Goal: Task Accomplishment & Management: Manage account settings

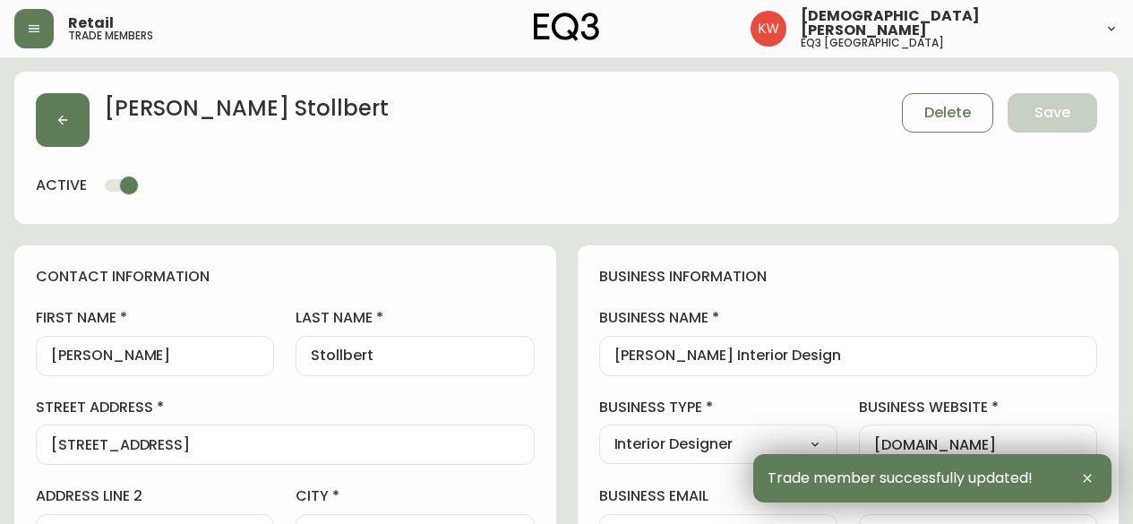
select select "AB"
select select "CA"
select select "CA_EN"
select select "Other"
select select "Interior Designer"
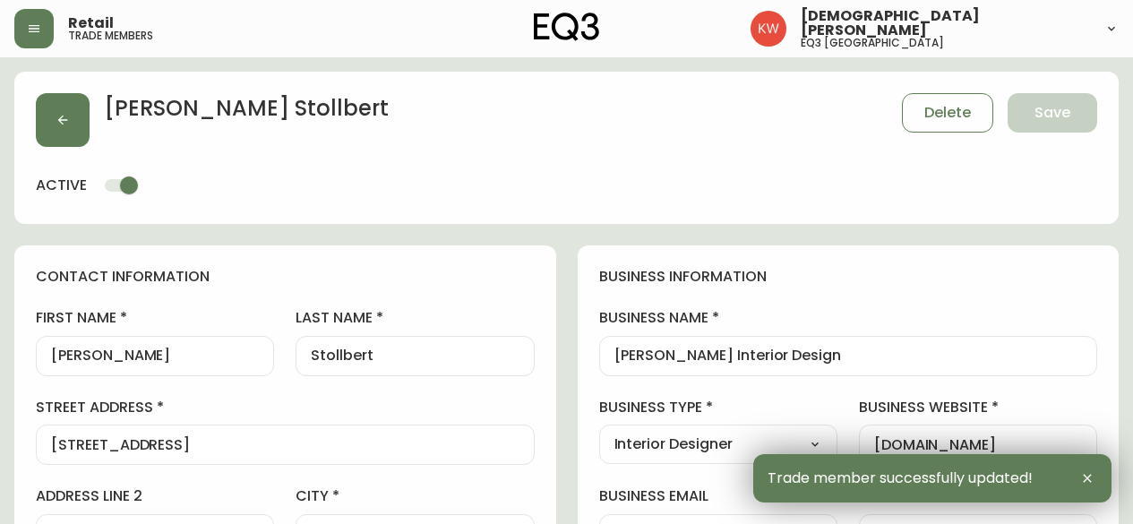
select select "cjw10z96m00006gs08l3o91tv"
select select "false"
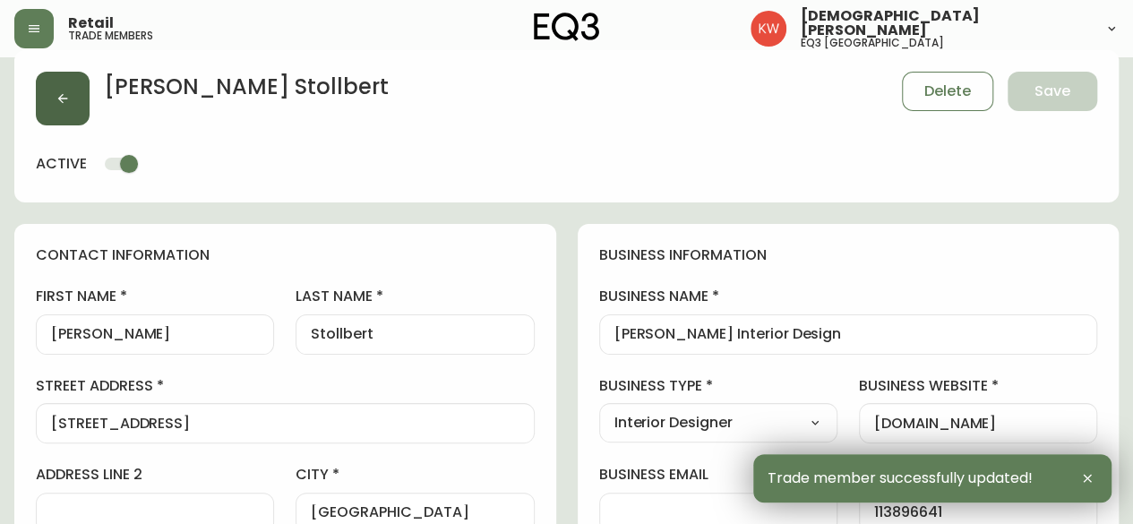
click at [63, 91] on icon "button" at bounding box center [63, 98] width 14 height 14
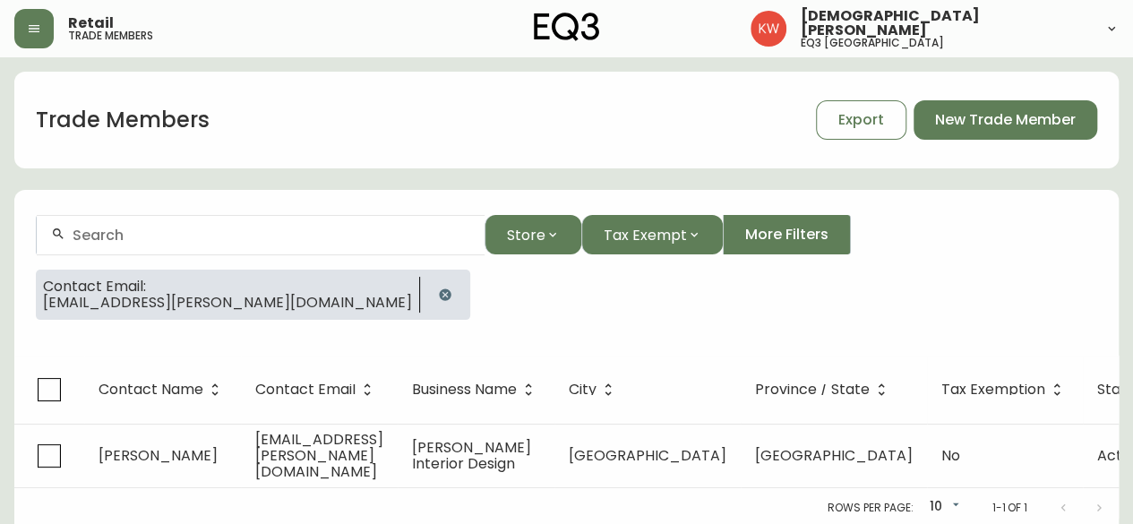
click at [439, 294] on icon "button" at bounding box center [445, 294] width 12 height 12
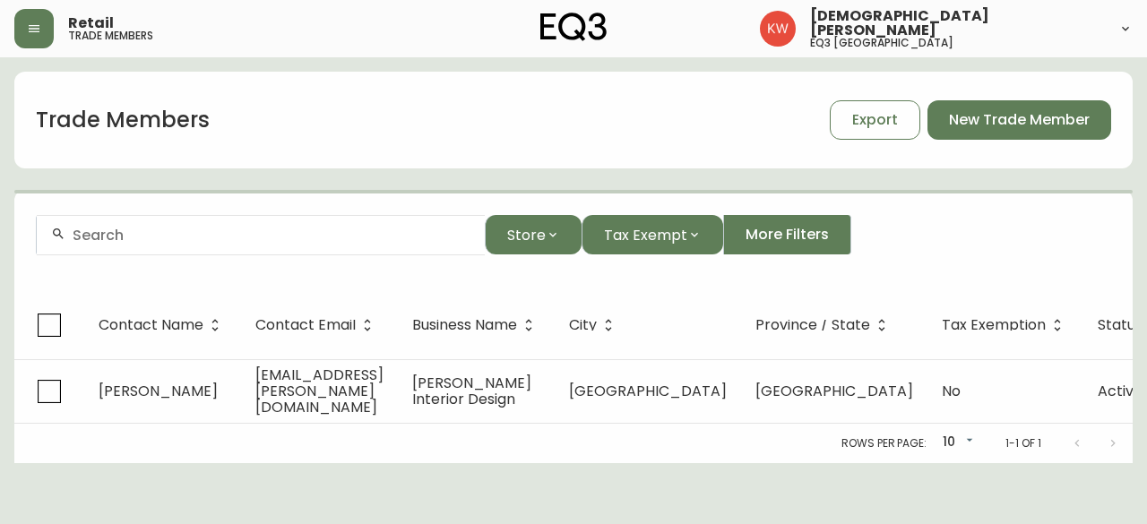
click at [205, 236] on input "text" at bounding box center [272, 235] width 398 height 17
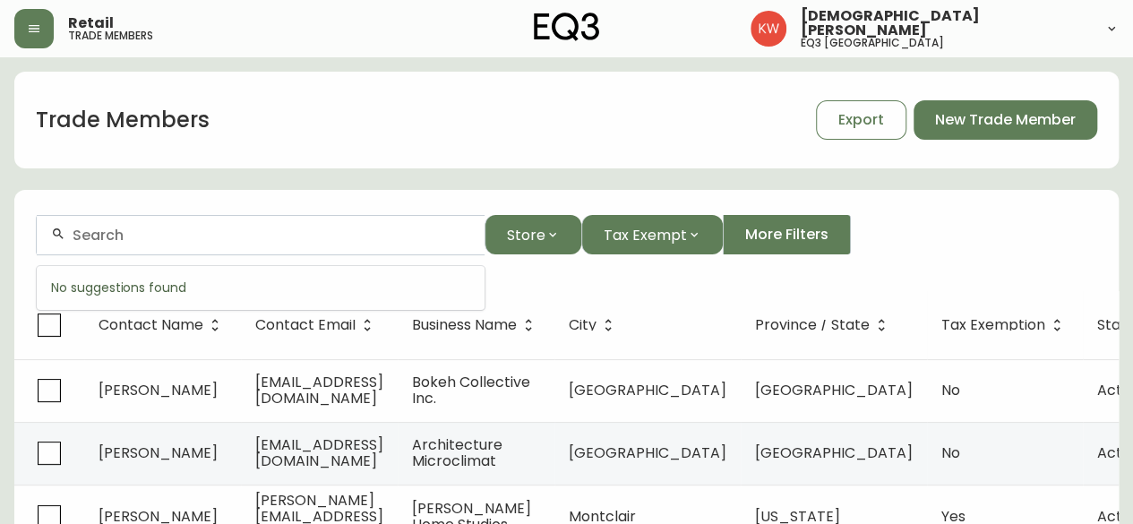
paste input "[EMAIL_ADDRESS][DOMAIN_NAME]"
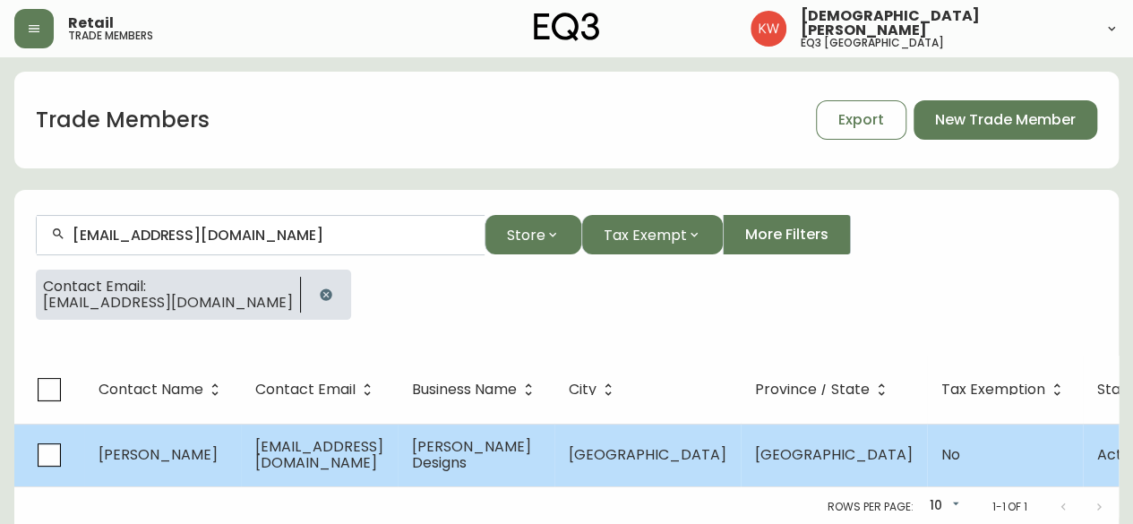
type input "[EMAIL_ADDRESS][DOMAIN_NAME]"
click at [251, 461] on td "[EMAIL_ADDRESS][DOMAIN_NAME]" at bounding box center [319, 455] width 157 height 63
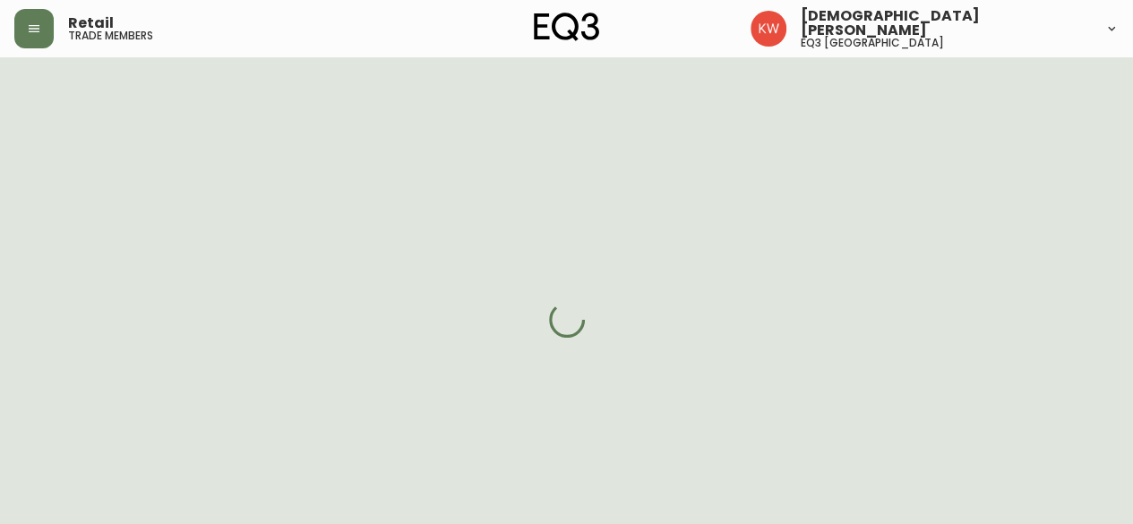
select select "AB"
select select "CA"
select select "CA_EN"
select select "Outreach from a Trade Rep"
select select "Interior Designer"
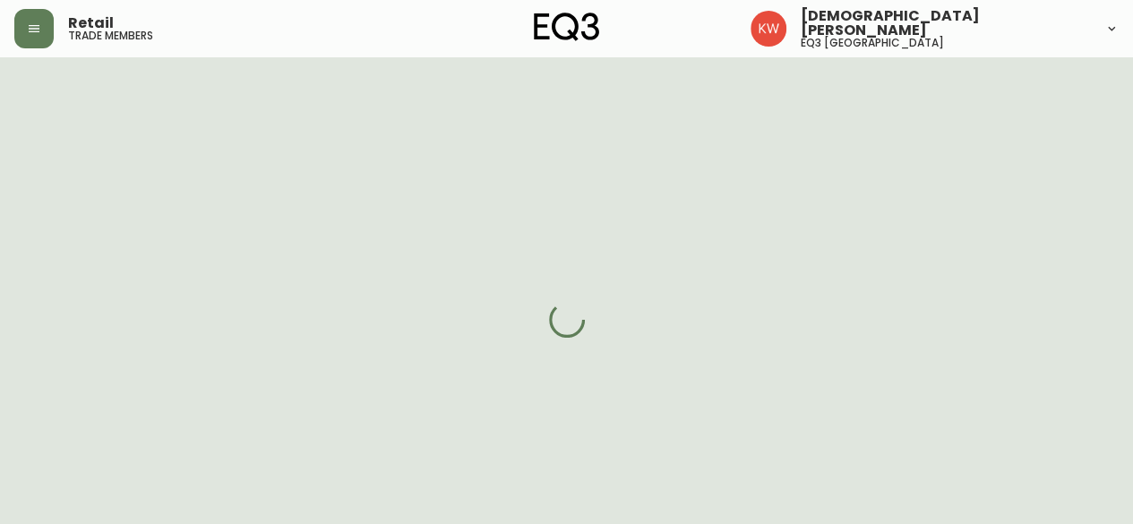
select select "cjw10z96m00006gs08l3o91tv"
select select "false"
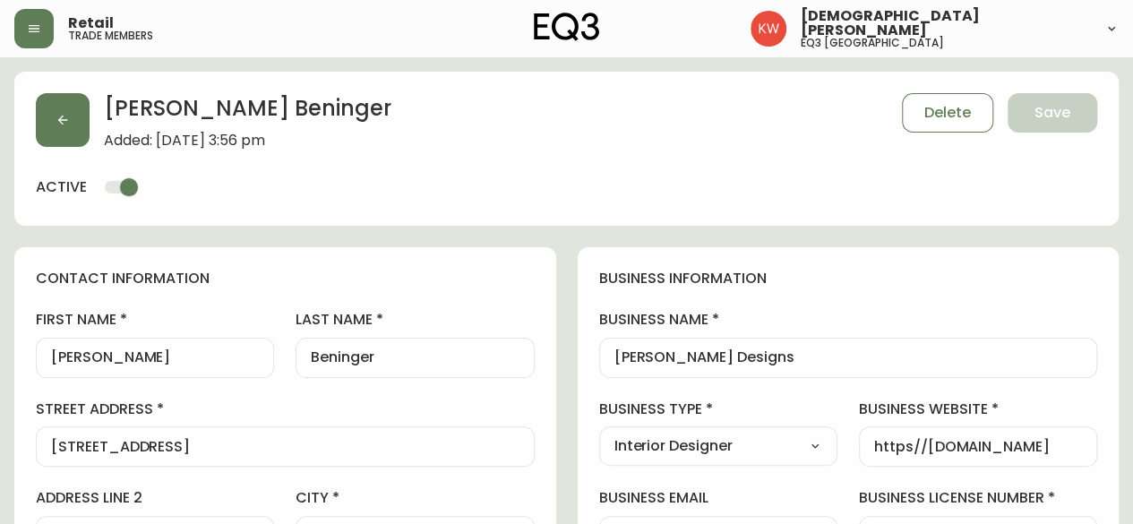
drag, startPoint x: 819, startPoint y: 348, endPoint x: 738, endPoint y: 367, distance: 83.0
click at [738, 367] on div "[PERSON_NAME] Designs" at bounding box center [848, 358] width 499 height 40
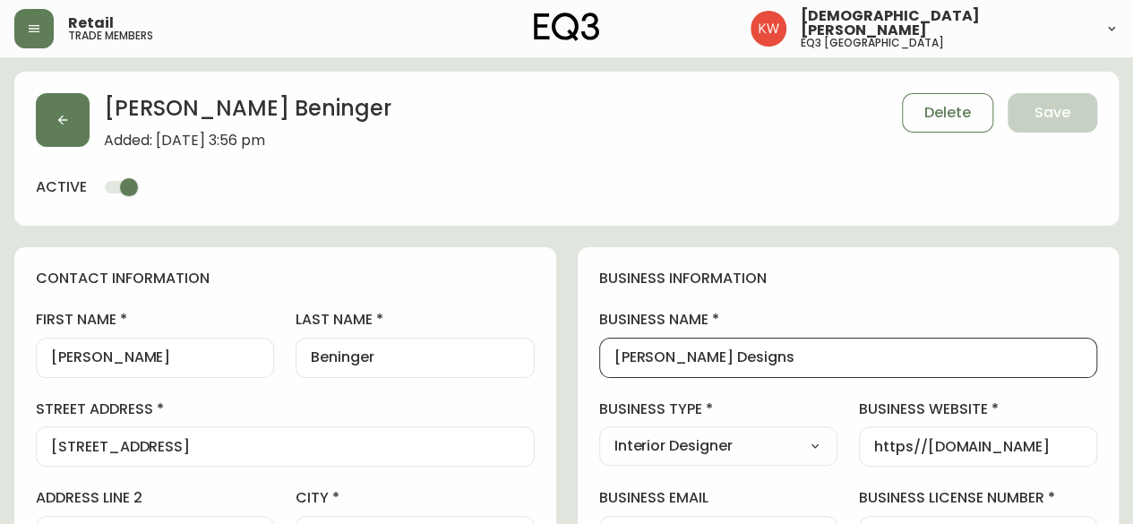
drag, startPoint x: 792, startPoint y: 363, endPoint x: 606, endPoint y: 346, distance: 187.1
click at [606, 346] on div "[PERSON_NAME] Designs" at bounding box center [848, 358] width 499 height 40
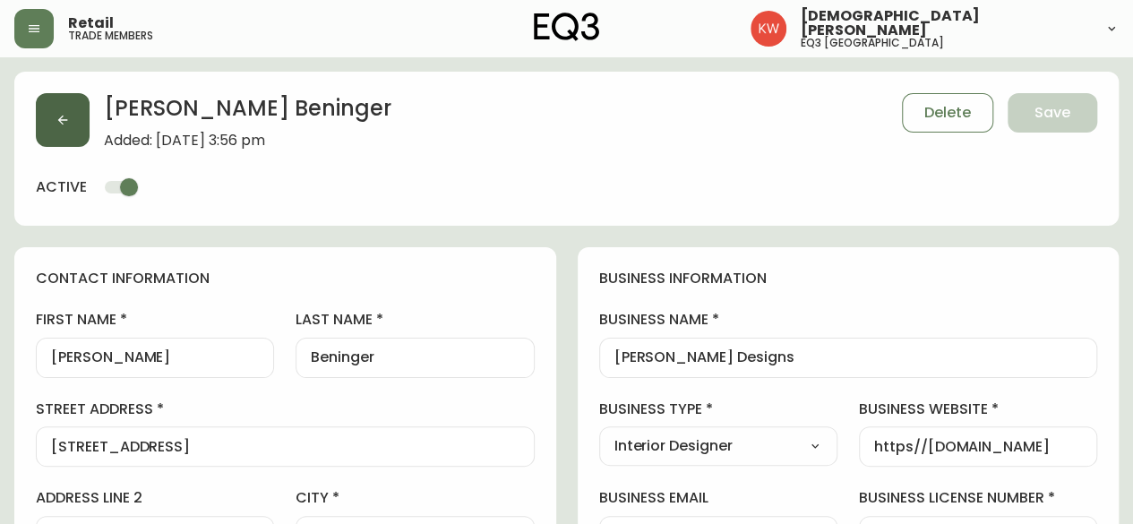
click at [74, 108] on button "button" at bounding box center [63, 120] width 54 height 54
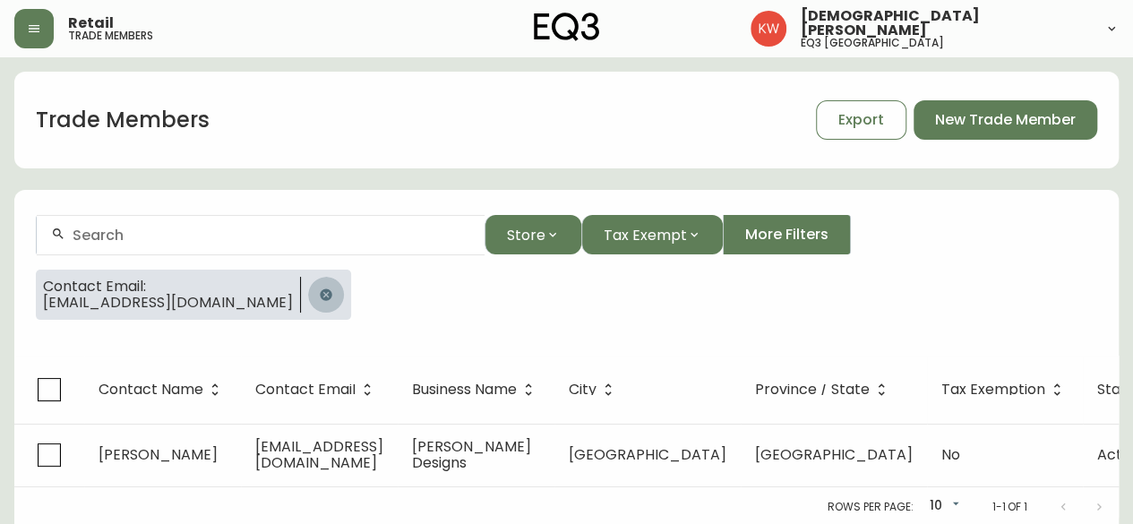
click at [320, 291] on icon "button" at bounding box center [326, 294] width 12 height 12
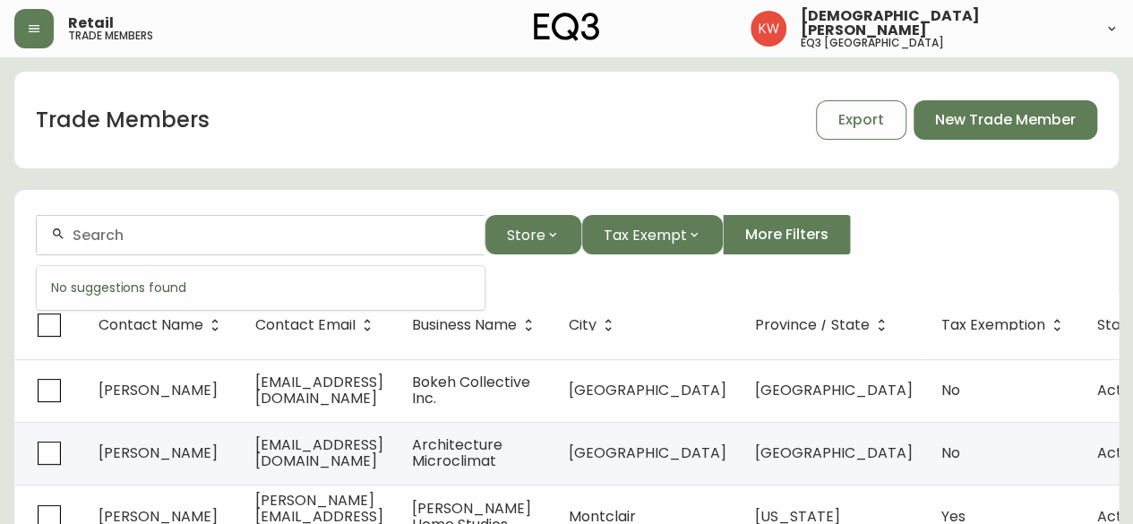
click at [268, 241] on input "text" at bounding box center [272, 235] width 398 height 17
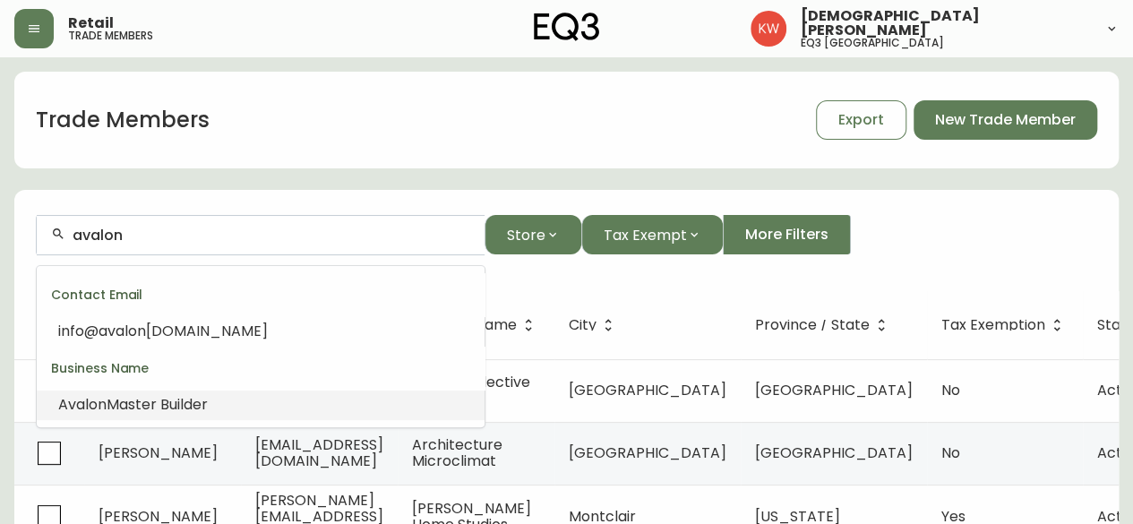
click at [185, 406] on span "Master Builder" at bounding box center [157, 404] width 101 height 21
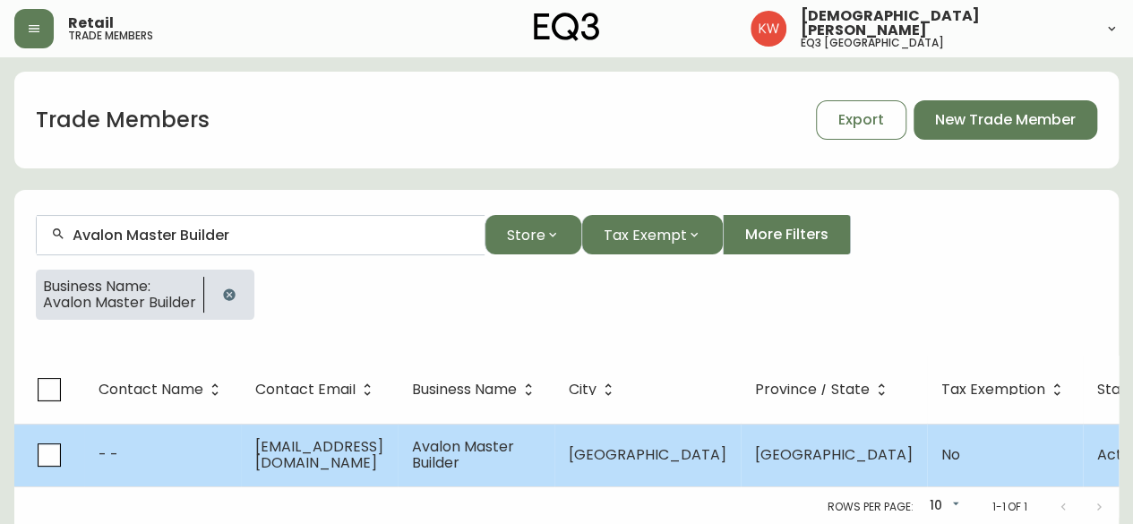
type input "Avalon Master Builder"
click at [398, 440] on td "[EMAIL_ADDRESS][DOMAIN_NAME]" at bounding box center [319, 455] width 157 height 63
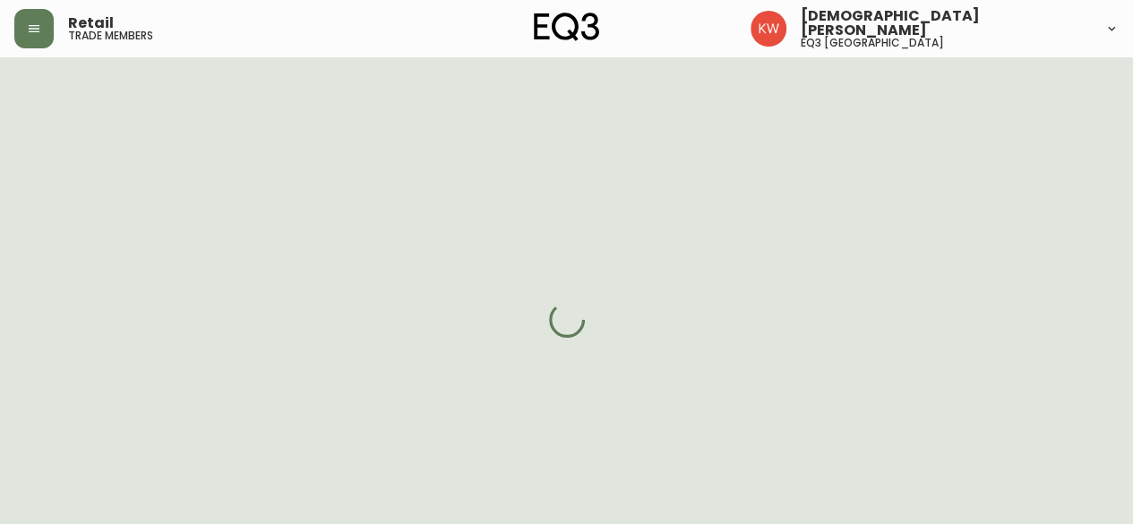
select select "AB"
select select "CA"
select select "CA_EN"
select select "Other"
select select "Home Builder"
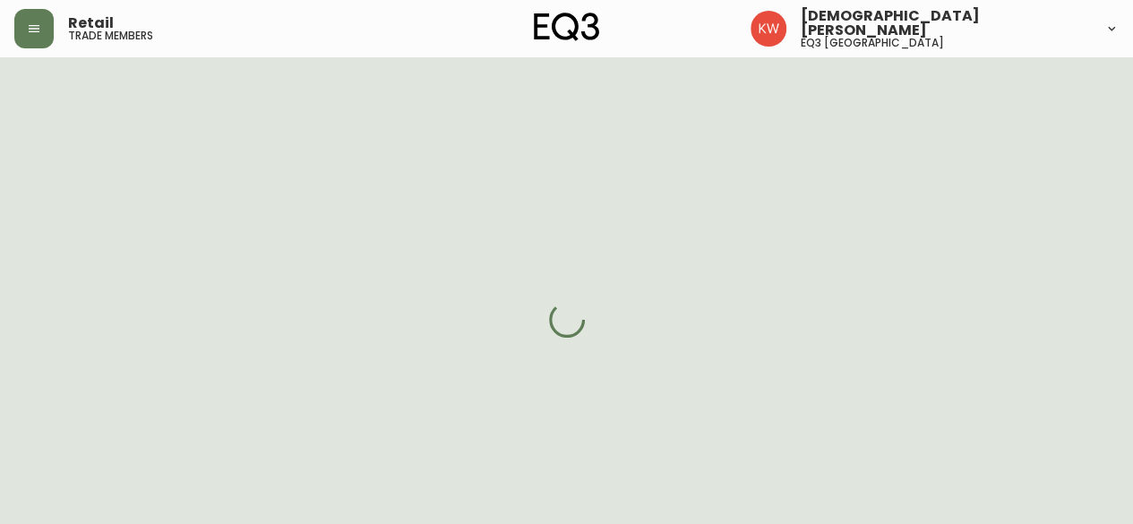
select select "cjw10z96m00006gs08l3o91tv"
select select "false"
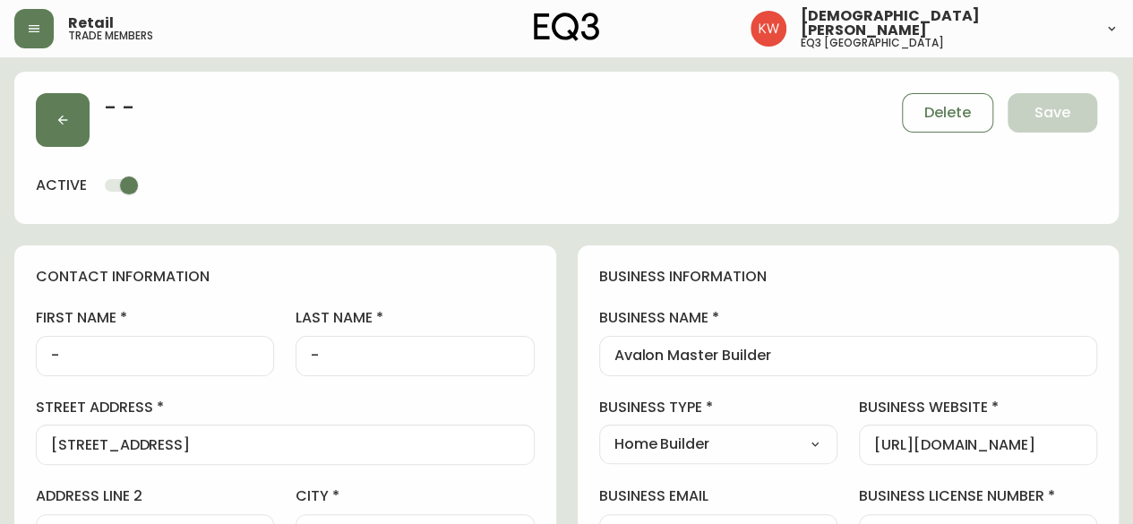
click at [144, 348] on input "-" at bounding box center [155, 356] width 208 height 17
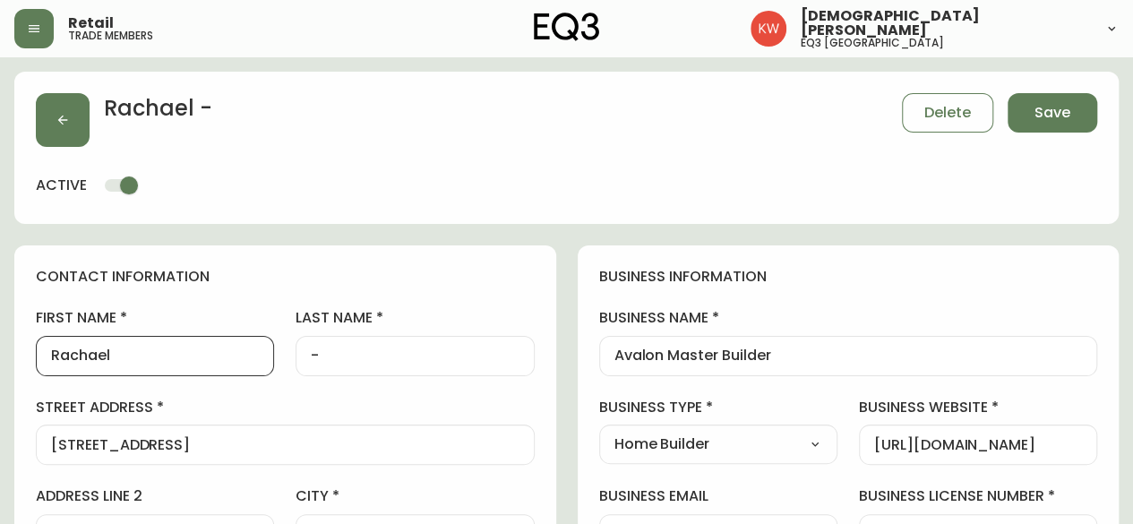
type input "Rachael"
click at [337, 348] on input "-" at bounding box center [415, 356] width 208 height 17
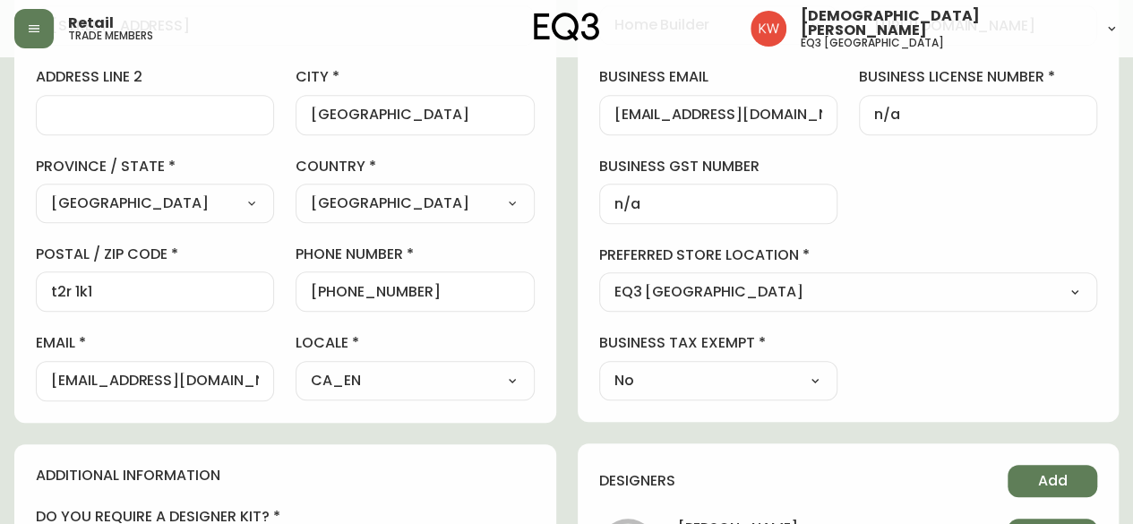
scroll to position [417, 0]
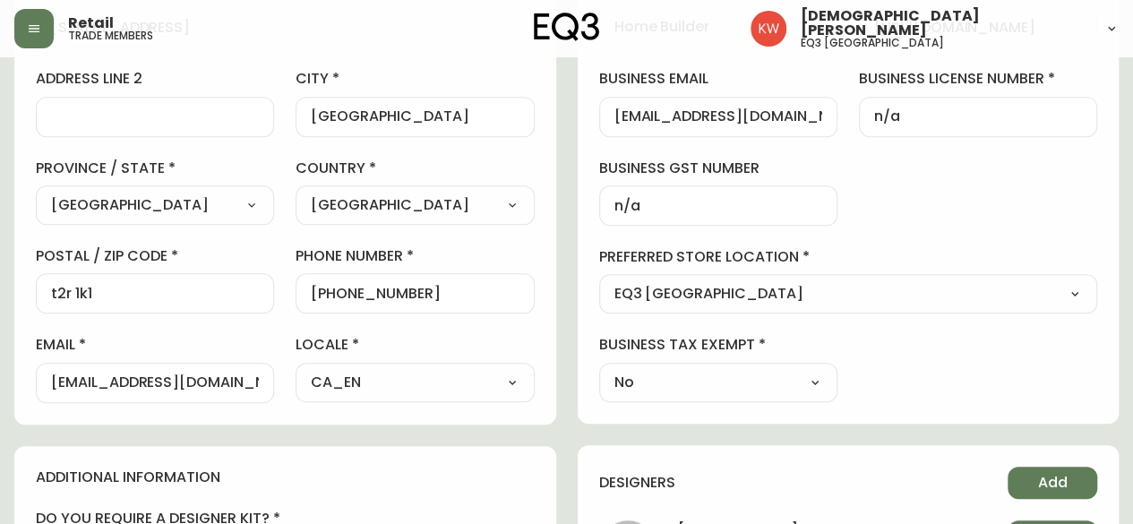
type input "[PERSON_NAME]"
drag, startPoint x: 48, startPoint y: 379, endPoint x: 98, endPoint y: 380, distance: 49.3
click at [98, 380] on div "[EMAIL_ADDRESS][DOMAIN_NAME]" at bounding box center [155, 383] width 238 height 40
drag, startPoint x: 259, startPoint y: 381, endPoint x: 20, endPoint y: 375, distance: 239.3
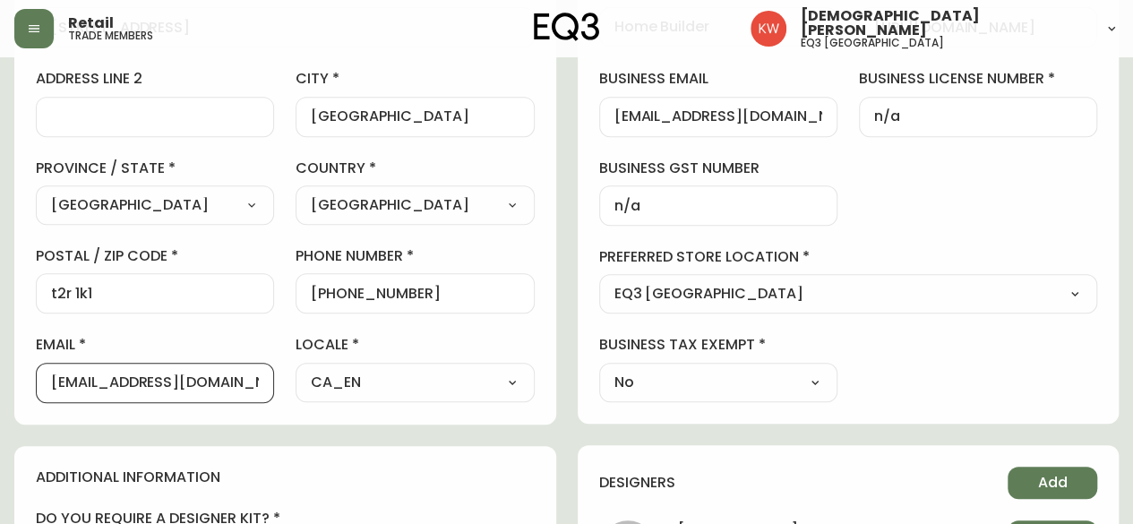
click at [20, 375] on div "contact information first name [PERSON_NAME] last name [PERSON_NAME][GEOGRAPHIC…" at bounding box center [285, 126] width 542 height 597
click at [147, 395] on div at bounding box center [155, 383] width 238 height 40
paste input "[EMAIL_ADDRESS][DOMAIN_NAME]"
type input "[EMAIL_ADDRESS][DOMAIN_NAME]"
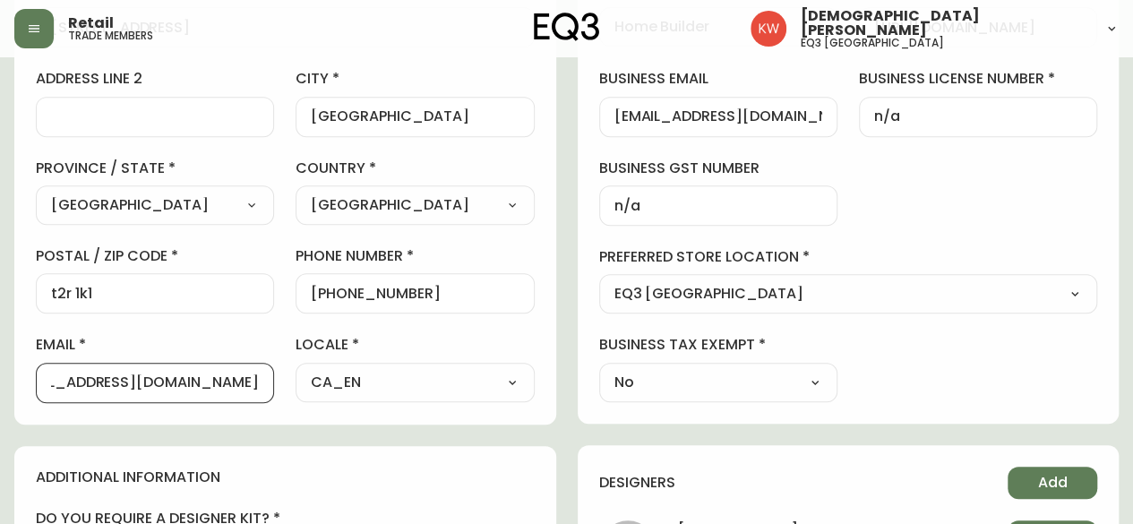
scroll to position [0, 0]
click at [907, 352] on div "business information business name Avalon Master Builder business type Home Bui…" at bounding box center [849, 126] width 542 height 596
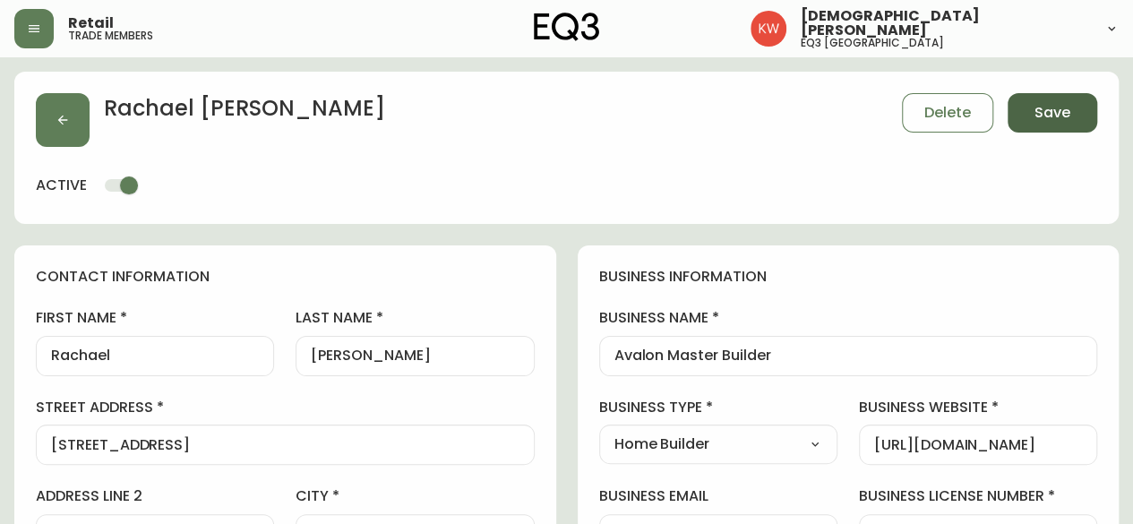
click at [1049, 119] on span "Save" at bounding box center [1053, 113] width 36 height 20
select select
type input "Other"
select select "Other"
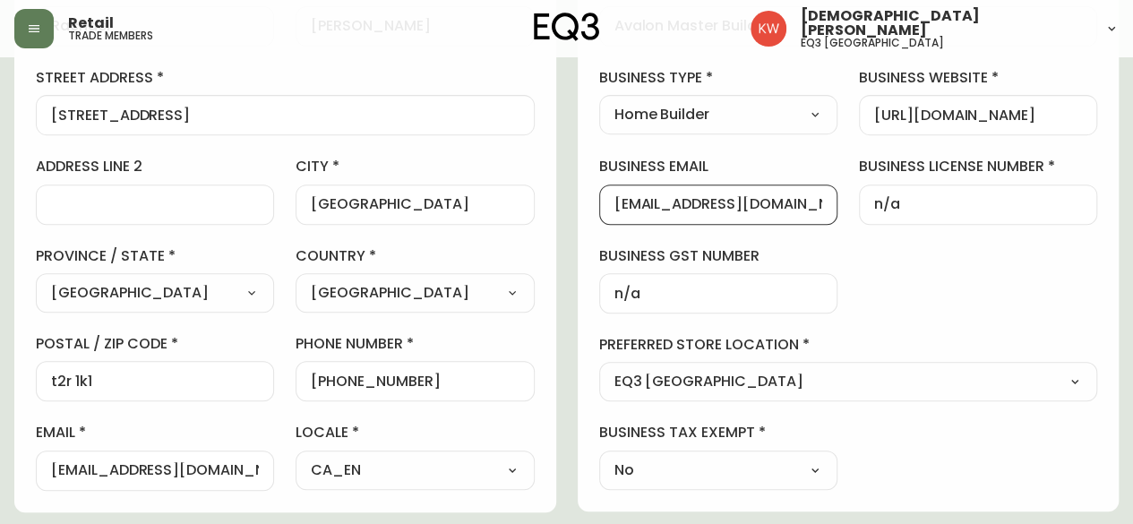
scroll to position [0, 21]
drag, startPoint x: 613, startPoint y: 205, endPoint x: 839, endPoint y: 218, distance: 227.0
click at [839, 218] on div "business information business name Avalon Master Builder business type Home Bui…" at bounding box center [849, 214] width 542 height 596
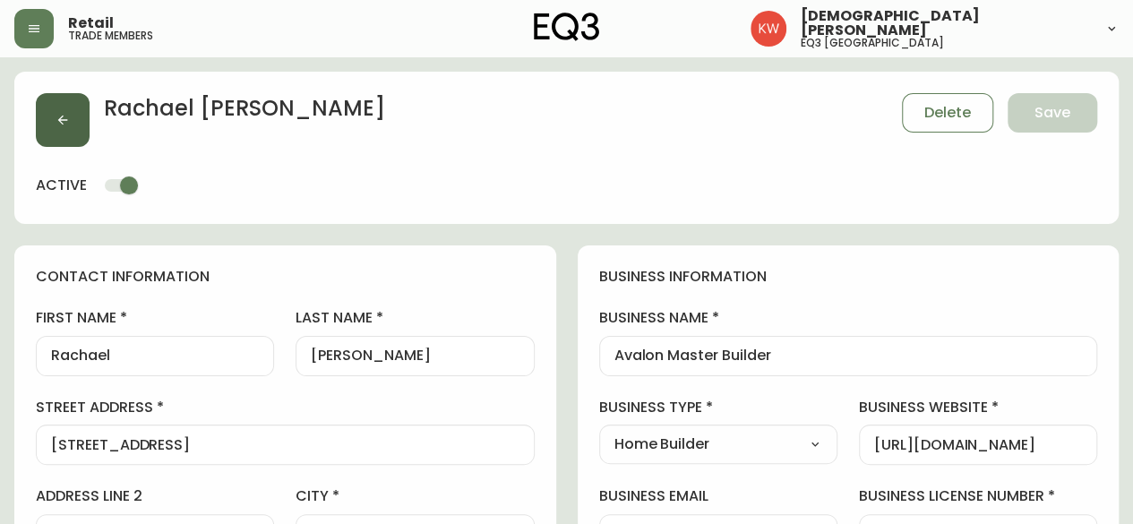
click at [64, 131] on button "button" at bounding box center [63, 120] width 54 height 54
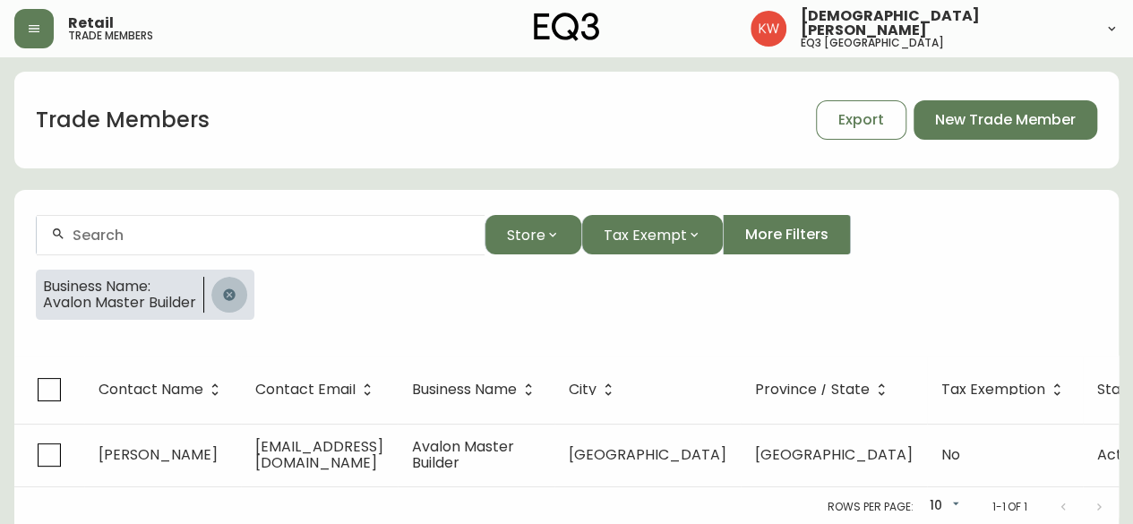
click at [233, 296] on icon "button" at bounding box center [229, 295] width 14 height 14
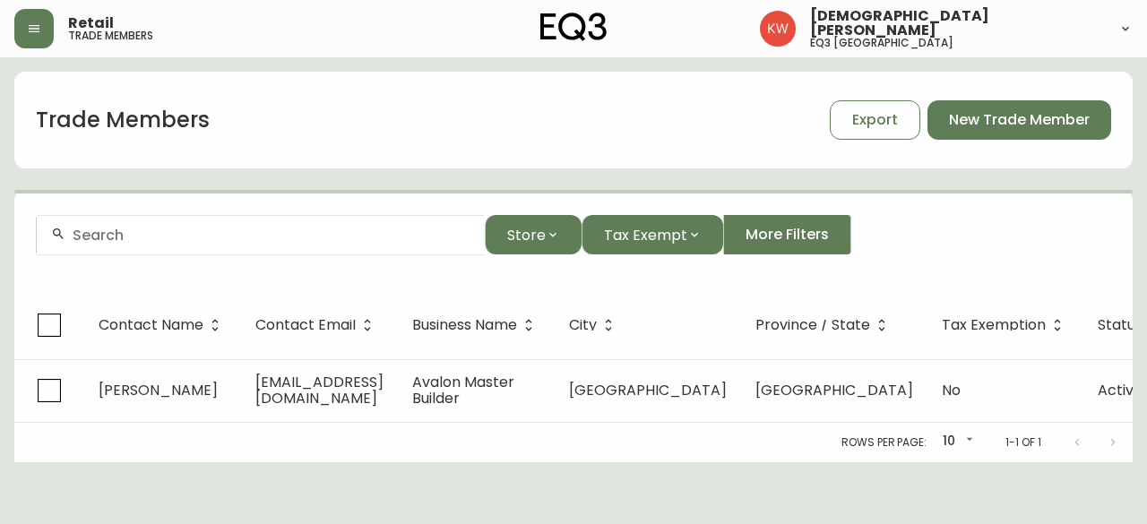
click at [211, 236] on input "text" at bounding box center [272, 235] width 398 height 17
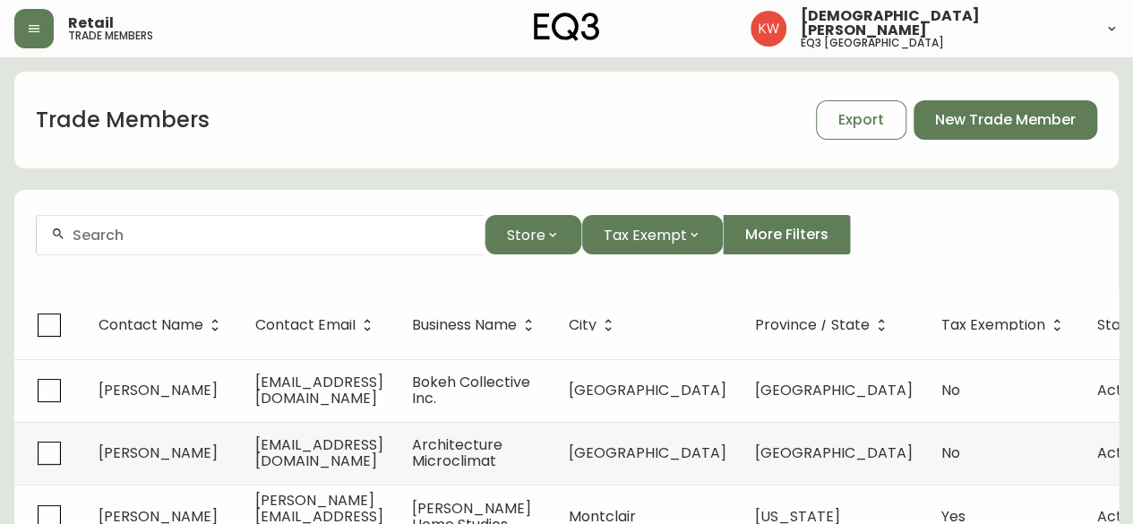
click at [315, 223] on div at bounding box center [261, 235] width 448 height 40
paste input "[EMAIL_ADDRESS][DOMAIN_NAME]"
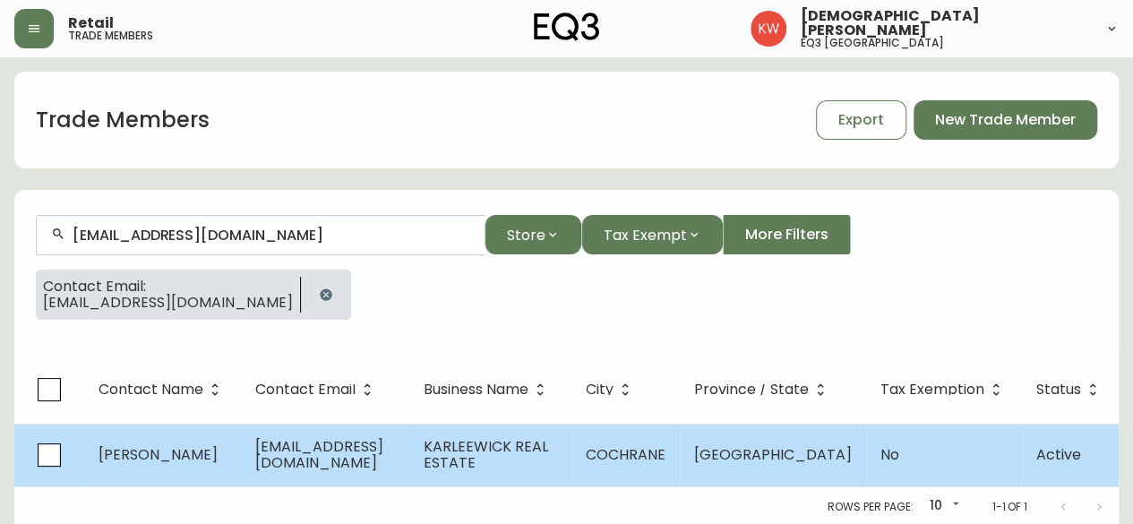
type input "[EMAIL_ADDRESS][DOMAIN_NAME]"
click at [280, 461] on span "[EMAIL_ADDRESS][DOMAIN_NAME]" at bounding box center [319, 454] width 128 height 37
select select "AB"
select select "CA"
select select "CA_EN"
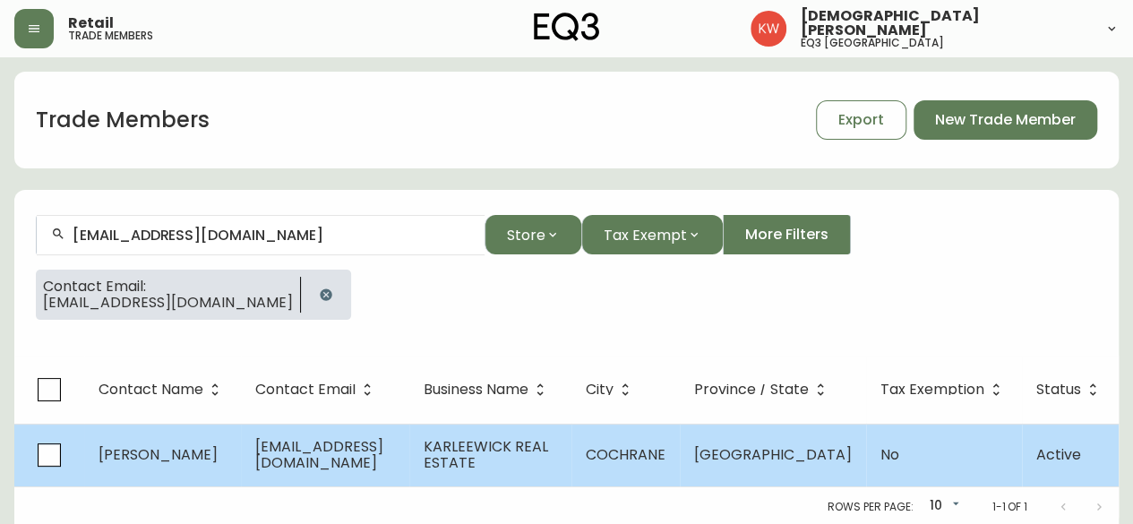
select select "Outreach from a Trade Rep"
select select "Real Estate Agent"
select select "false"
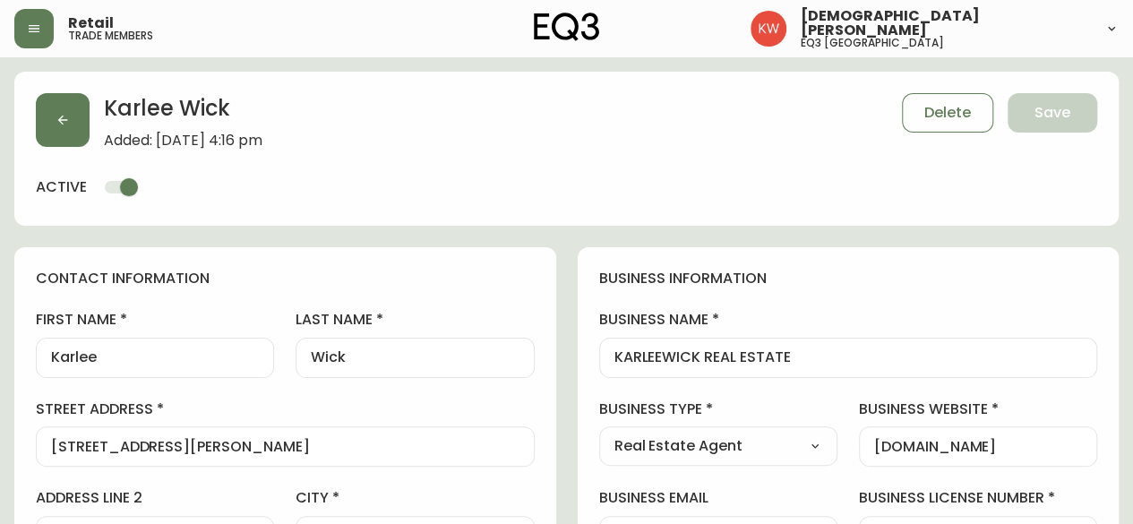
type input "EQ3 [GEOGRAPHIC_DATA]"
select select "cjw10z96m00006gs08l3o91tv"
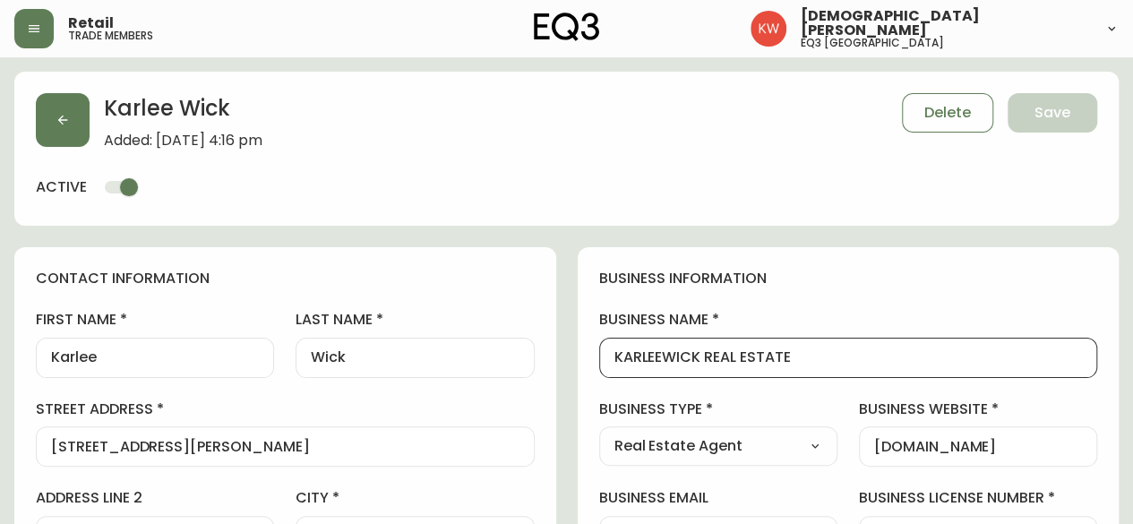
drag, startPoint x: 826, startPoint y: 350, endPoint x: 593, endPoint y: 355, distance: 233.0
click at [56, 116] on icon "button" at bounding box center [63, 120] width 14 height 14
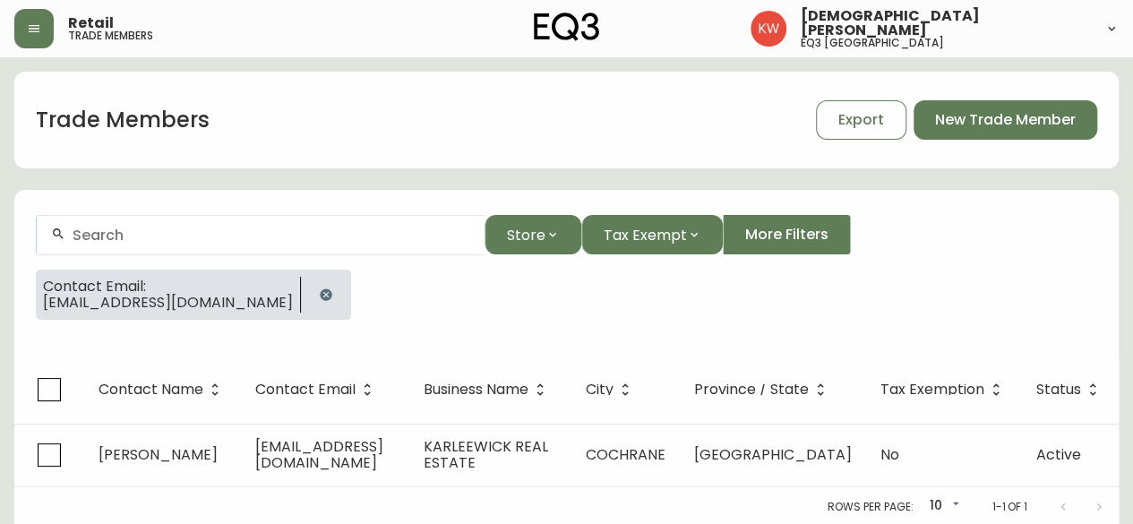
click at [320, 298] on icon "button" at bounding box center [326, 294] width 12 height 12
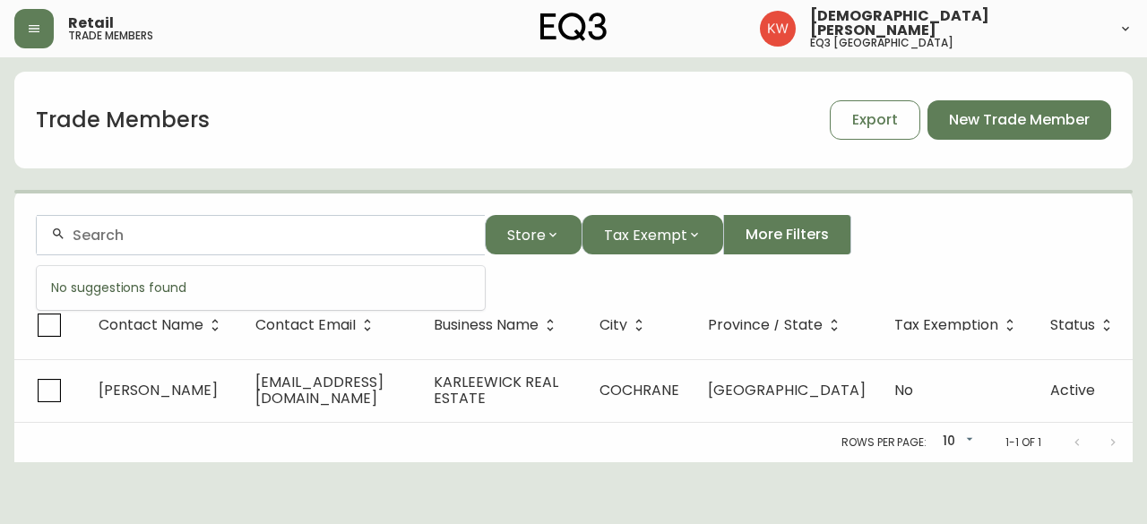
click at [254, 236] on input "text" at bounding box center [272, 235] width 398 height 17
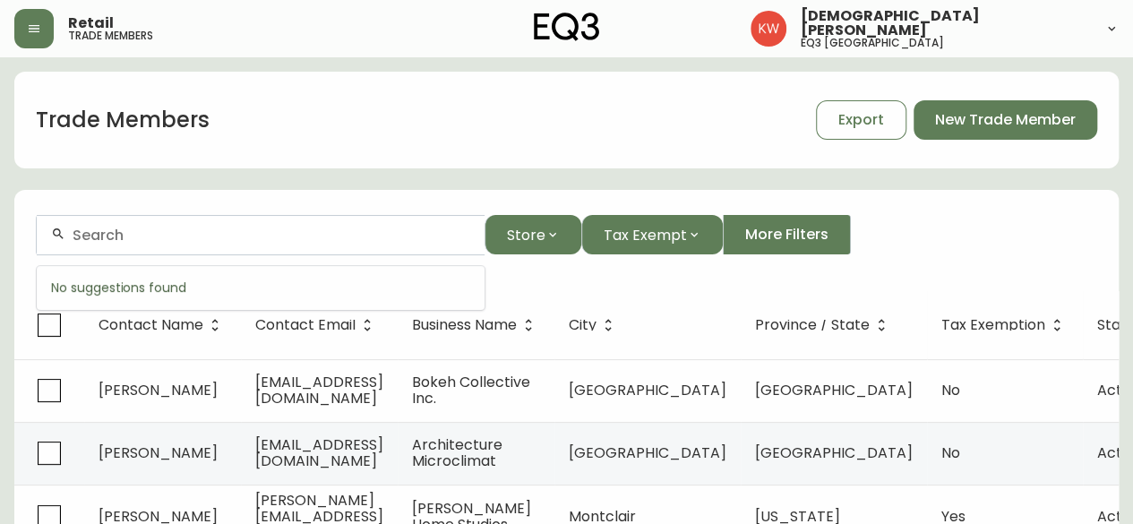
paste input "[PERSON_NAME][EMAIL_ADDRESS][DOMAIN_NAME])"
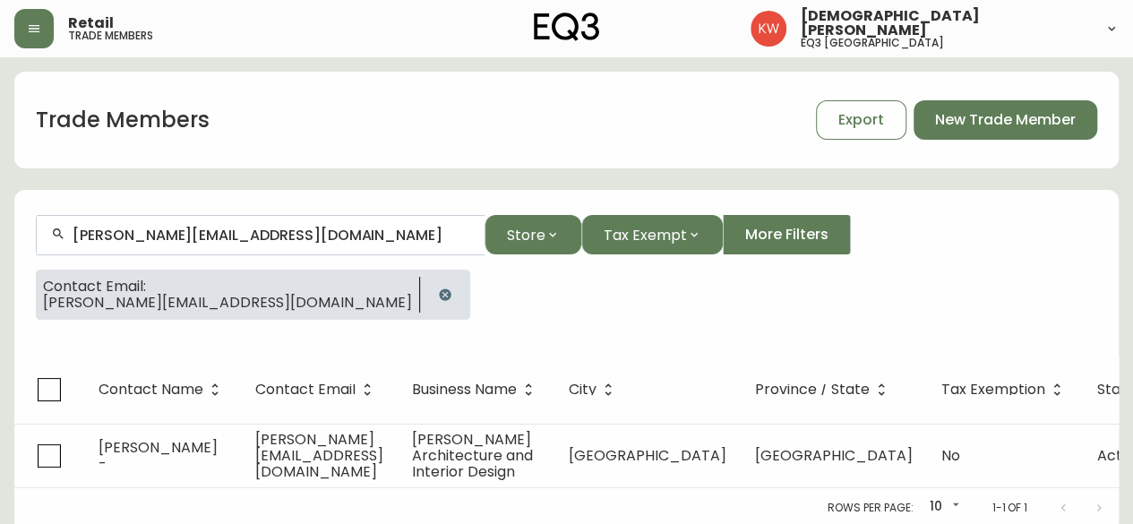
scroll to position [31, 0]
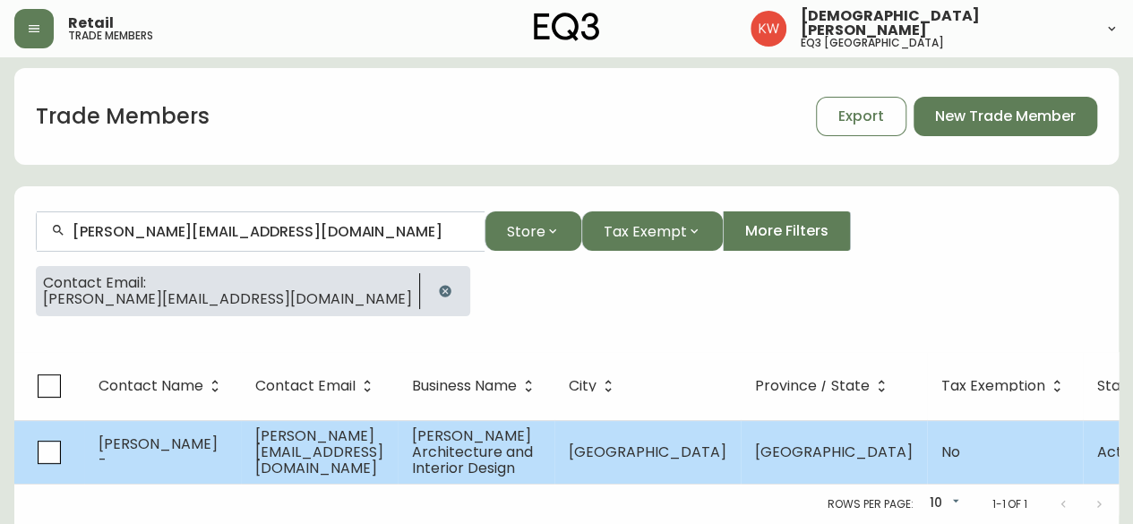
type input "[PERSON_NAME][EMAIL_ADDRESS][DOMAIN_NAME]"
click at [166, 420] on td "[PERSON_NAME] -" at bounding box center [162, 452] width 157 height 64
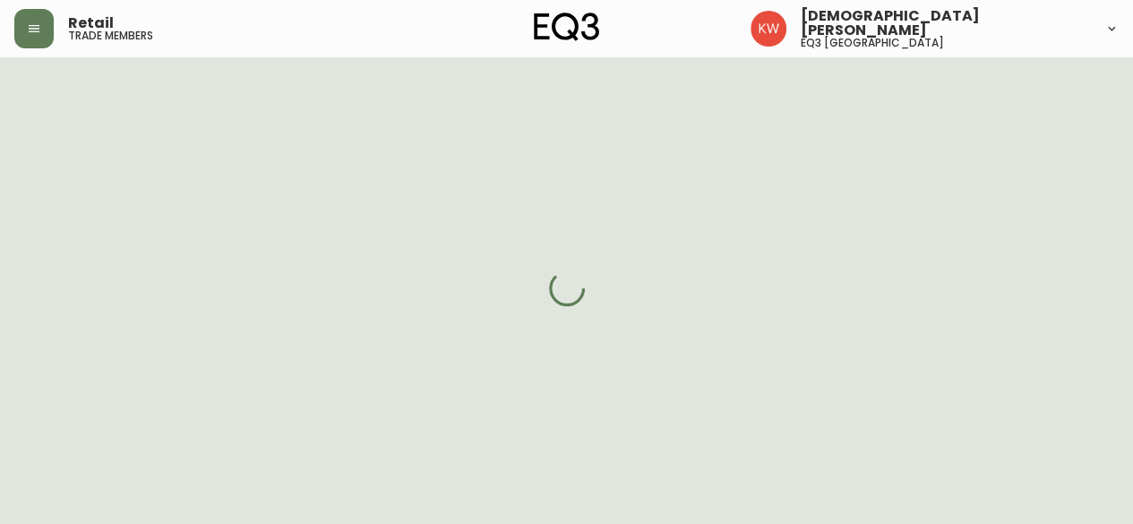
select select "AB"
select select "CA"
select select "CA_EN"
select select "Other"
select select "Interior Designer"
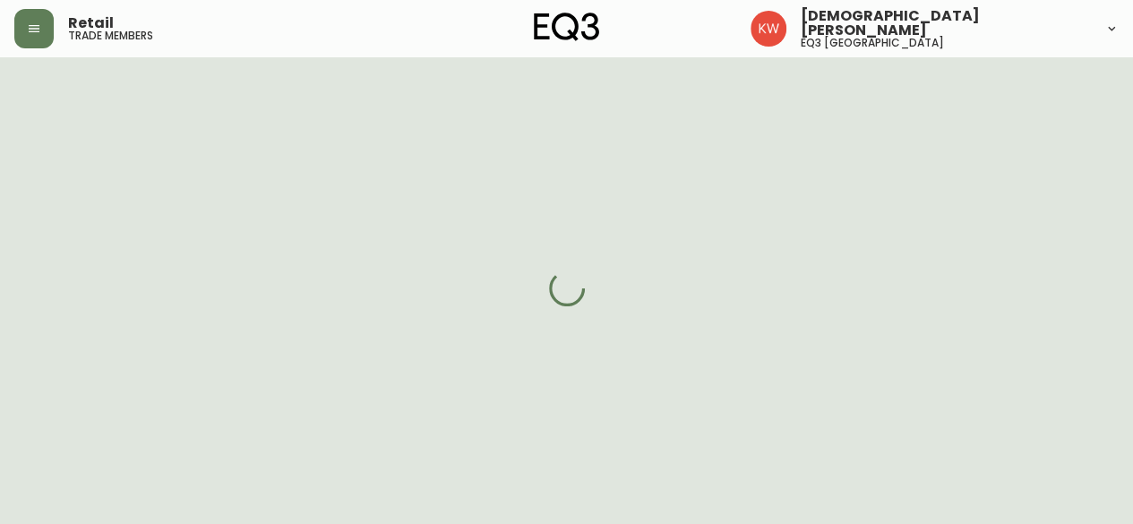
select select "cjw10z96m00006gs08l3o91tv"
select select "false"
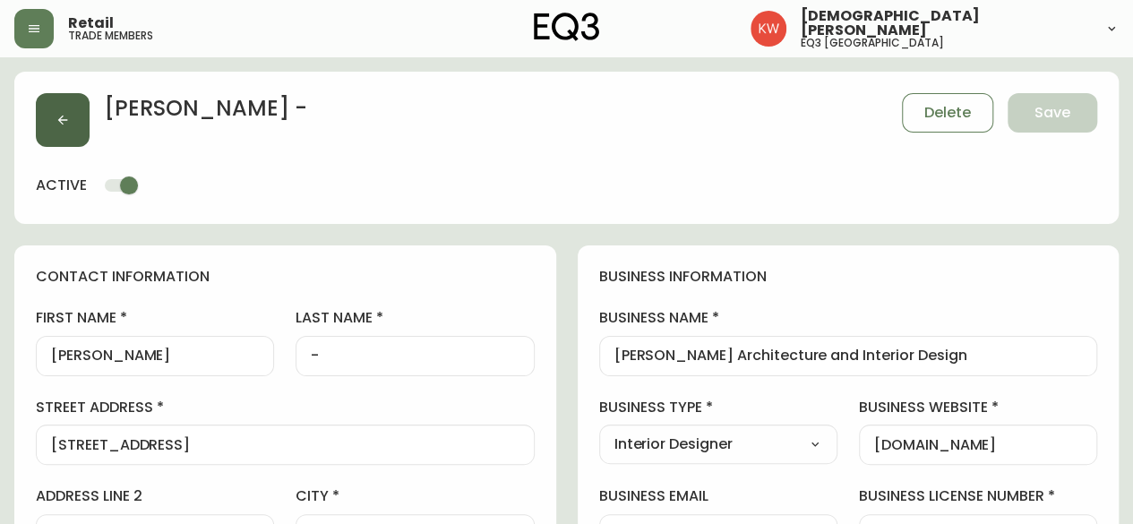
click at [50, 108] on button "button" at bounding box center [63, 120] width 54 height 54
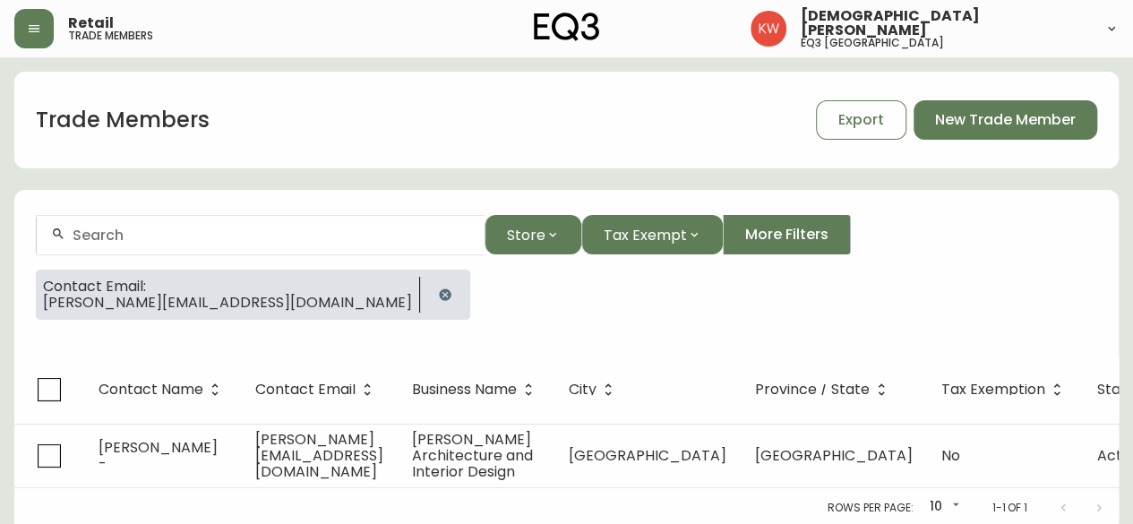
click at [438, 288] on icon "button" at bounding box center [445, 295] width 14 height 14
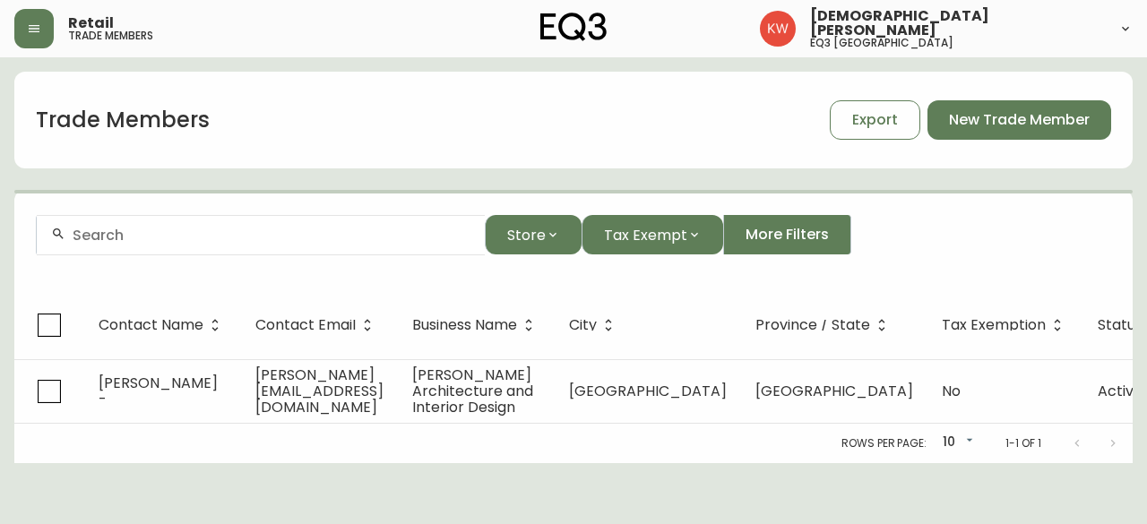
click at [265, 237] on input "text" at bounding box center [272, 235] width 398 height 17
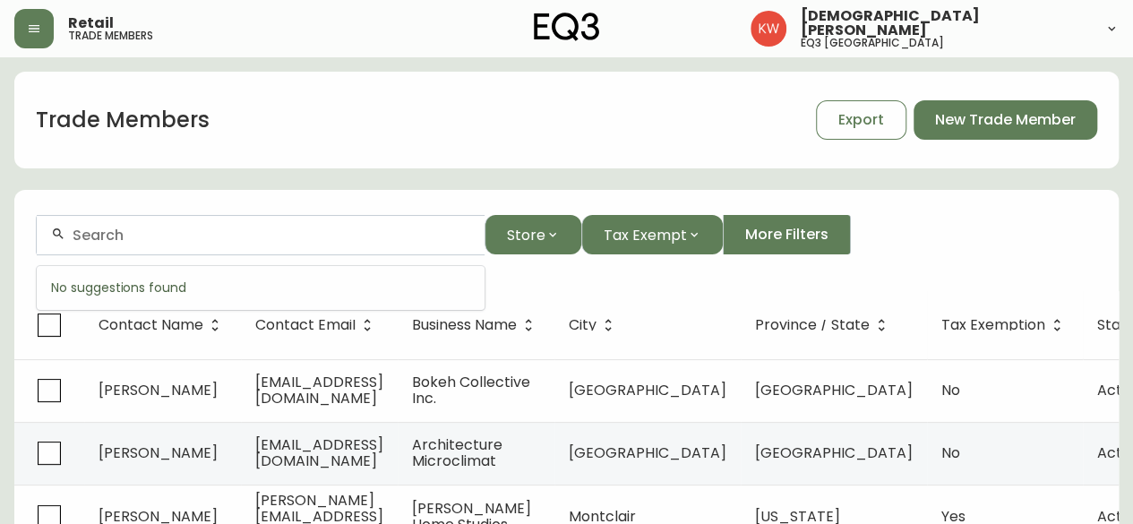
paste input "[EMAIL_ADDRESS][DOMAIN_NAME]"
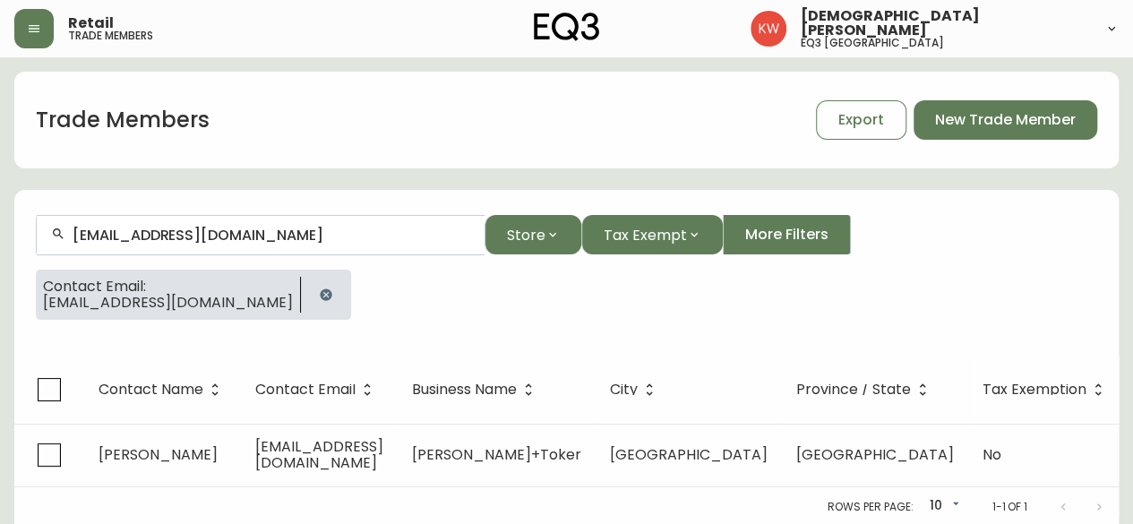
click at [303, 232] on input "[EMAIL_ADDRESS][DOMAIN_NAME]" at bounding box center [272, 235] width 398 height 17
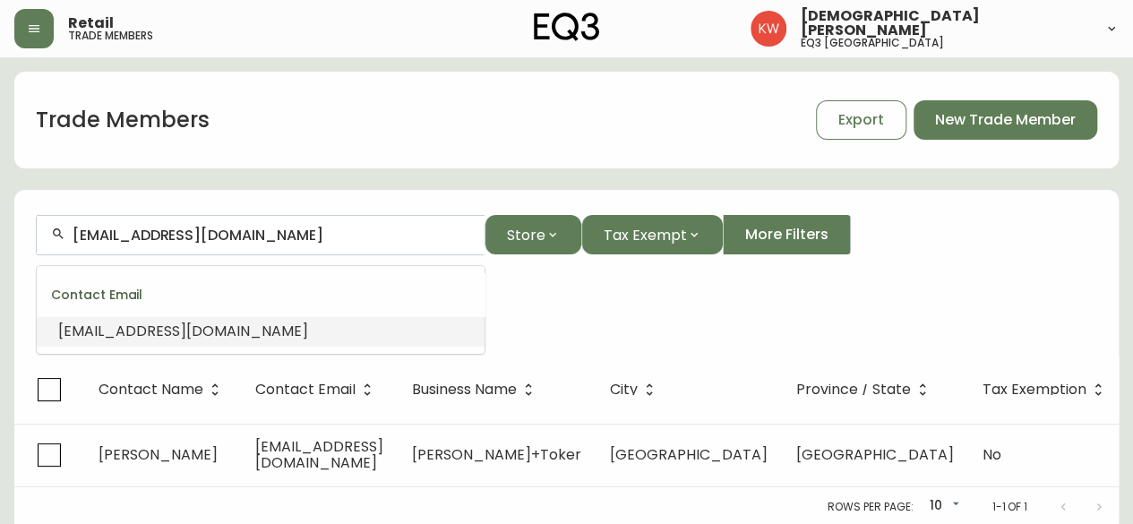
paste input "[EMAIL_ADDRESS][DOMAIN_NAME]"
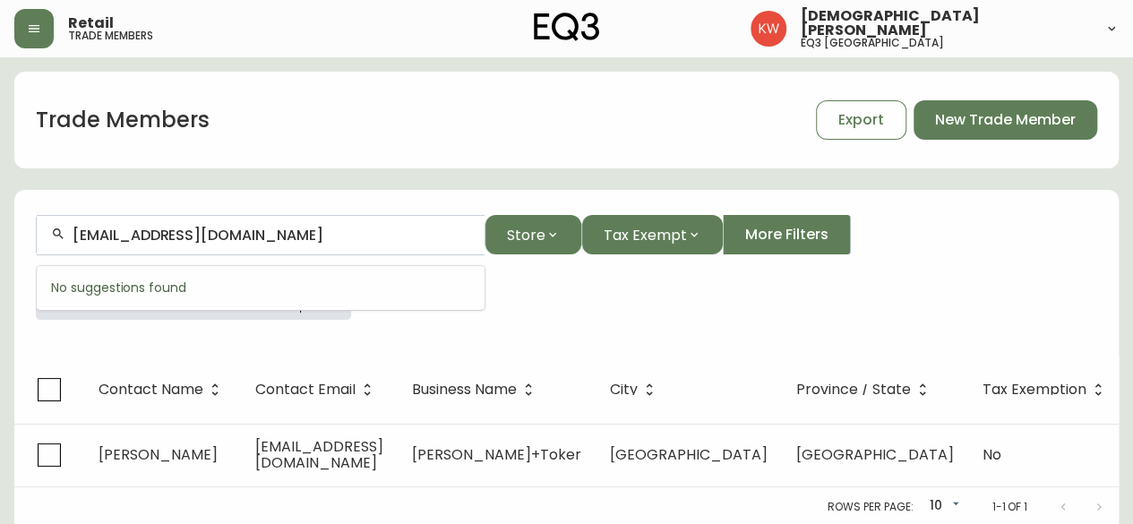
drag, startPoint x: 247, startPoint y: 239, endPoint x: 151, endPoint y: 230, distance: 97.2
click at [151, 230] on input "[EMAIL_ADDRESS][DOMAIN_NAME]" at bounding box center [272, 235] width 398 height 17
click at [253, 232] on input "[EMAIL_ADDRESS][DOMAIN_NAME]" at bounding box center [272, 235] width 398 height 17
drag, startPoint x: 253, startPoint y: 232, endPoint x: 0, endPoint y: 226, distance: 252.7
click at [0, 226] on main "Trade Members Export New Trade Member [EMAIL_ADDRESS][DOMAIN_NAME] Store Tax Ex…" at bounding box center [566, 291] width 1133 height 469
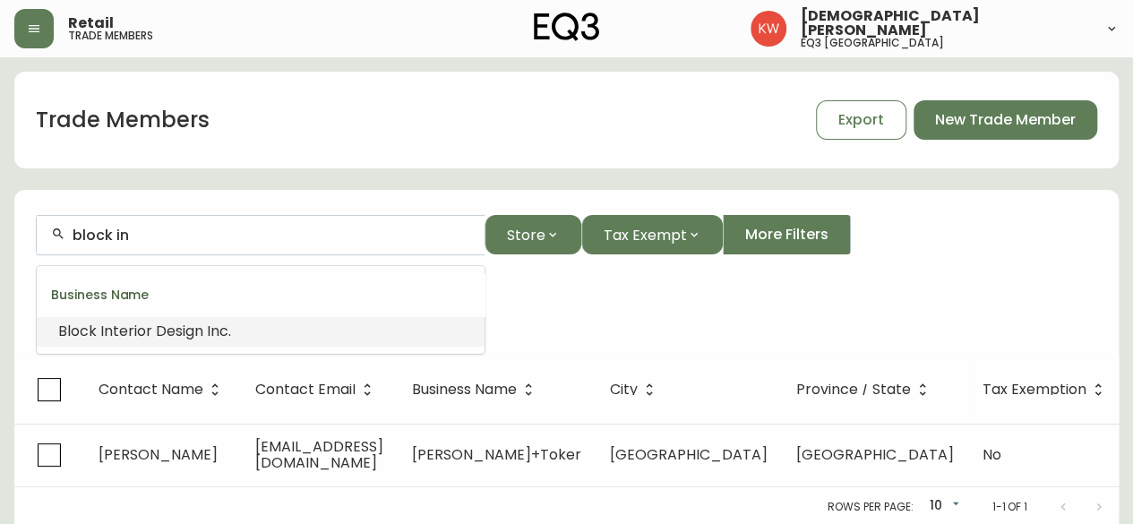
click at [125, 331] on span "terior Design Inc." at bounding box center [172, 331] width 118 height 21
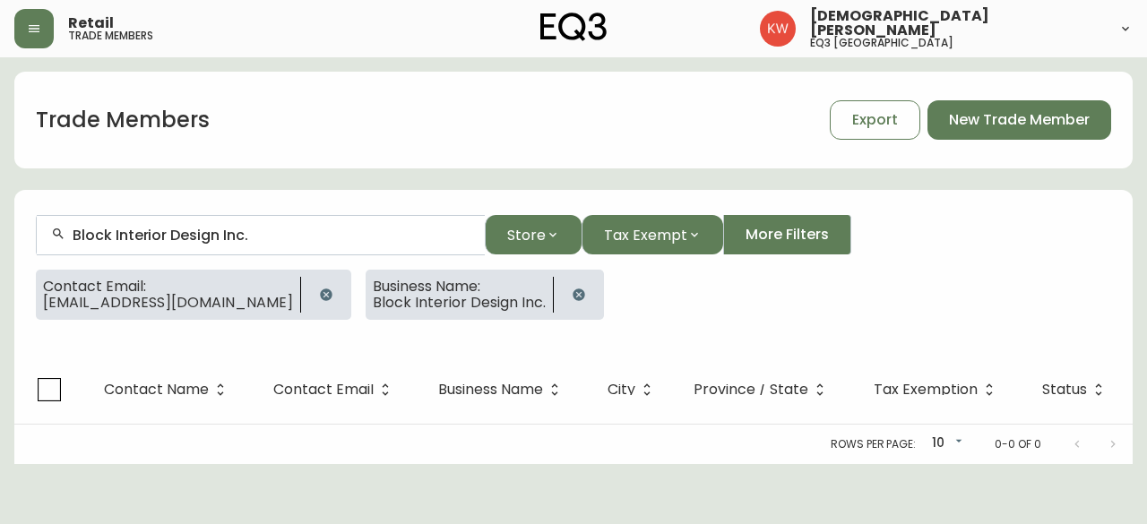
type input "Block Interior Design Inc."
click at [320, 296] on icon "button" at bounding box center [326, 294] width 12 height 12
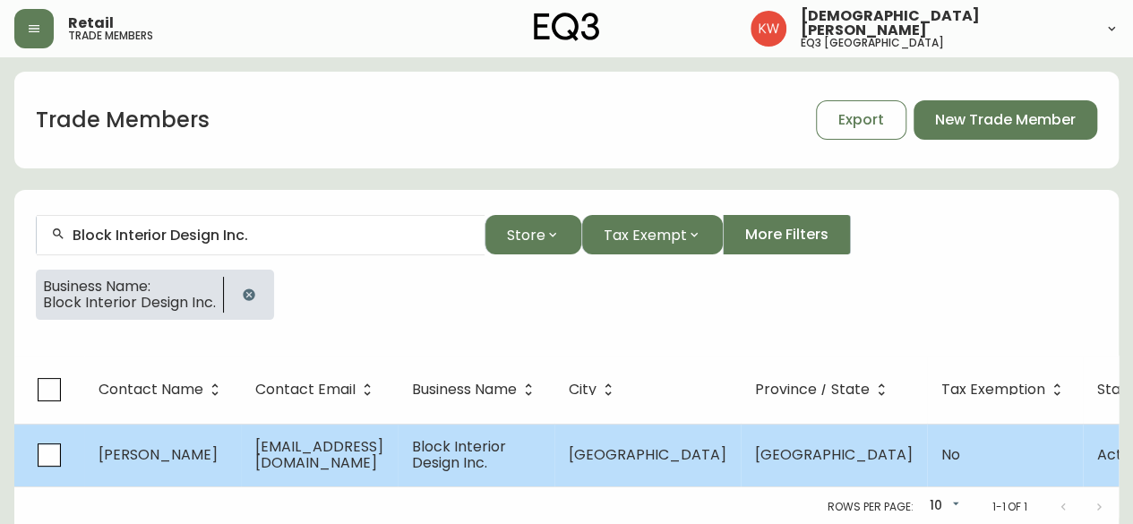
click at [213, 462] on span "[PERSON_NAME]" at bounding box center [158, 454] width 119 height 21
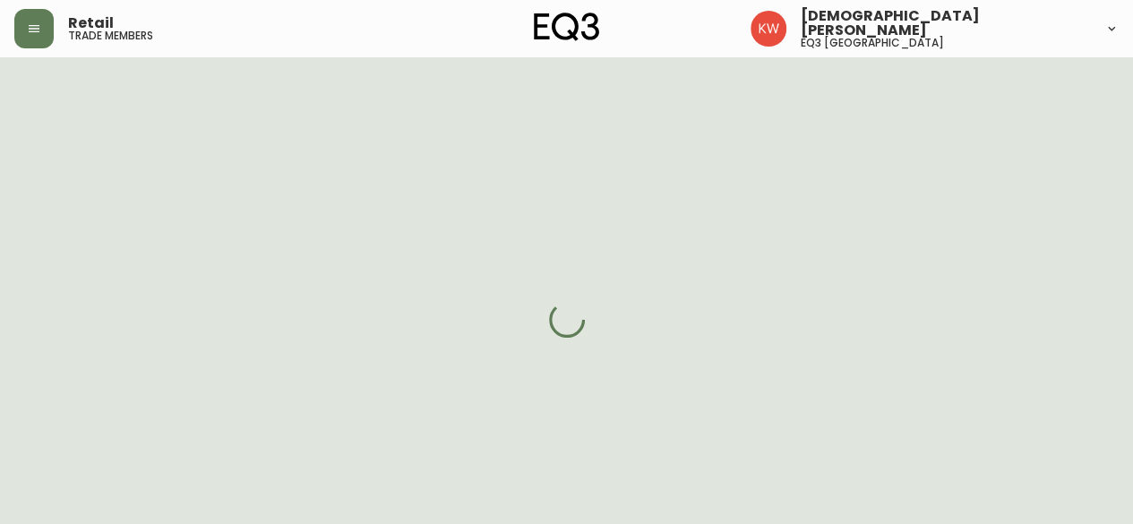
select select "AB"
select select "CA"
select select "CA_EN"
select select "Other"
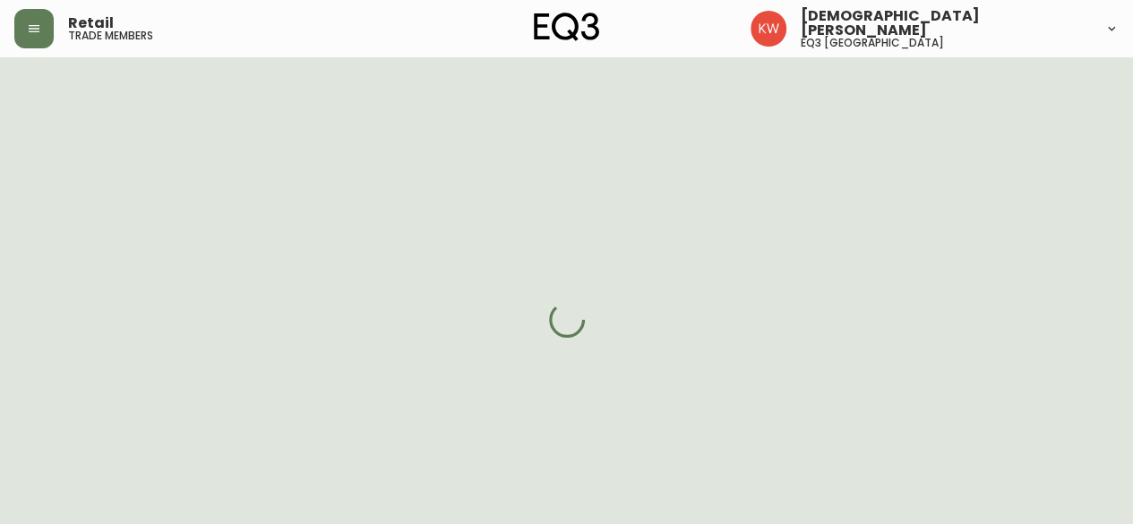
select select "cjw10z96m00006gs08l3o91tv"
select select "false"
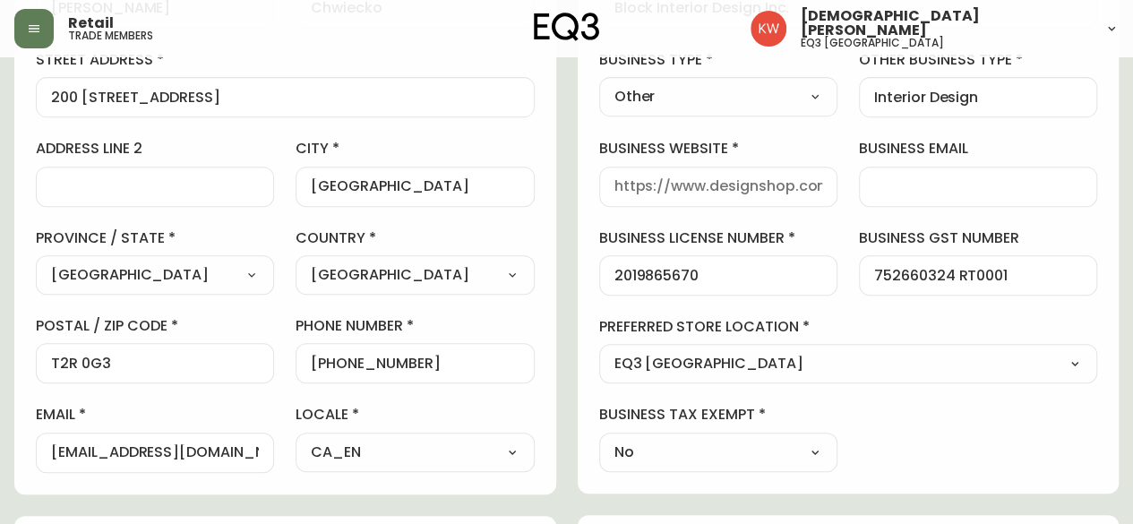
scroll to position [349, 0]
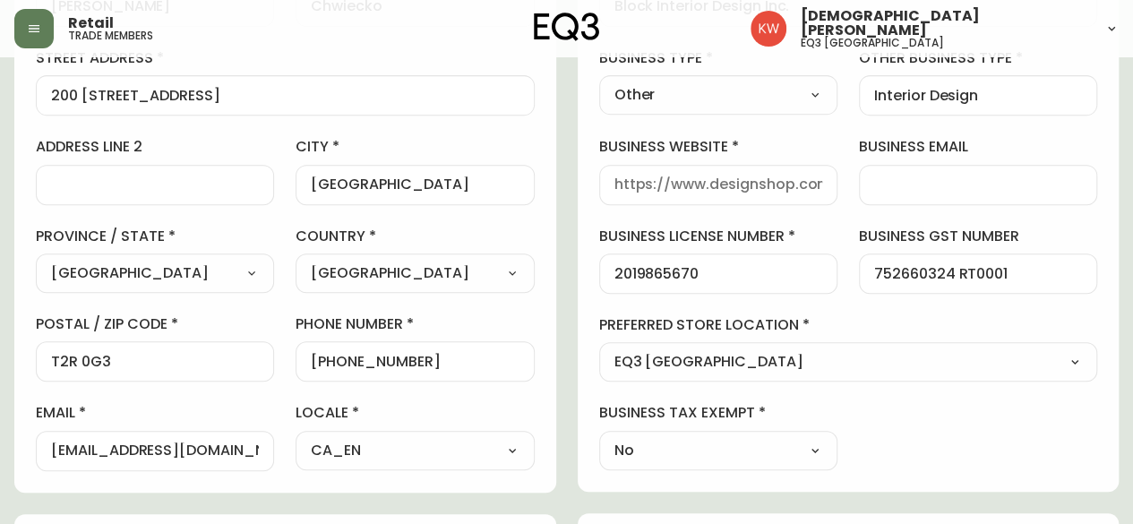
click at [232, 446] on input "[EMAIL_ADDRESS][DOMAIN_NAME]" at bounding box center [155, 451] width 208 height 17
paste input "[EMAIL_ADDRESS][DOMAIN_NAME]"
drag, startPoint x: 100, startPoint y: 451, endPoint x: 11, endPoint y: 443, distance: 89.9
click at [11, 443] on main "[PERSON_NAME] Delete Save active contact information first name [PERSON_NAME] l…" at bounding box center [566, 442] width 1133 height 1468
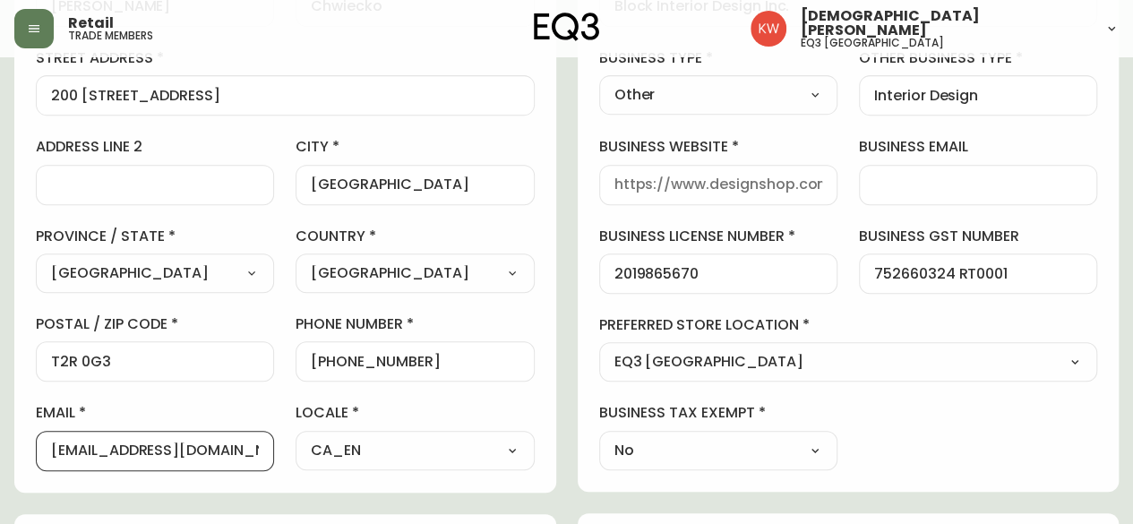
type input "[EMAIL_ADDRESS][DOMAIN_NAME]"
click at [894, 176] on input "business email" at bounding box center [978, 184] width 208 height 17
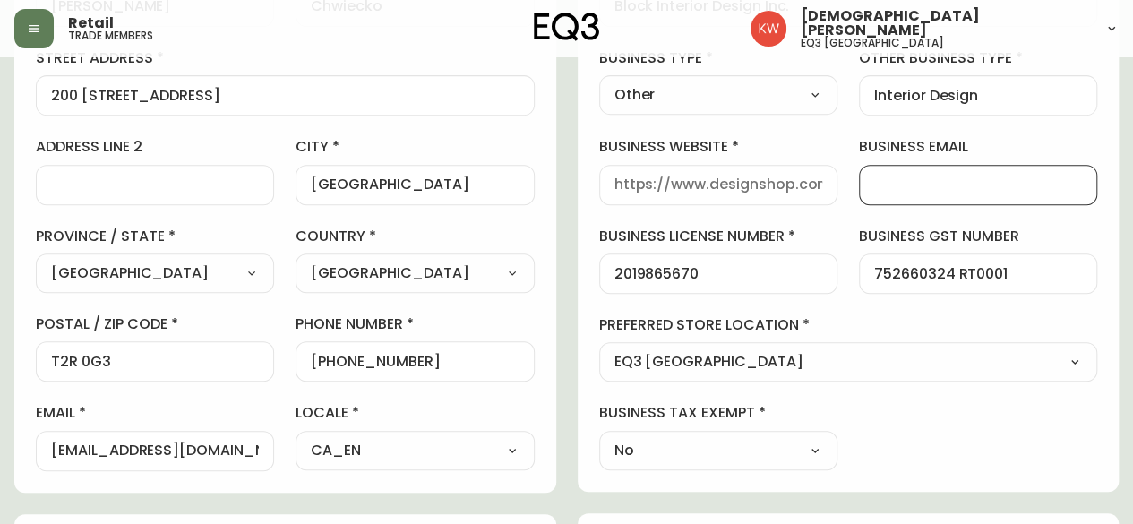
paste input "[EMAIL_ADDRESS][DOMAIN_NAME]"
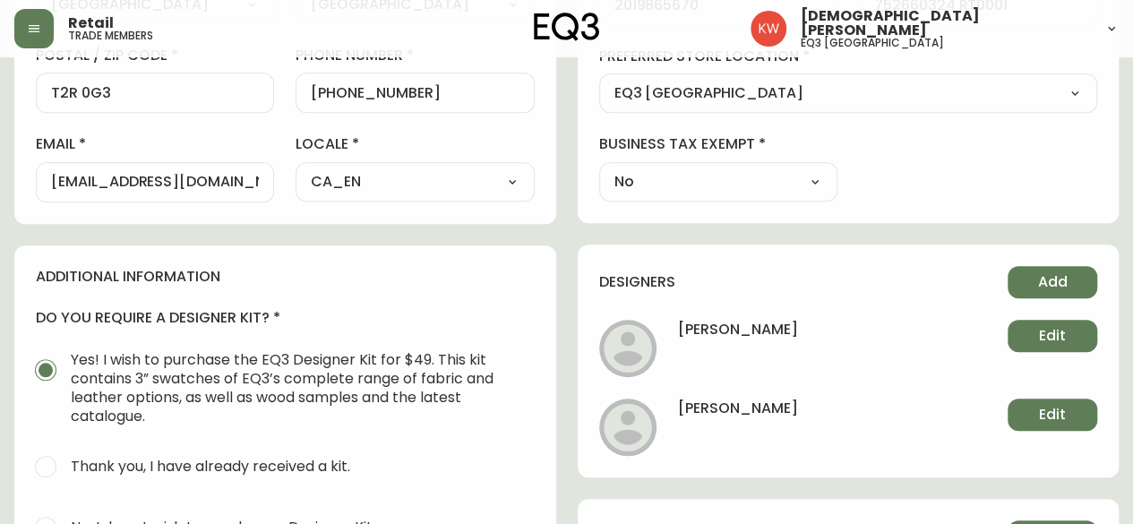
scroll to position [609, 0]
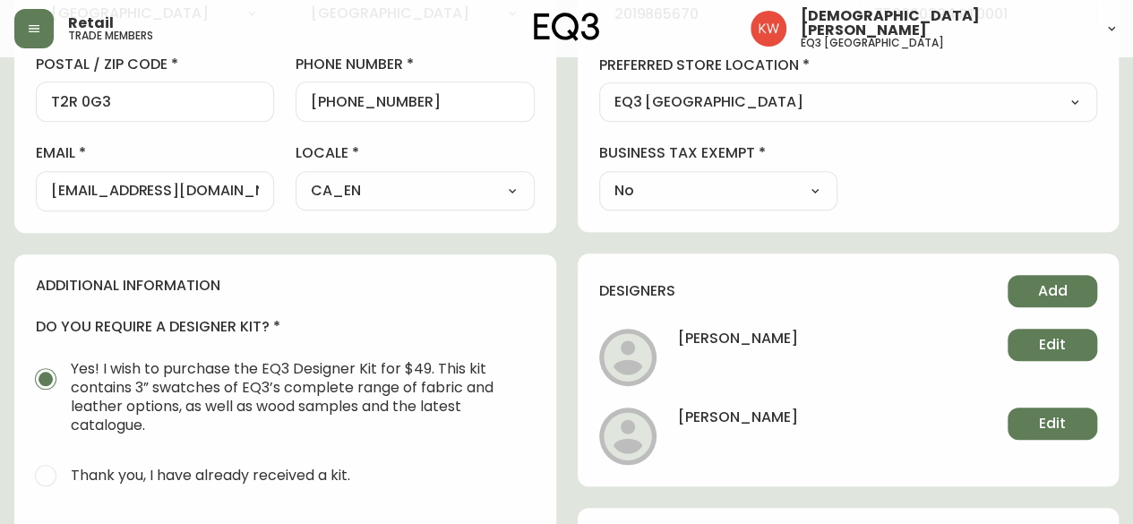
type input "[EMAIL_ADDRESS][DOMAIN_NAME]"
click at [1063, 286] on span "Add" at bounding box center [1053, 291] width 30 height 20
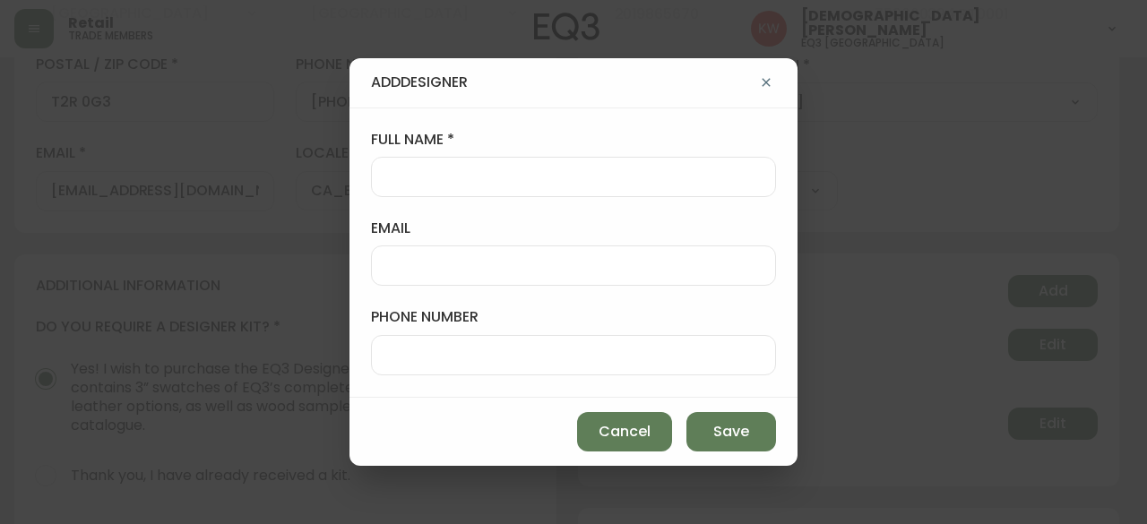
click at [554, 269] on input "email" at bounding box center [573, 265] width 374 height 17
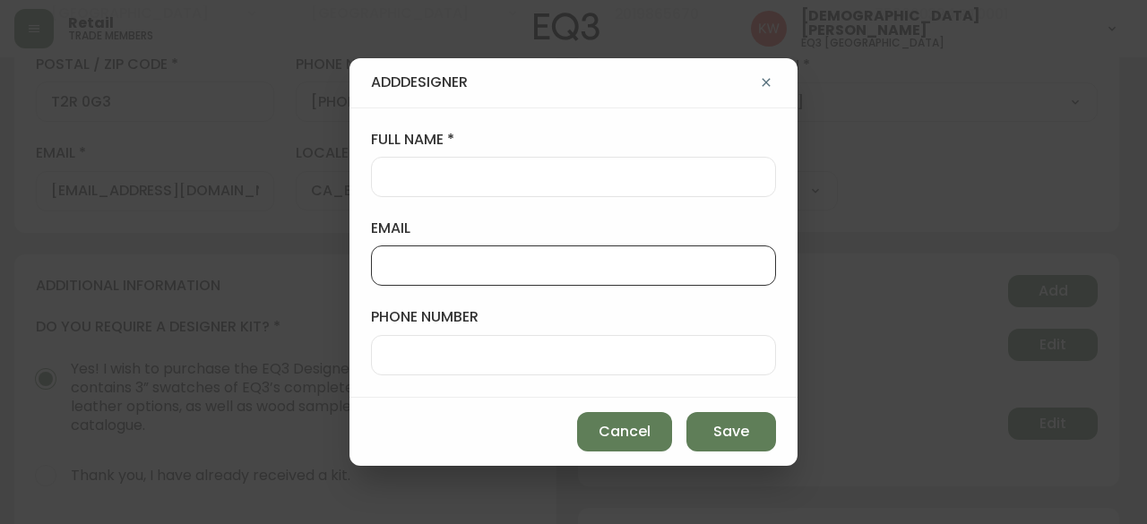
paste input "[PERSON_NAME][EMAIL_ADDRESS][DOMAIN_NAME]"
type input "[PERSON_NAME][EMAIL_ADDRESS][DOMAIN_NAME]"
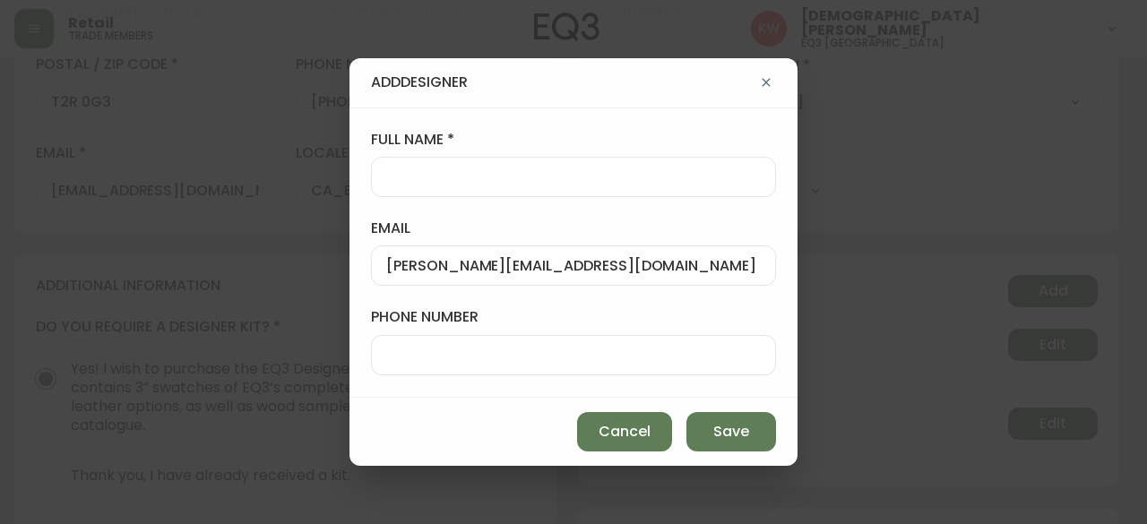
click at [532, 168] on div at bounding box center [573, 177] width 405 height 40
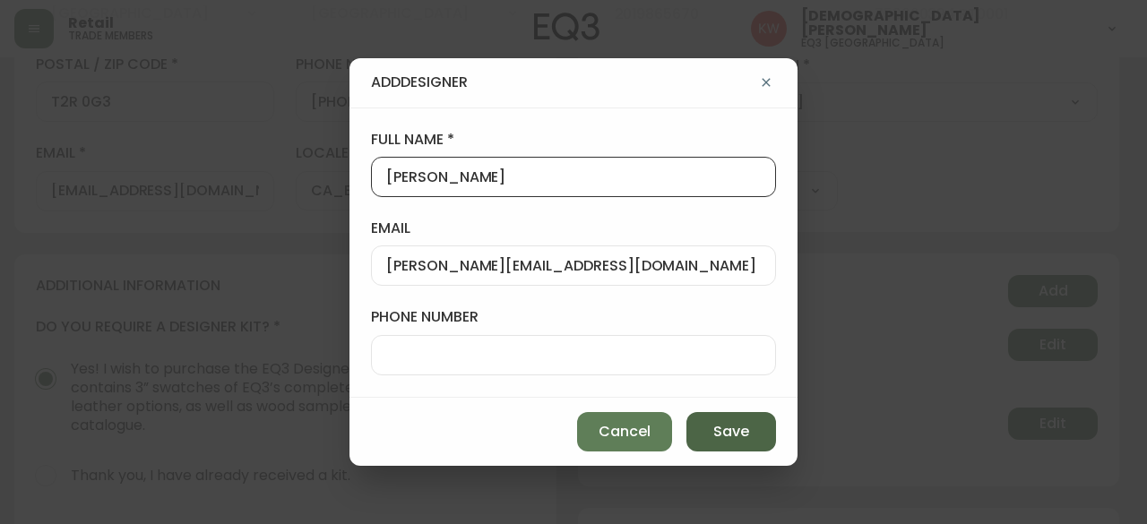
type input "[PERSON_NAME]"
click at [728, 429] on span "Save" at bounding box center [731, 432] width 36 height 20
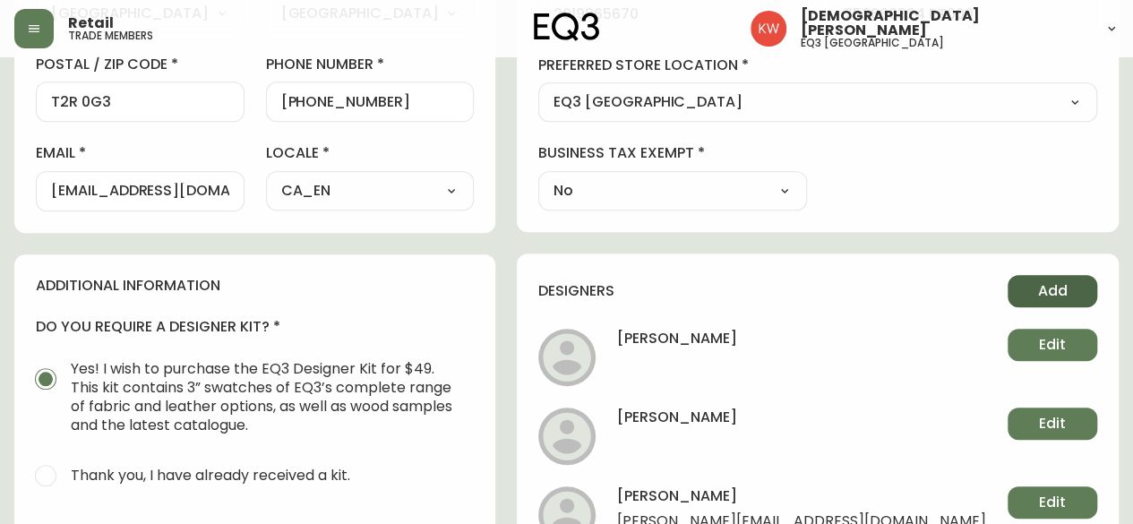
click at [1055, 290] on span "Add" at bounding box center [1053, 291] width 30 height 20
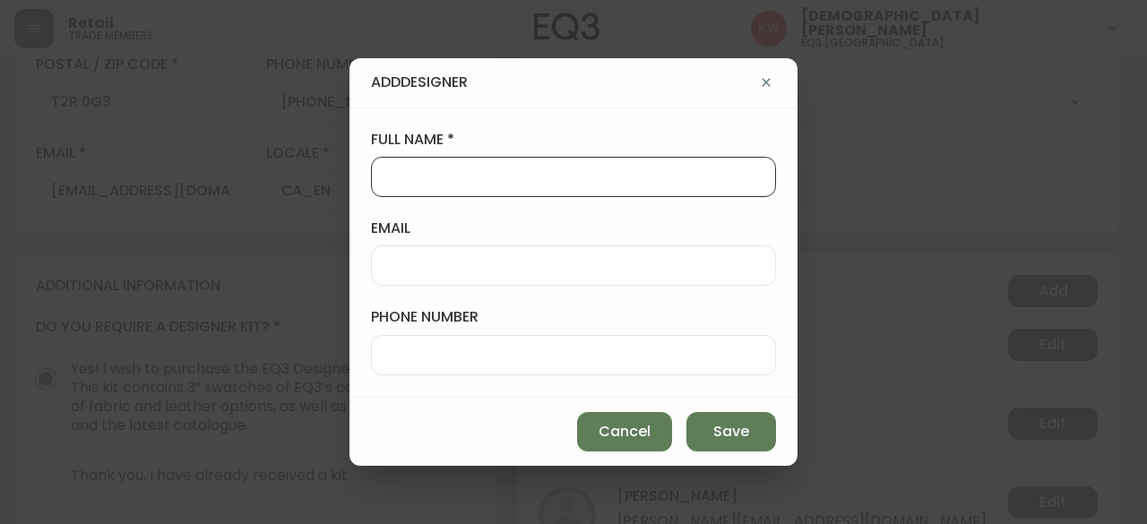
click at [667, 179] on input "full name" at bounding box center [573, 176] width 374 height 17
type input "[PERSON_NAME]"
click at [667, 273] on input "email" at bounding box center [573, 265] width 374 height 17
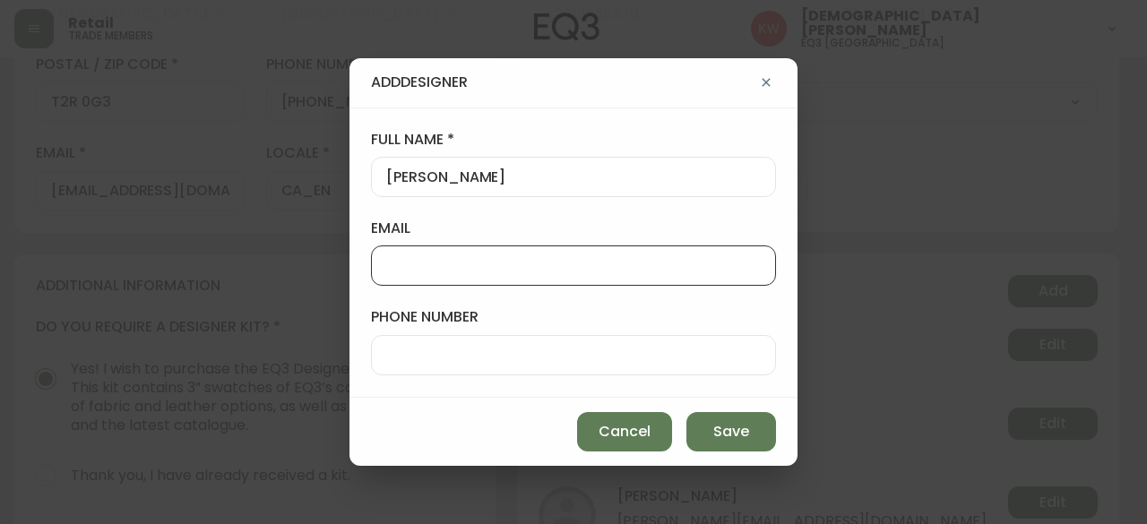
paste input "[PERSON_NAME][EMAIL_ADDRESS][DOMAIN_NAME]"
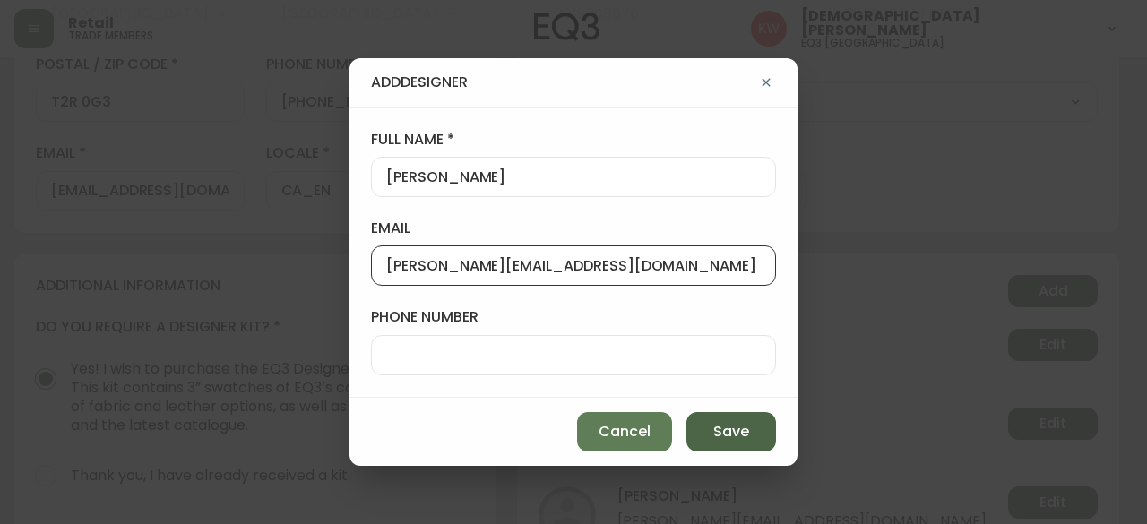
type input "[PERSON_NAME][EMAIL_ADDRESS][DOMAIN_NAME]"
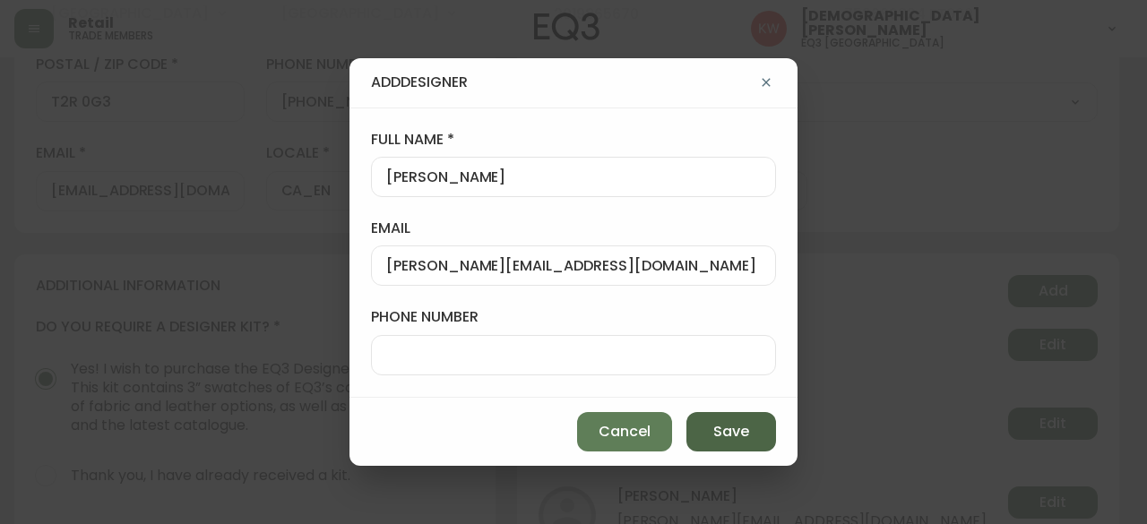
click at [745, 436] on span "Save" at bounding box center [731, 432] width 36 height 20
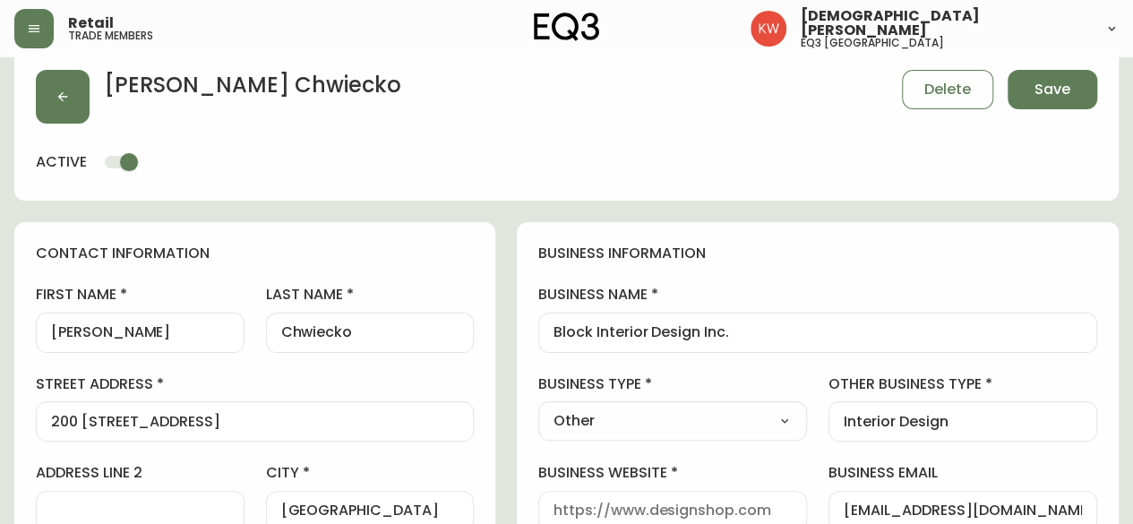
scroll to position [0, 0]
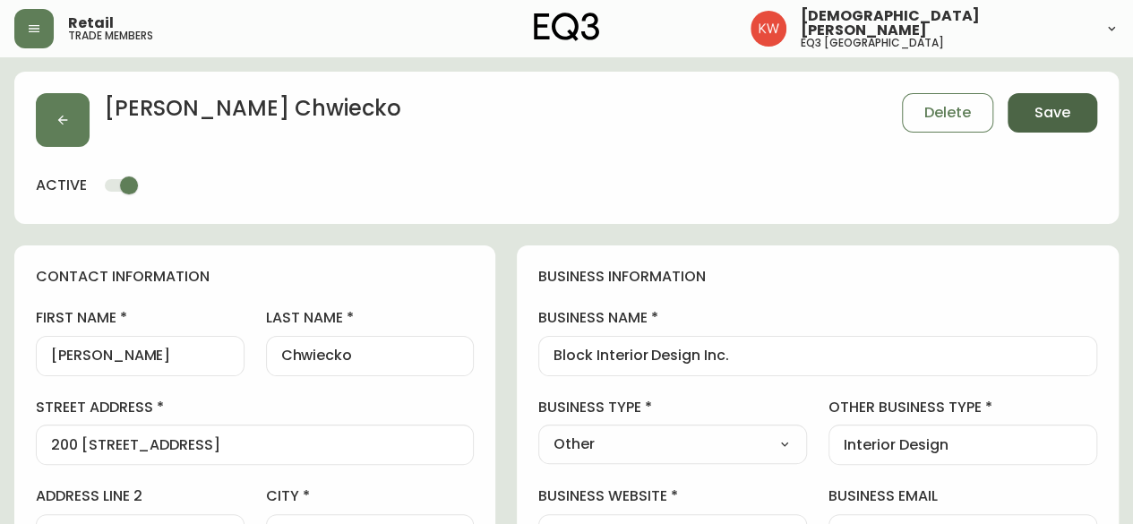
click at [1052, 116] on span "Save" at bounding box center [1053, 113] width 36 height 20
click at [775, 441] on select "Select Interior Designer Architect Home Builder Contractor Real Estate Agent Ho…" at bounding box center [672, 444] width 269 height 27
select select "Interior Designer"
click at [598, 431] on select "Select Interior Designer Architect Home Builder Contractor Real Estate Agent Ho…" at bounding box center [672, 444] width 269 height 27
type input "Interior Designer"
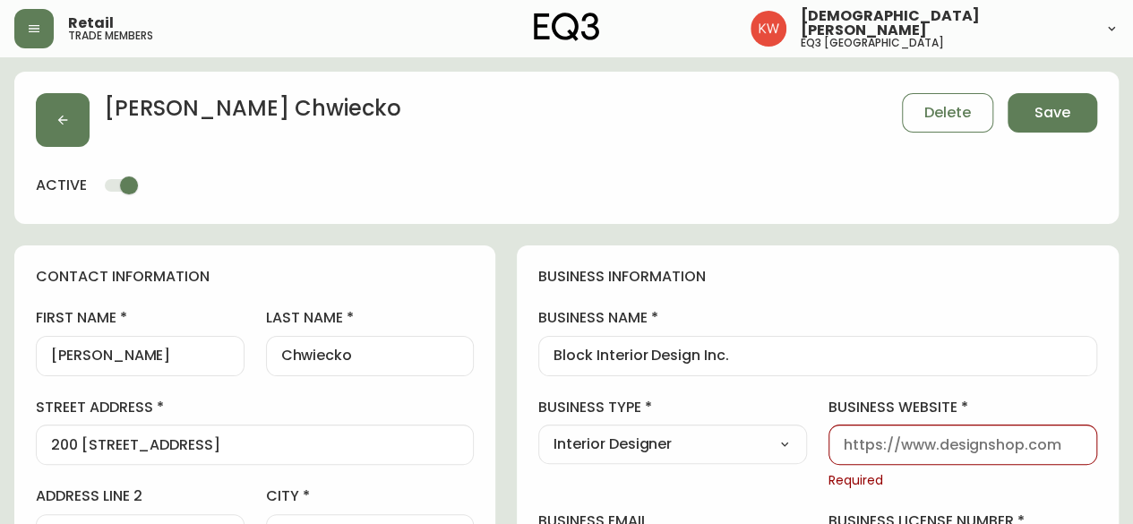
click at [998, 455] on div at bounding box center [963, 445] width 269 height 40
paste input "[URL][DOMAIN_NAME]"
type input "[URL][DOMAIN_NAME]"
click at [1069, 104] on span "Save" at bounding box center [1053, 113] width 36 height 20
select select
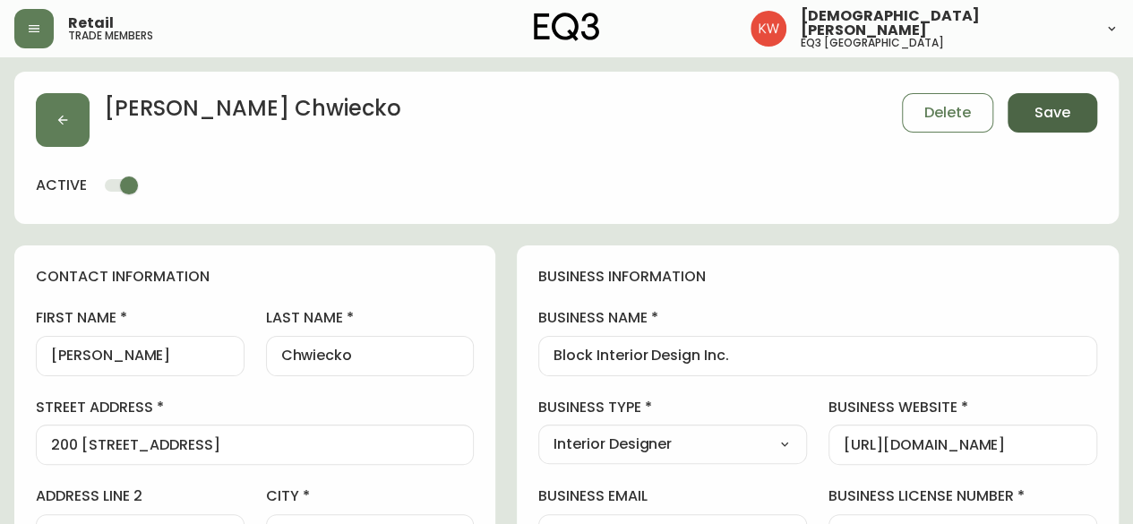
type input "Other"
select select "Other"
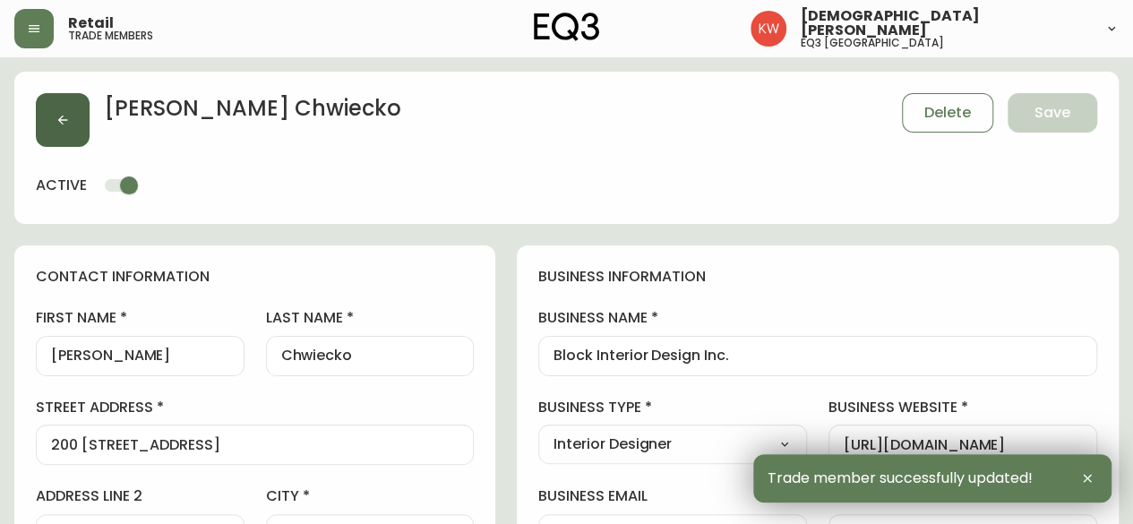
click at [56, 119] on icon "button" at bounding box center [63, 120] width 14 height 14
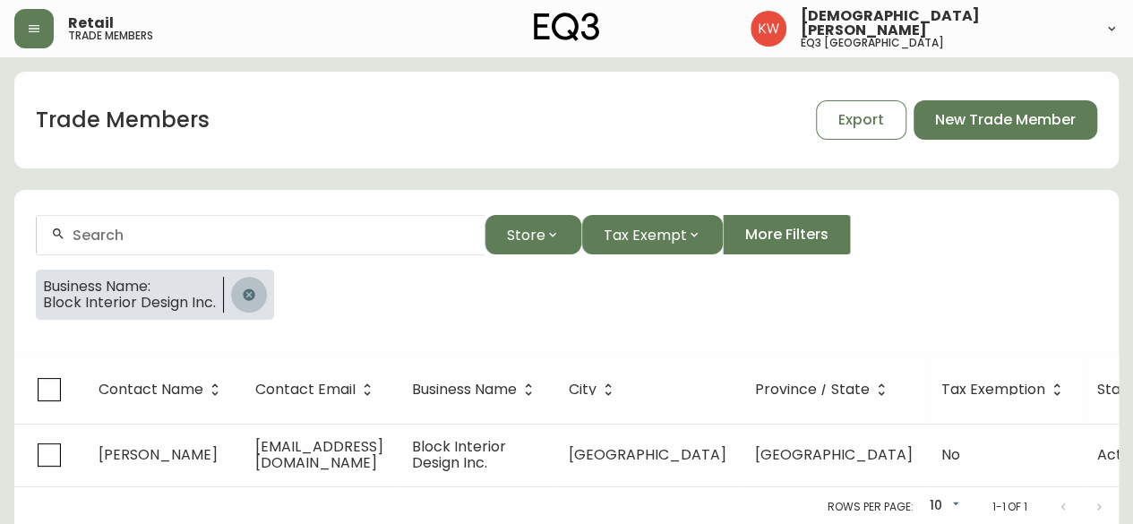
click at [249, 295] on icon "button" at bounding box center [249, 294] width 12 height 12
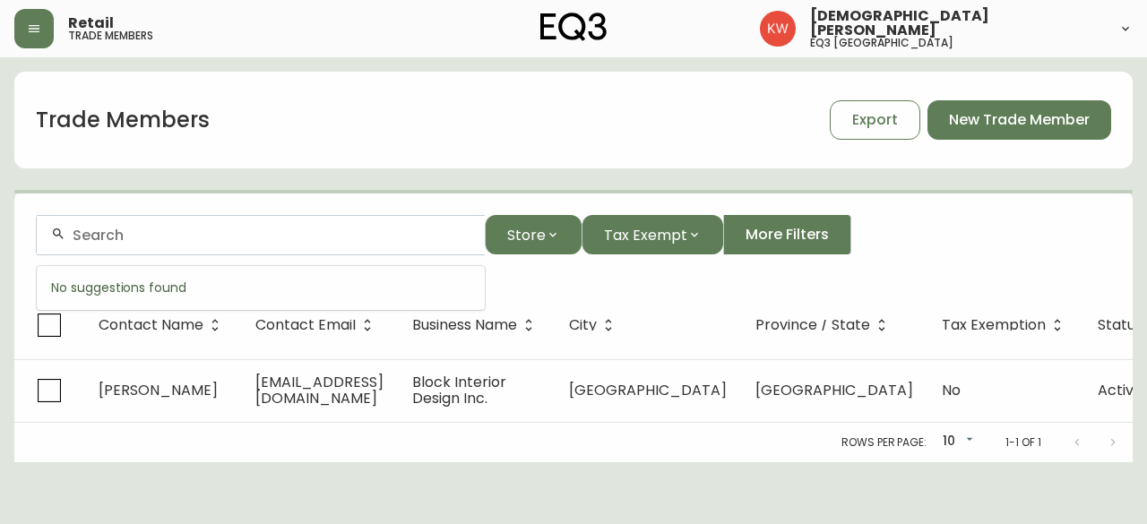
click at [283, 230] on input "text" at bounding box center [272, 235] width 398 height 17
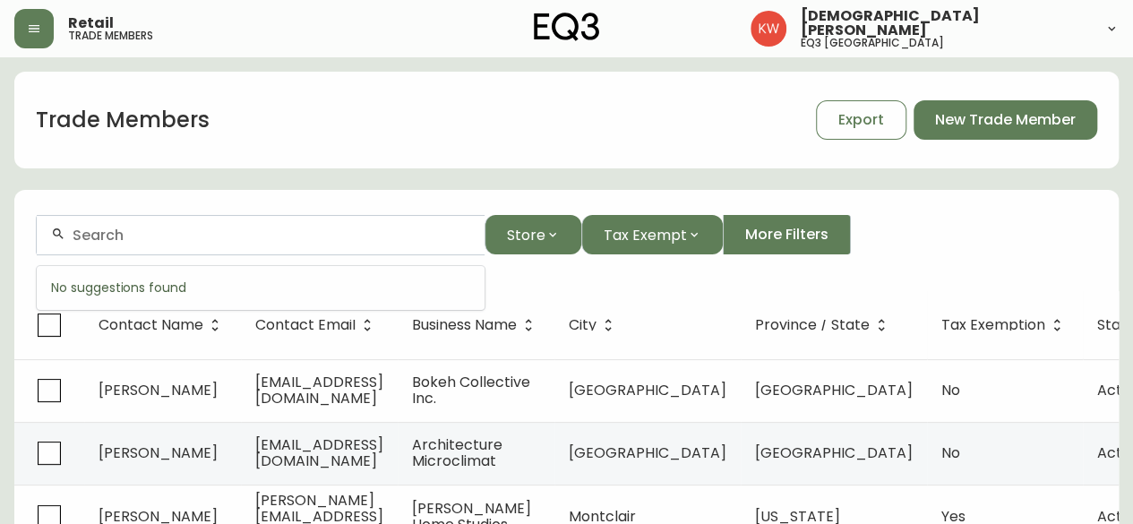
click at [318, 229] on input "text" at bounding box center [272, 235] width 398 height 17
paste input "[EMAIL_ADDRESS][DOMAIN_NAME]"
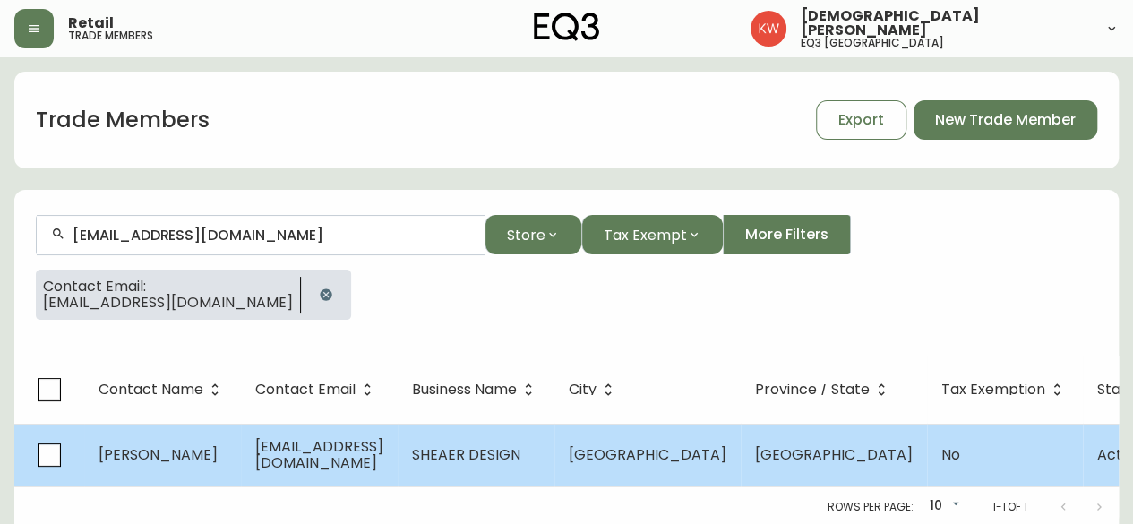
type input "[EMAIL_ADDRESS][DOMAIN_NAME]"
click at [228, 465] on td "[PERSON_NAME]" at bounding box center [162, 455] width 157 height 63
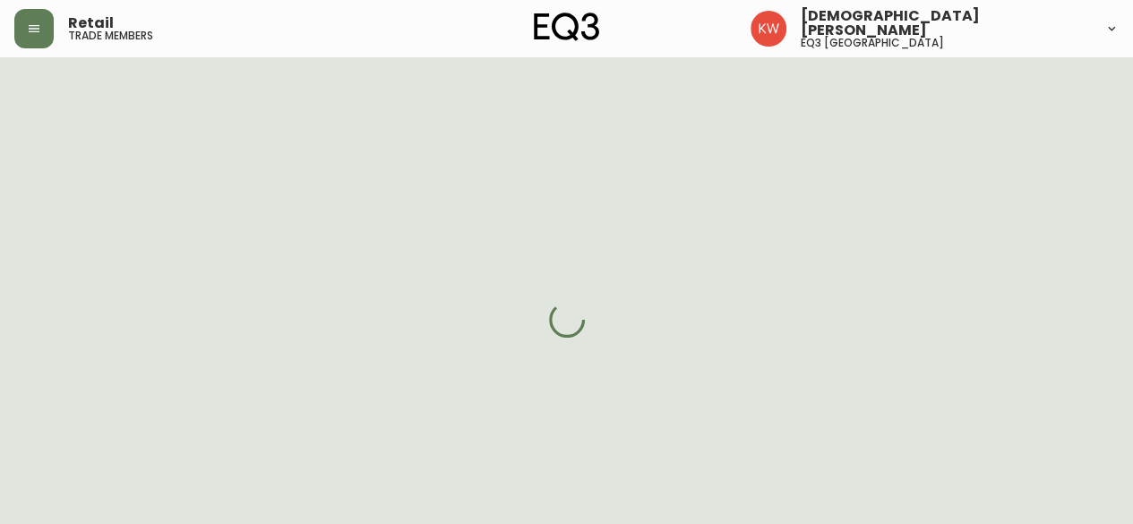
select select "AB"
select select "CA"
select select "CA_EN"
select select "Other"
select select "Interior Designer"
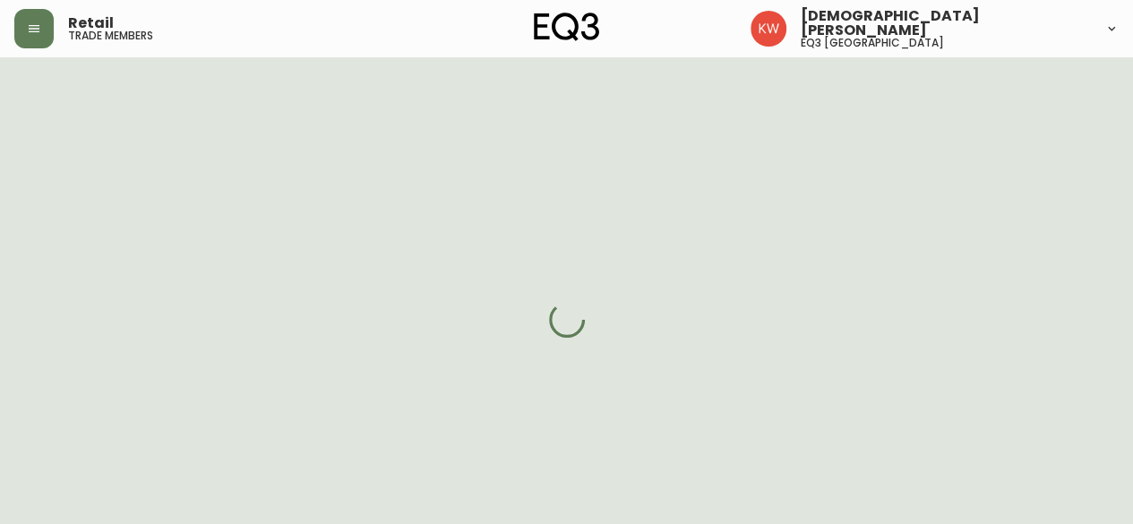
select select "cjw10z96m00006gs08l3o91tv"
select select "false"
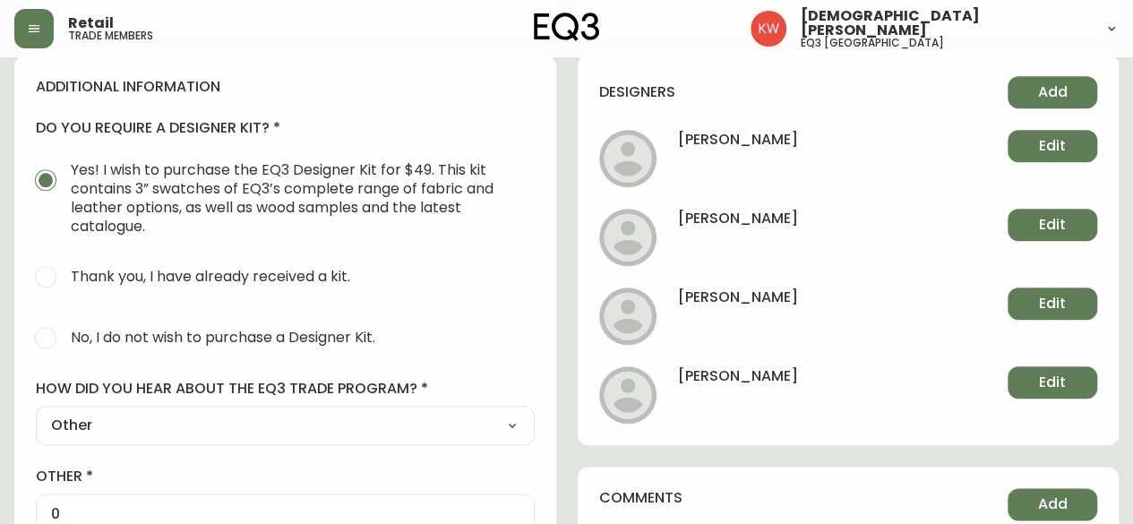
scroll to position [805, 0]
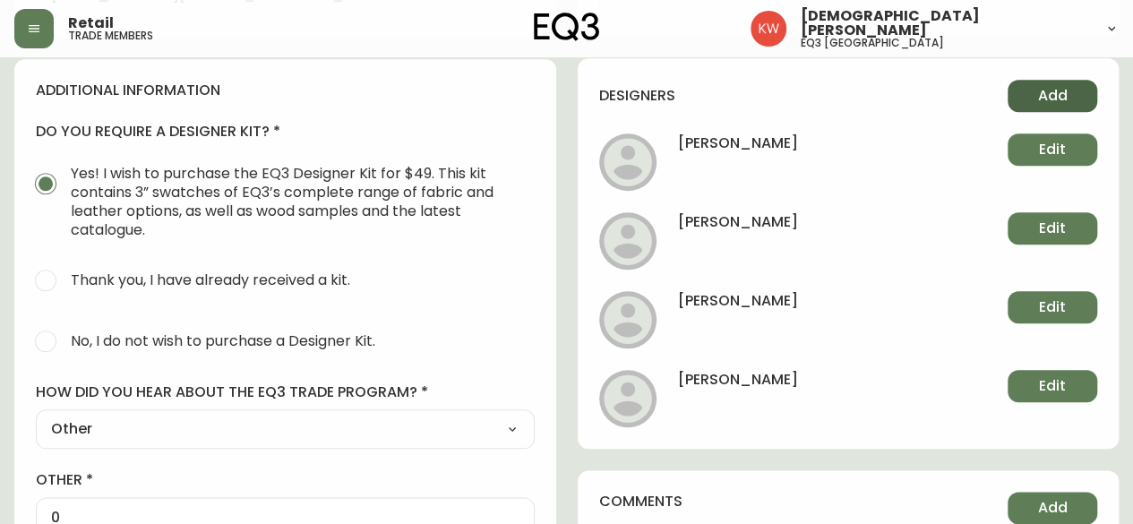
click at [1052, 86] on span "Add" at bounding box center [1053, 96] width 30 height 20
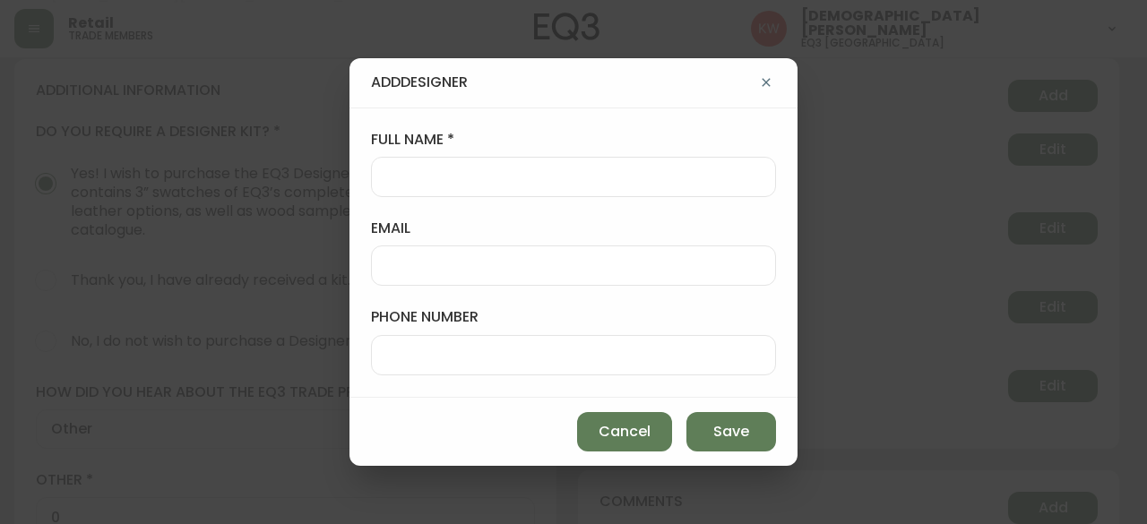
click at [641, 255] on div at bounding box center [573, 265] width 405 height 40
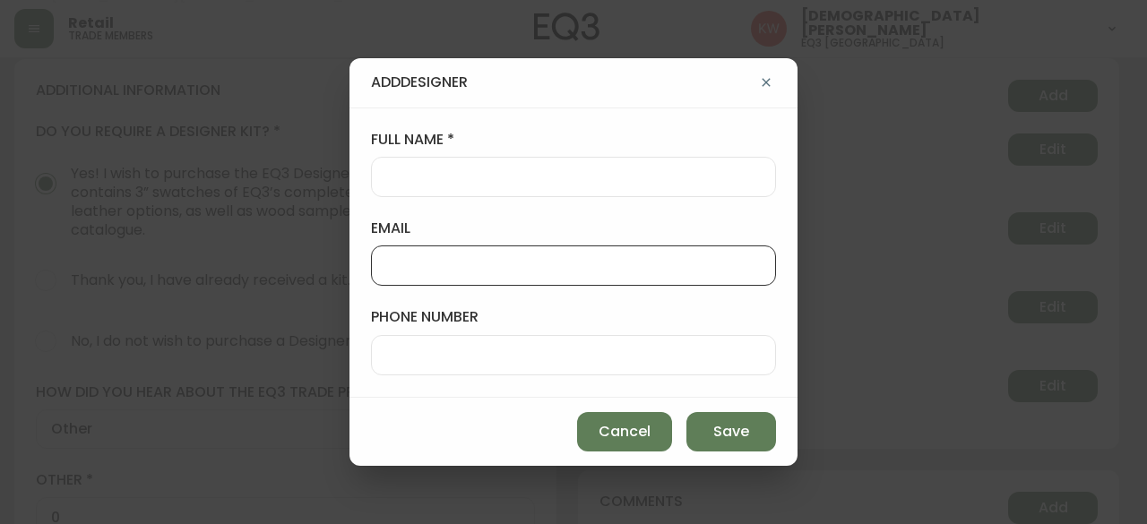
paste input "[PERSON_NAME][EMAIL_ADDRESS][DOMAIN_NAME]"
type input "[PERSON_NAME][EMAIL_ADDRESS][DOMAIN_NAME]"
click at [593, 178] on input "full name" at bounding box center [573, 176] width 374 height 17
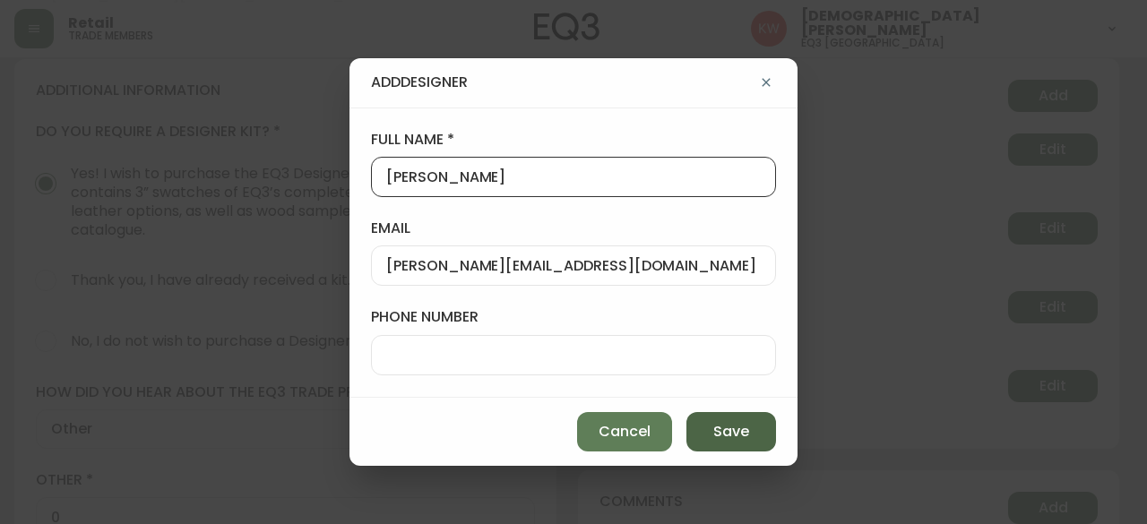
type input "[PERSON_NAME]"
click at [745, 434] on span "Save" at bounding box center [731, 432] width 36 height 20
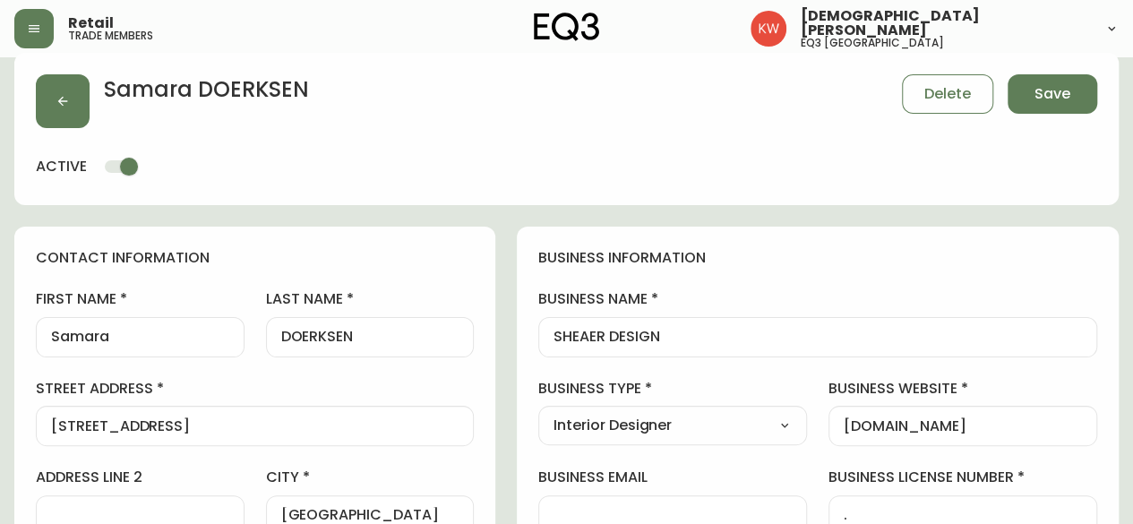
scroll to position [17, 0]
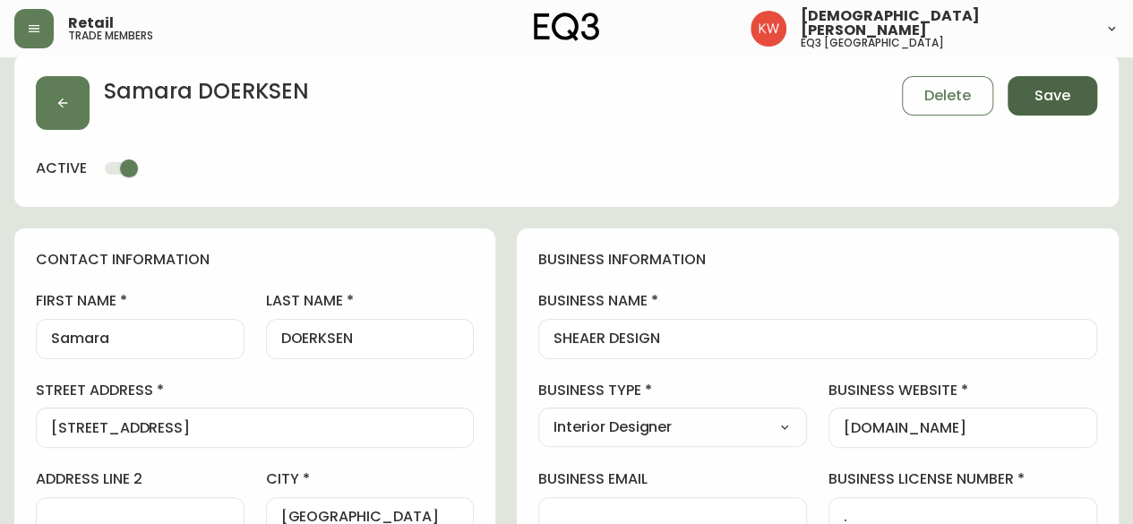
click at [1037, 95] on span "Save" at bounding box center [1053, 96] width 36 height 20
select select
type input "Other"
select select "Other"
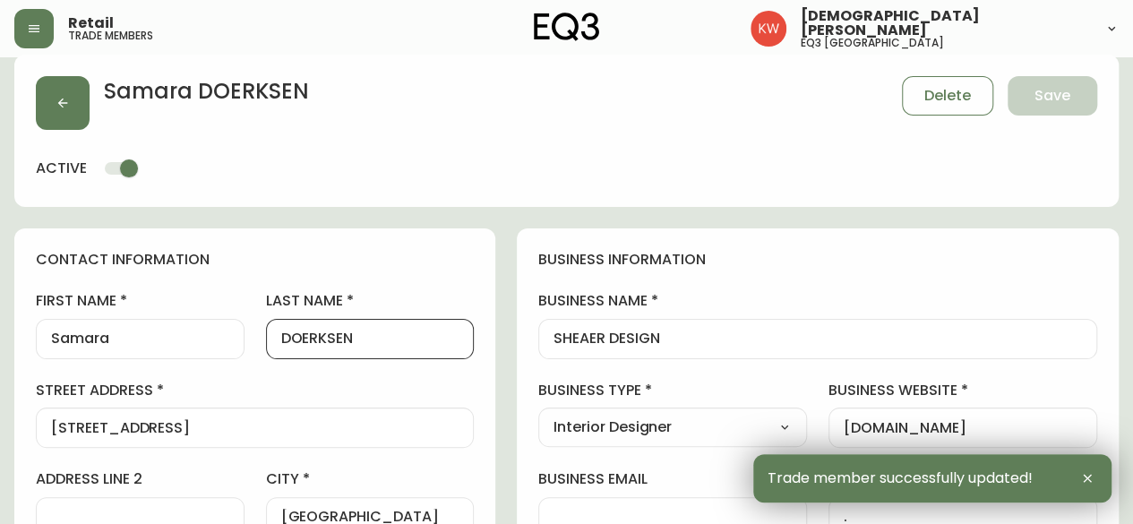
drag, startPoint x: 402, startPoint y: 336, endPoint x: 358, endPoint y: 340, distance: 44.1
click at [358, 340] on input "DOERKSEN" at bounding box center [370, 339] width 178 height 17
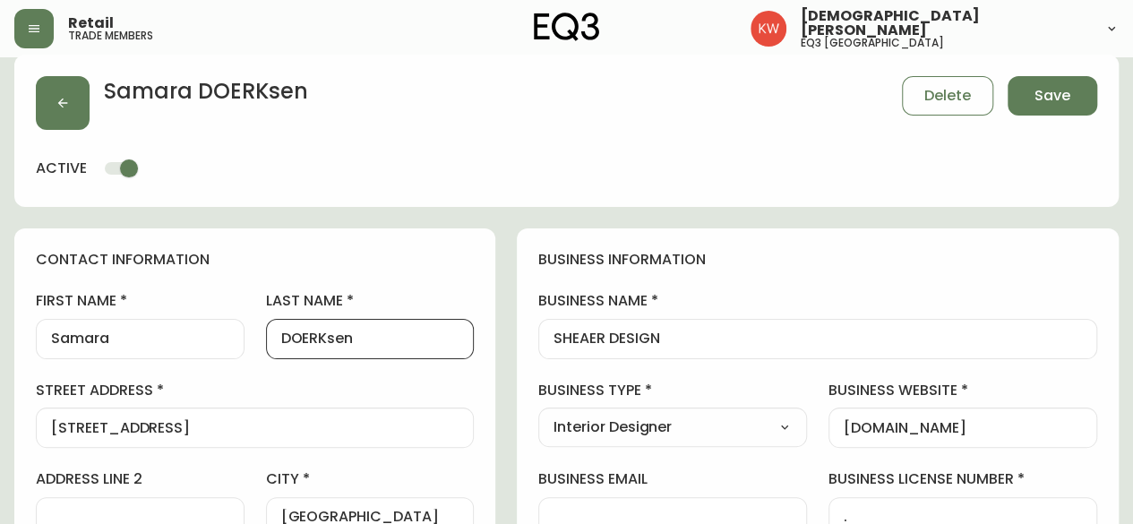
click at [358, 340] on input "DOERKsen" at bounding box center [370, 339] width 178 height 17
type input "Doerksen"
click at [1035, 88] on span "Save" at bounding box center [1053, 96] width 36 height 20
select select
type input "Other"
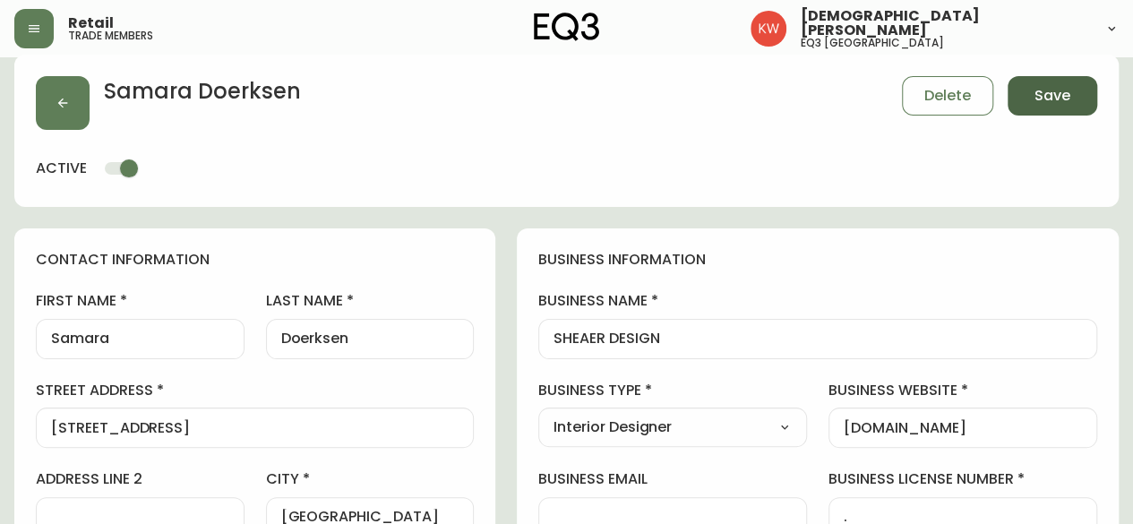
select select "Other"
click at [65, 87] on button "button" at bounding box center [63, 103] width 54 height 54
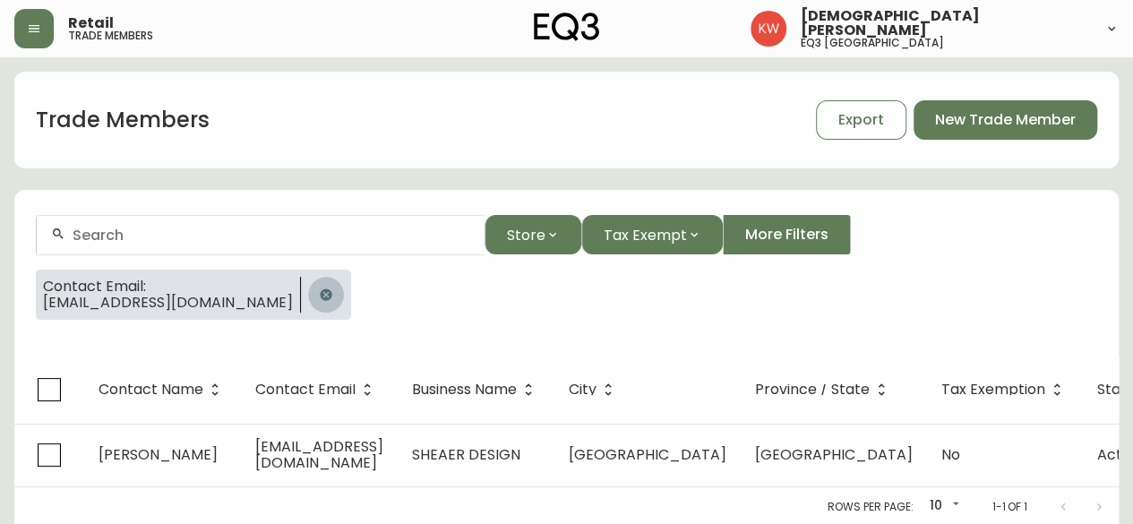
click at [320, 293] on icon "button" at bounding box center [326, 294] width 12 height 12
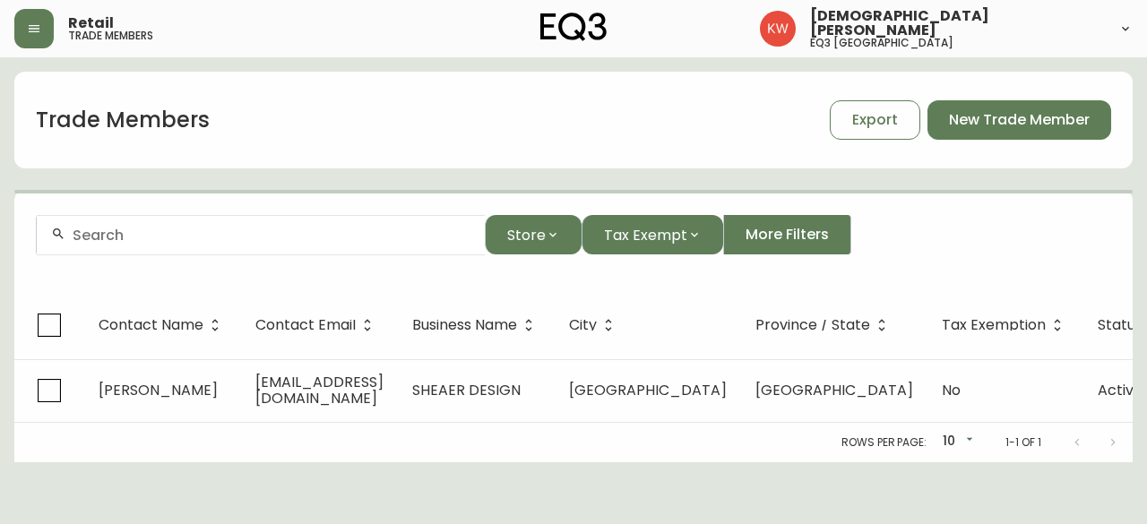
click at [318, 236] on input "text" at bounding box center [272, 235] width 398 height 17
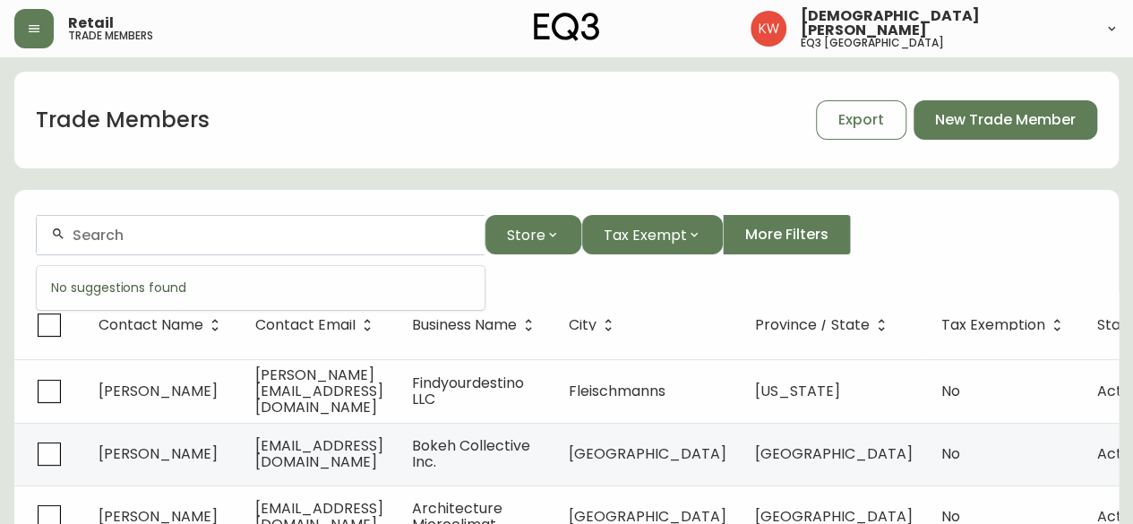
paste input "[PERSON_NAME][EMAIL_ADDRESS][PERSON_NAME][DOMAIN_NAME]"
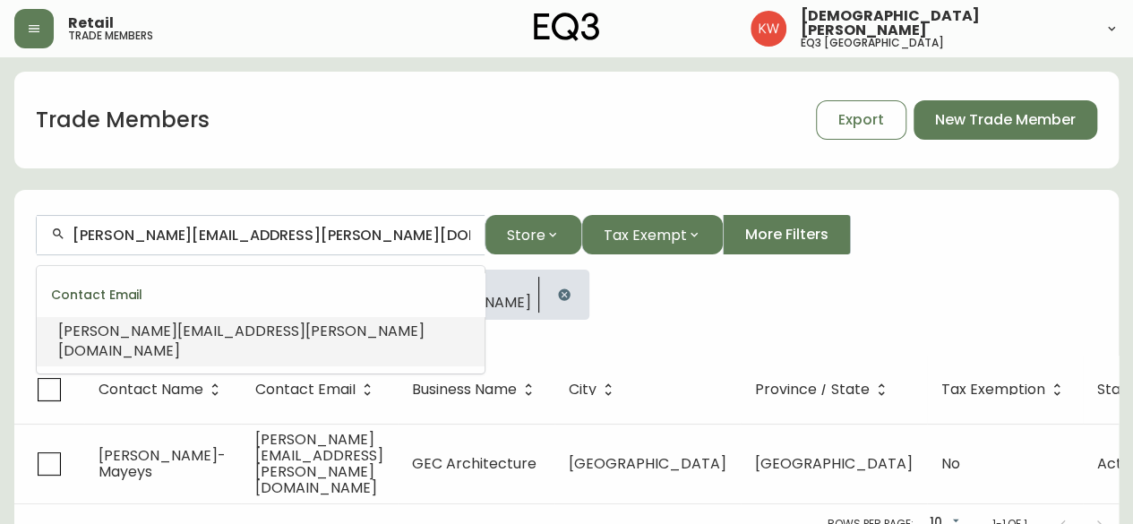
drag, startPoint x: 431, startPoint y: 237, endPoint x: 21, endPoint y: 228, distance: 410.4
click at [21, 228] on form "[PERSON_NAME][EMAIL_ADDRESS][PERSON_NAME][DOMAIN_NAME] Store Tax Exempt More Fi…" at bounding box center [566, 275] width 1105 height 162
paste input "[EMAIL_ADDRESS])"
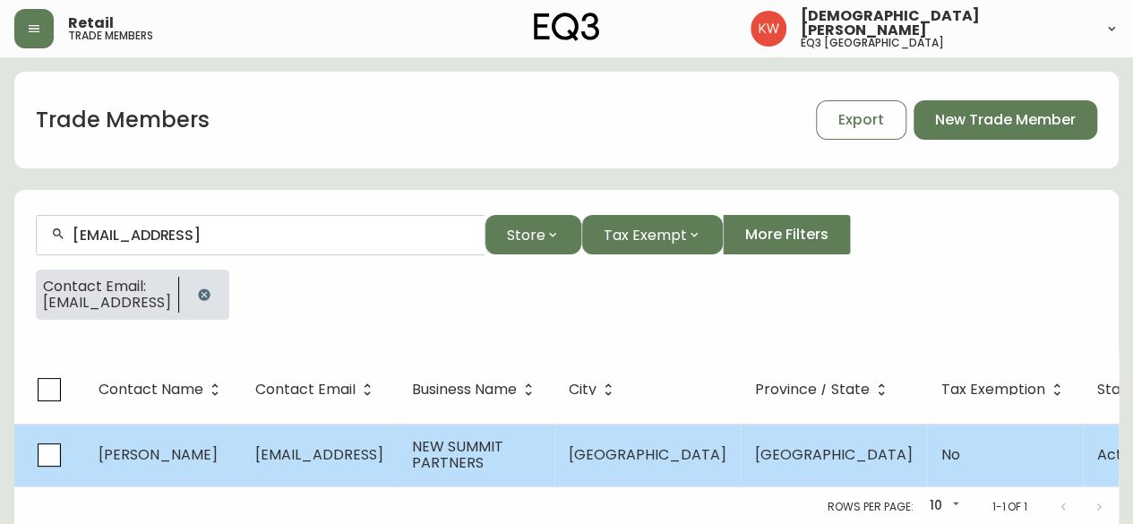
type input "[EMAIL_ADDRESS]"
click at [231, 451] on td "[PERSON_NAME]" at bounding box center [162, 455] width 157 height 63
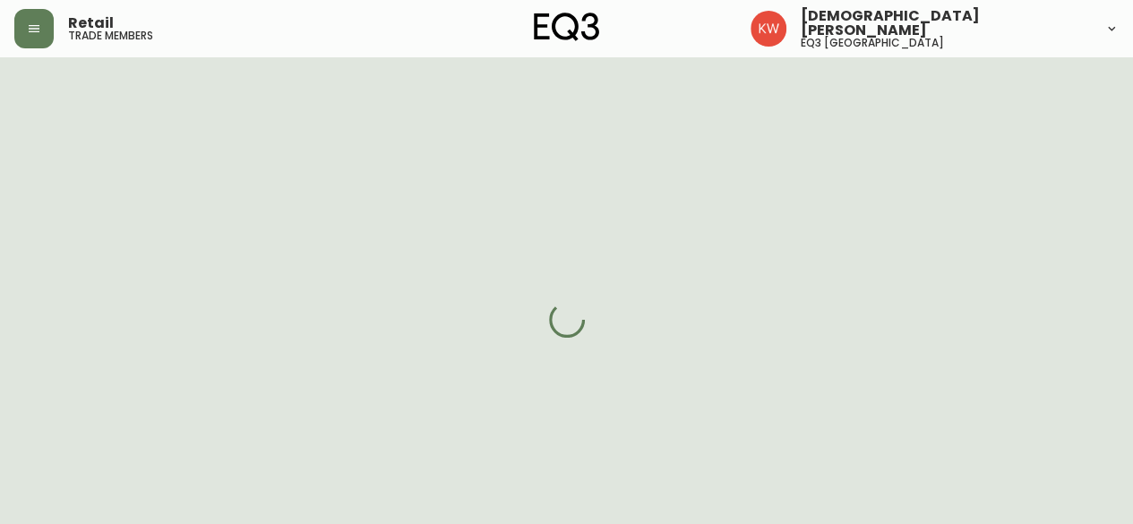
select select "BC"
select select "CA"
select select "CA_EN"
select select "Other"
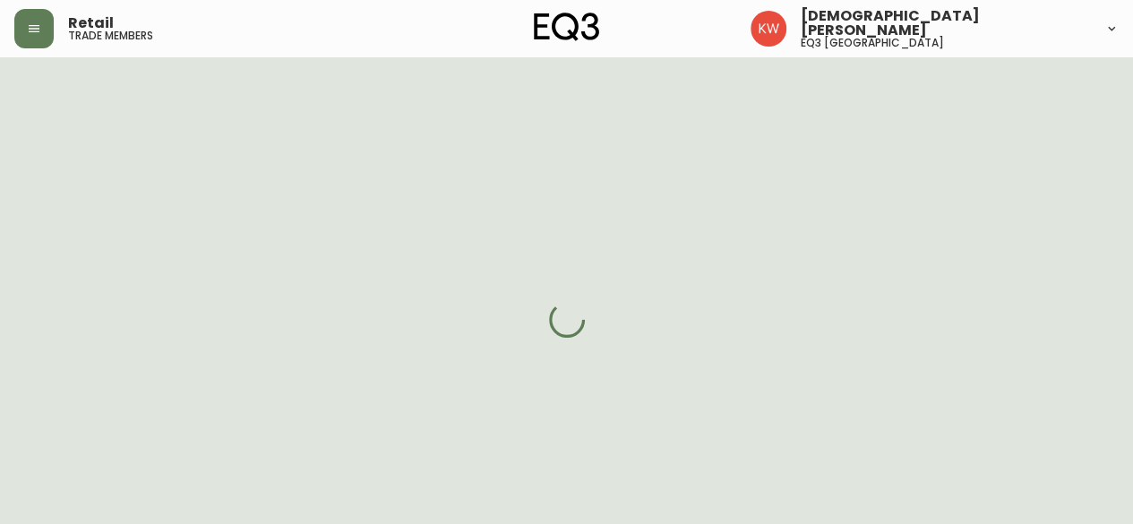
select select "false"
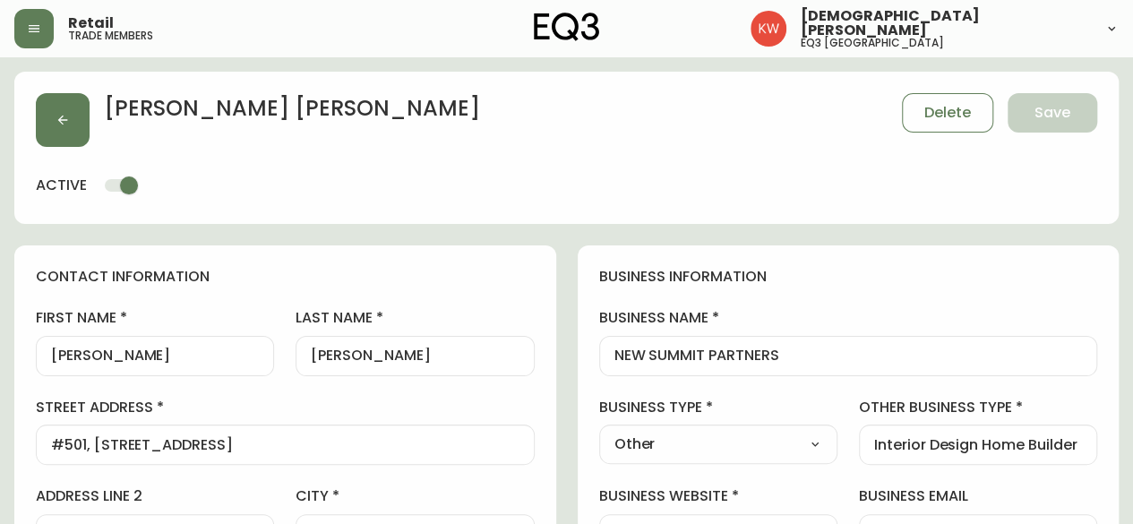
type input "EQ3 [GEOGRAPHIC_DATA]"
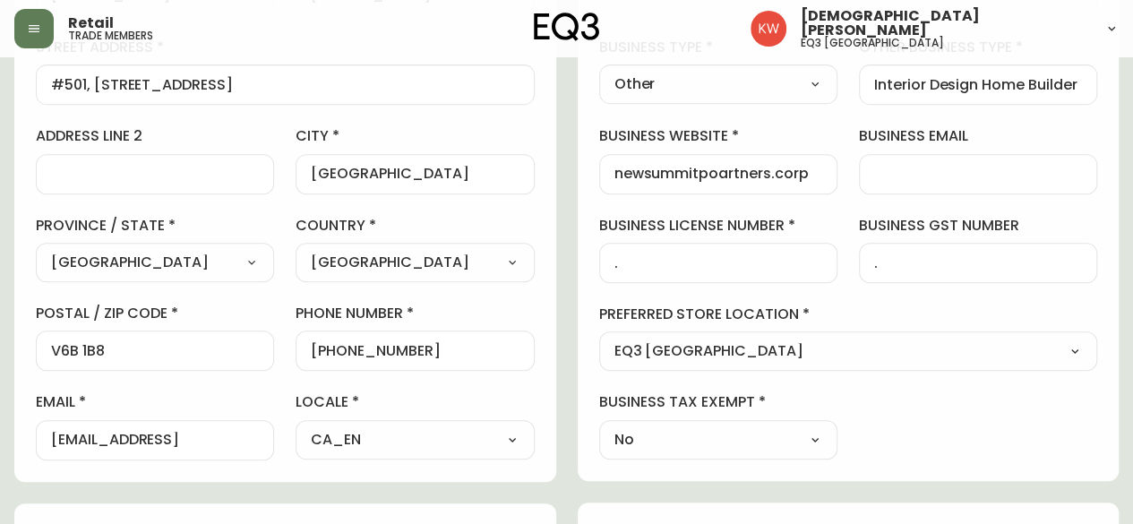
scroll to position [360, 0]
click at [928, 347] on select "Select - Store locations EQ3 [GEOGRAPHIC_DATA] - [GEOGRAPHIC_DATA] [GEOGRAPHIC_…" at bounding box center [848, 352] width 499 height 27
select select "cjw10z96p001r6gs00juufhhe"
click at [599, 339] on select "Select - Store locations EQ3 [GEOGRAPHIC_DATA] - [GEOGRAPHIC_DATA] [GEOGRAPHIC_…" at bounding box center [848, 352] width 499 height 27
type input "EQ3 [GEOGRAPHIC_DATA]"
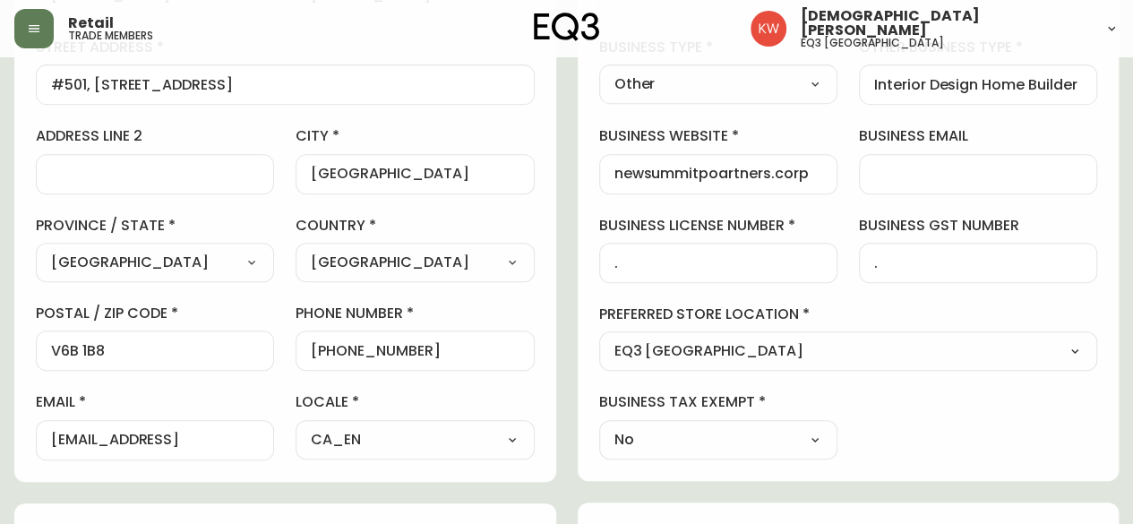
scroll to position [0, 0]
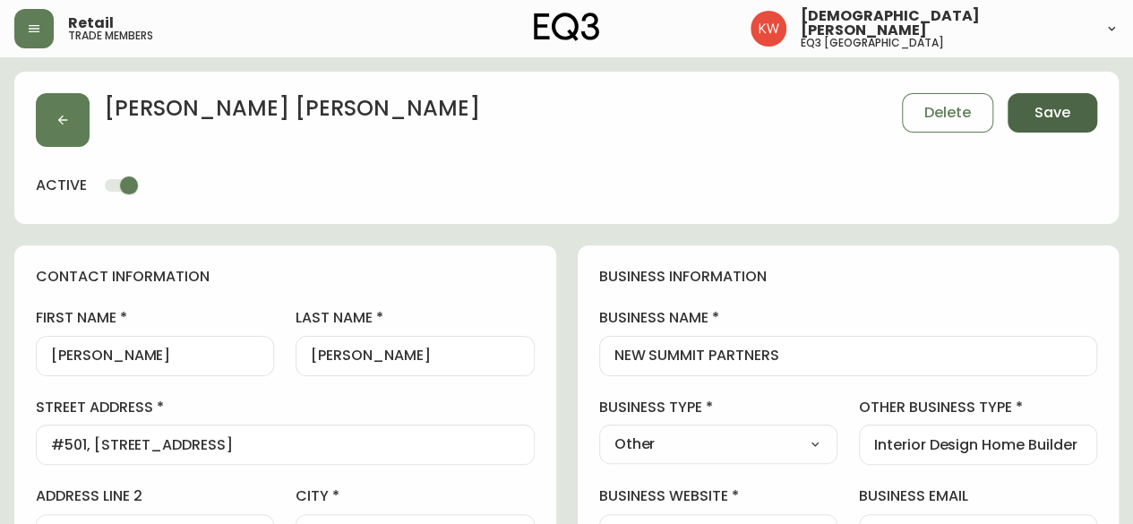
click at [1056, 112] on span "Save" at bounding box center [1053, 113] width 36 height 20
select select
type input "Other"
select select "Other"
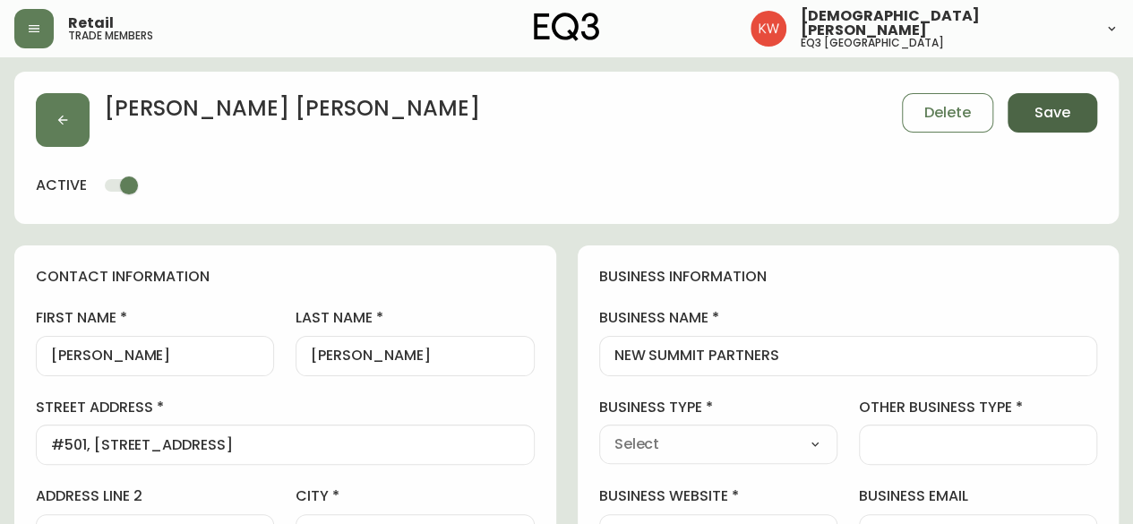
type input "Other"
select select "Other"
type input "Interior Design Home Builder"
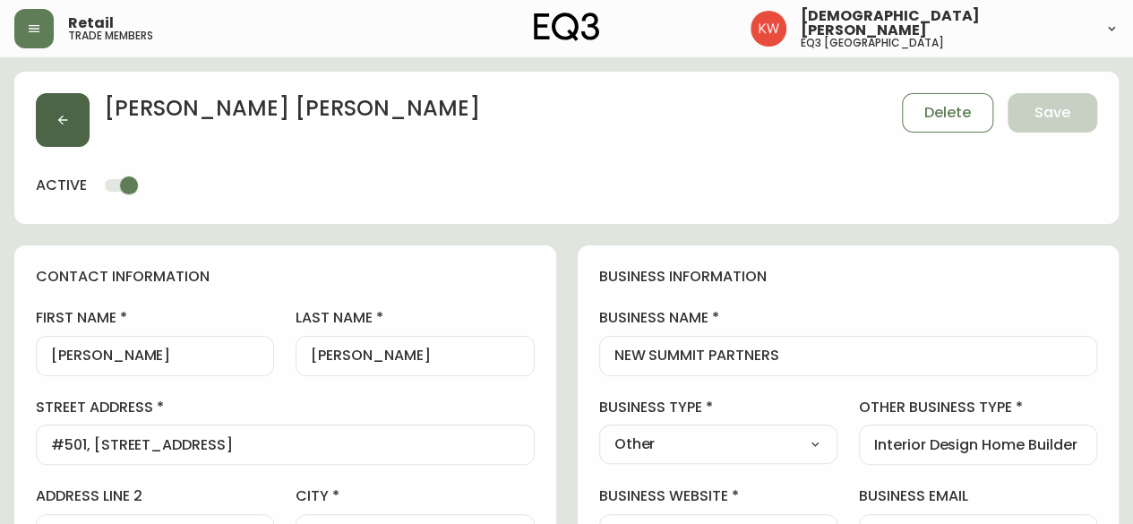
click at [58, 122] on icon "button" at bounding box center [63, 120] width 14 height 14
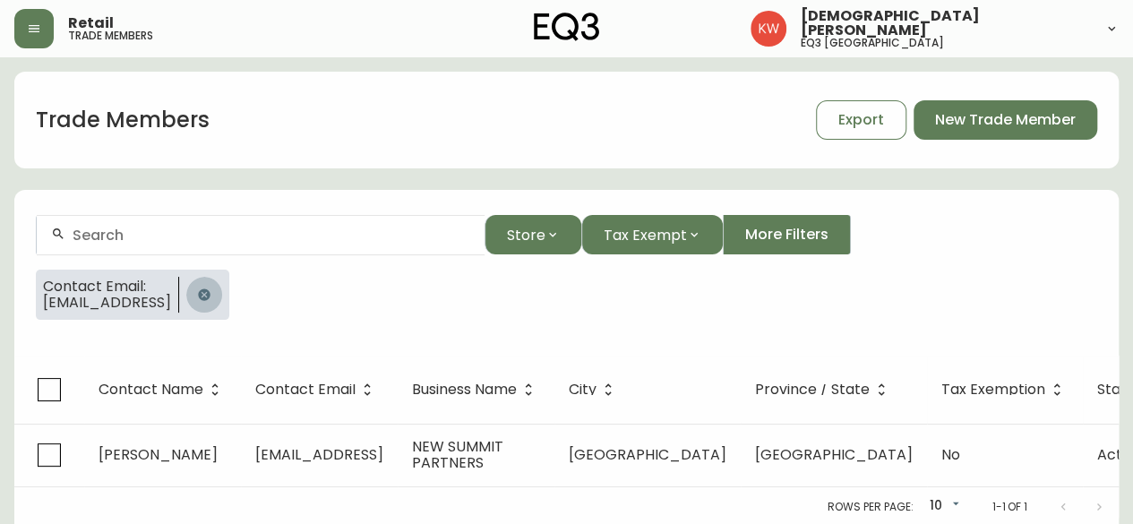
click at [210, 291] on icon "button" at bounding box center [204, 294] width 12 height 12
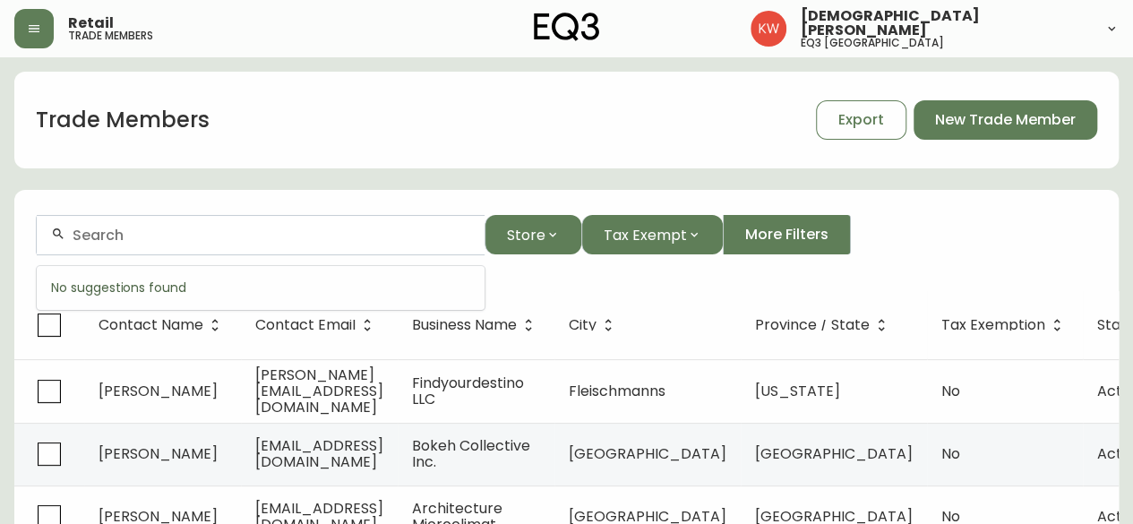
click at [268, 230] on input "text" at bounding box center [272, 235] width 398 height 17
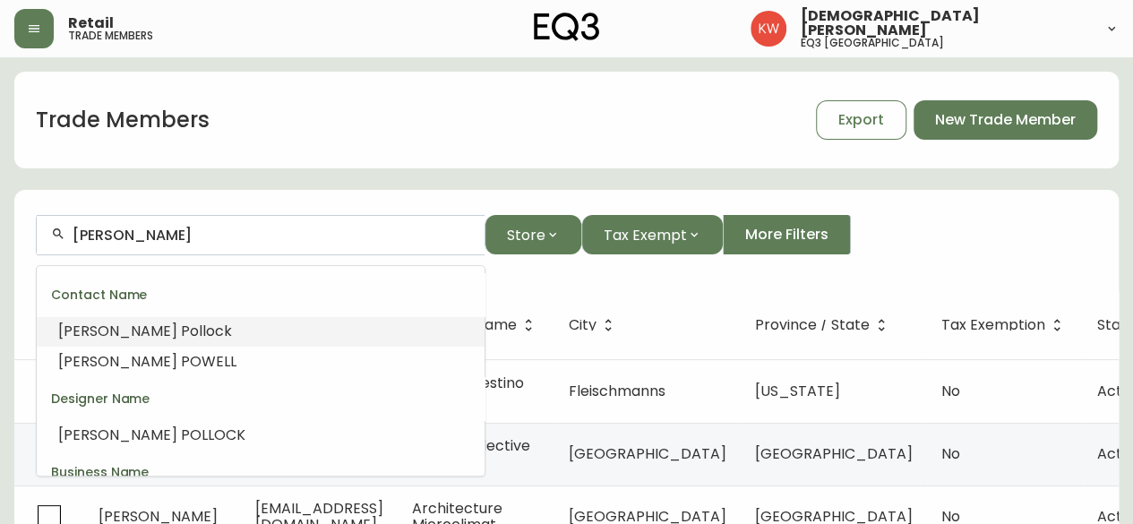
click at [181, 340] on span "Po" at bounding box center [190, 331] width 18 height 21
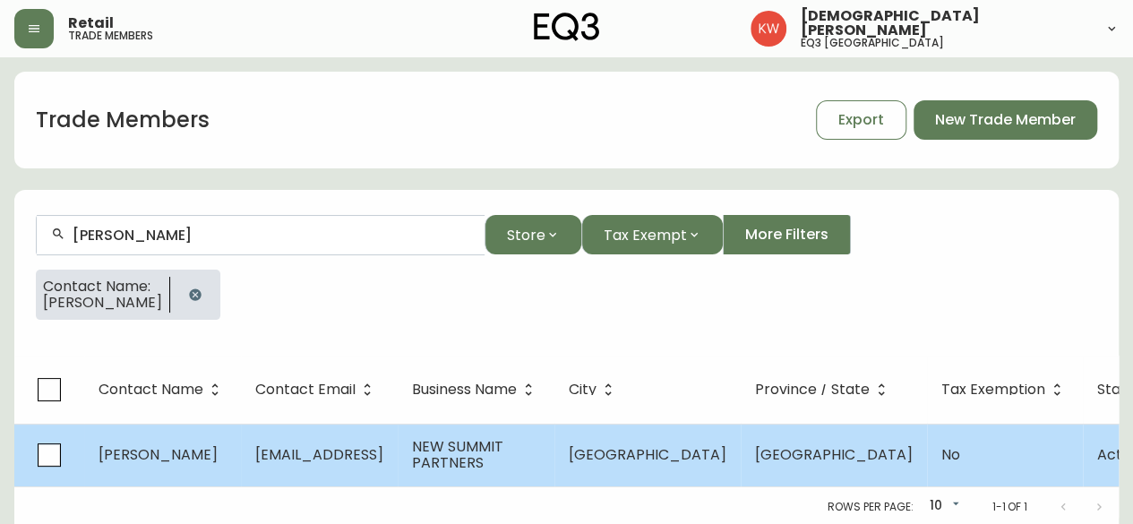
type input "[PERSON_NAME]"
click at [181, 449] on span "[PERSON_NAME]" at bounding box center [158, 454] width 119 height 21
select select "BC"
select select "CA"
select select "CA_EN"
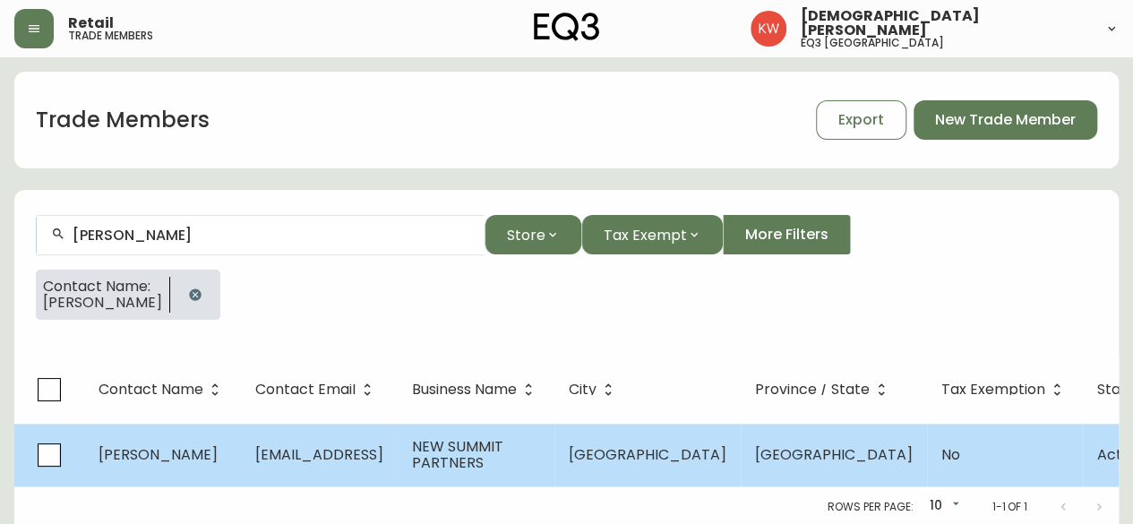
select select "Other"
select select "cjw10z96p001r6gs00juufhhe"
select select "false"
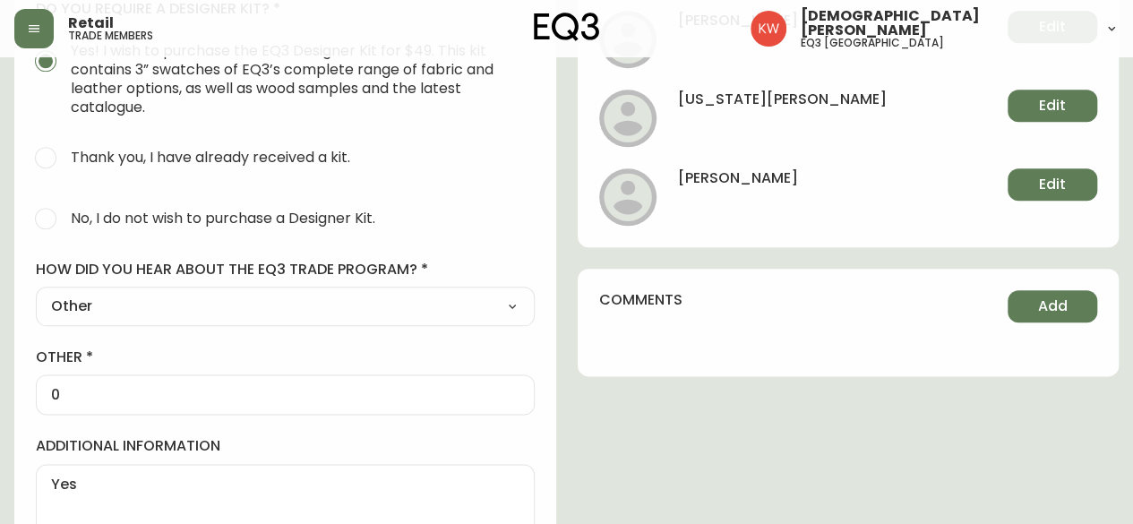
scroll to position [901, 0]
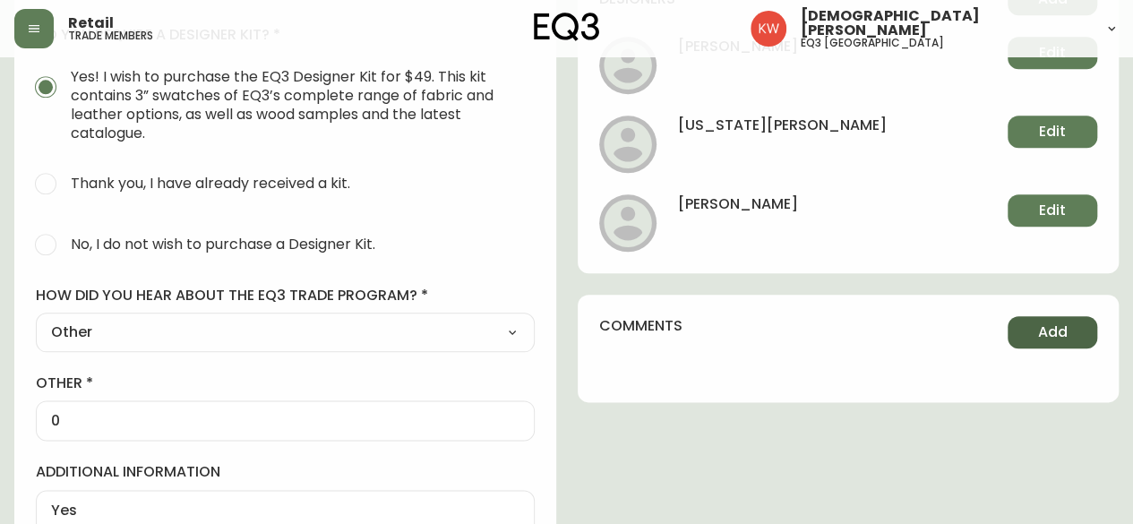
click at [1064, 325] on span "Add" at bounding box center [1053, 333] width 30 height 20
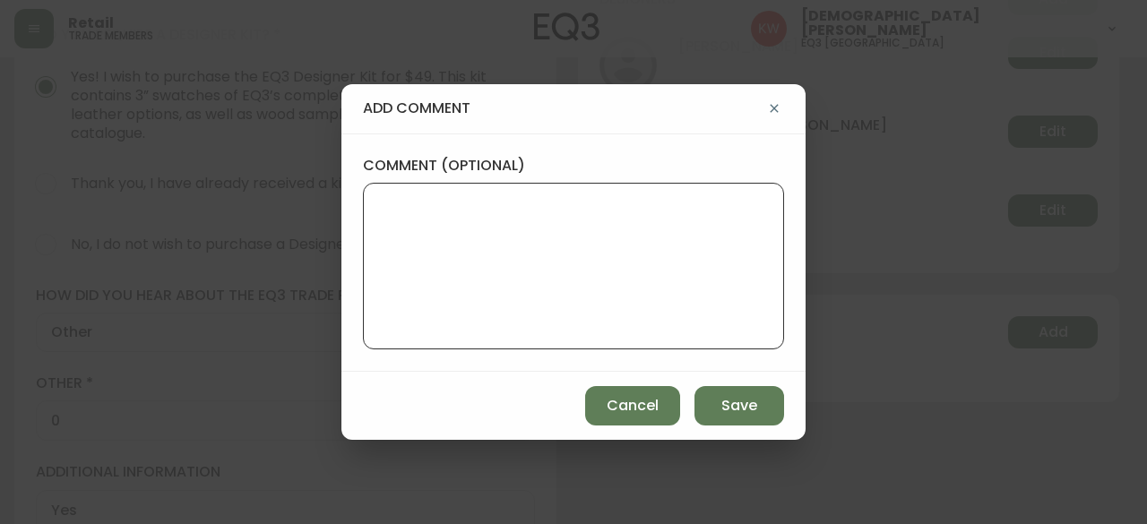
click at [738, 234] on textarea "comment (optional)" at bounding box center [573, 265] width 391 height 143
type textarea "Email bounced back"
click at [743, 402] on span "Save" at bounding box center [739, 406] width 36 height 20
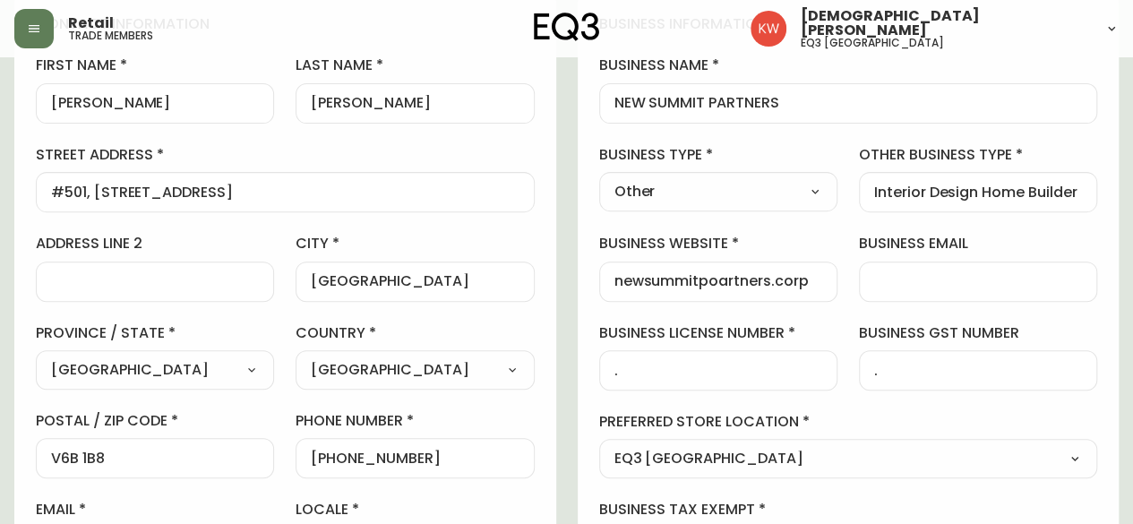
scroll to position [0, 0]
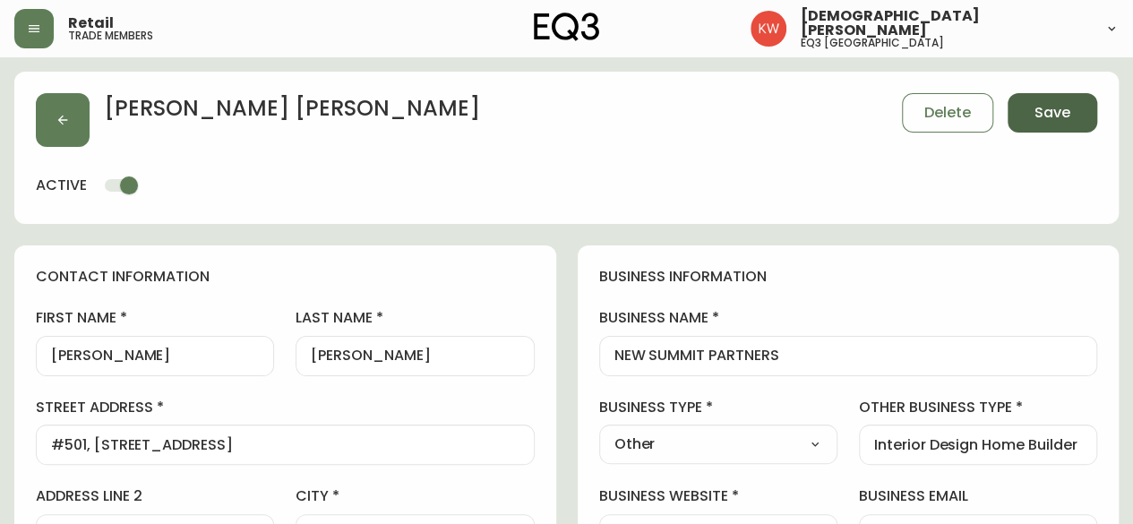
click at [1063, 112] on span "Save" at bounding box center [1053, 113] width 36 height 20
type input "Other"
type input "Interior Design Home Builder"
select select "Other"
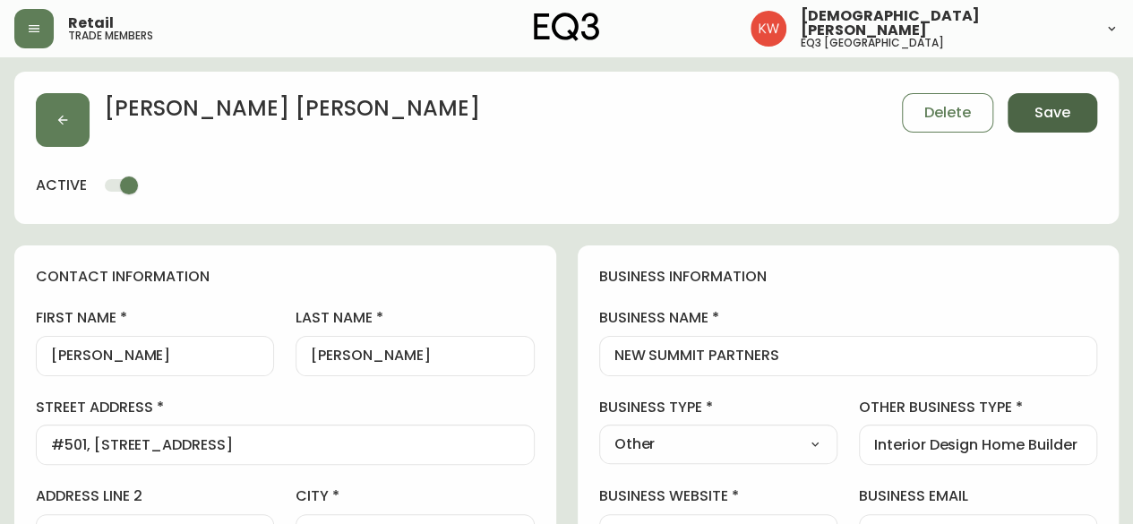
select select "Other"
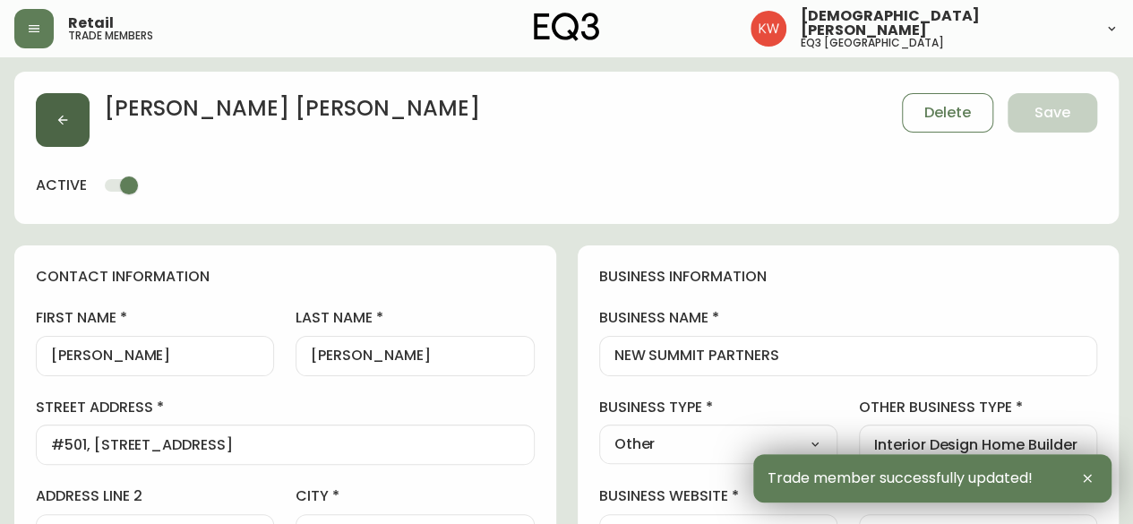
click at [65, 113] on icon "button" at bounding box center [63, 120] width 14 height 14
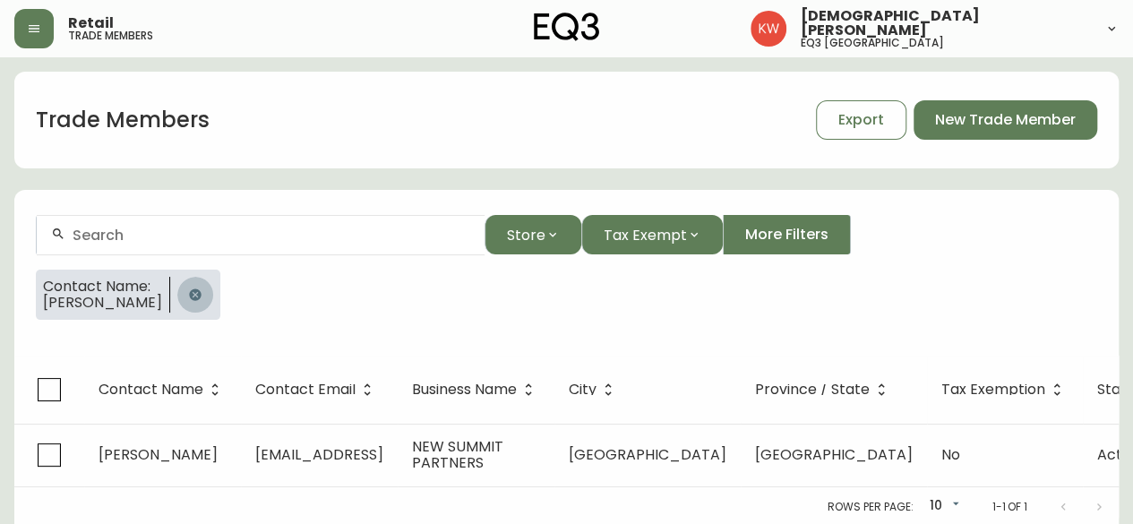
click at [184, 284] on button "button" at bounding box center [195, 295] width 36 height 36
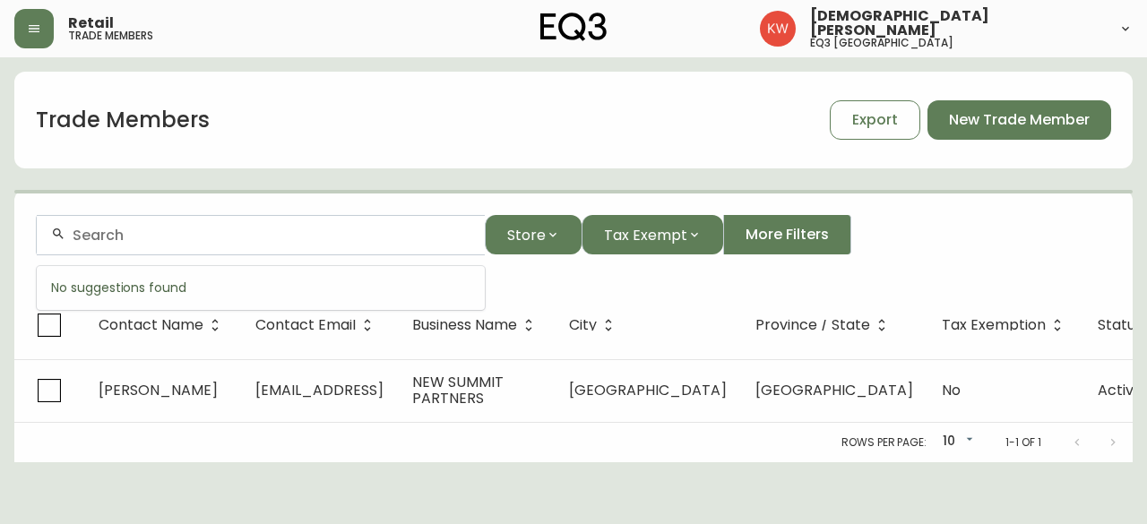
click at [189, 242] on input "text" at bounding box center [272, 235] width 398 height 17
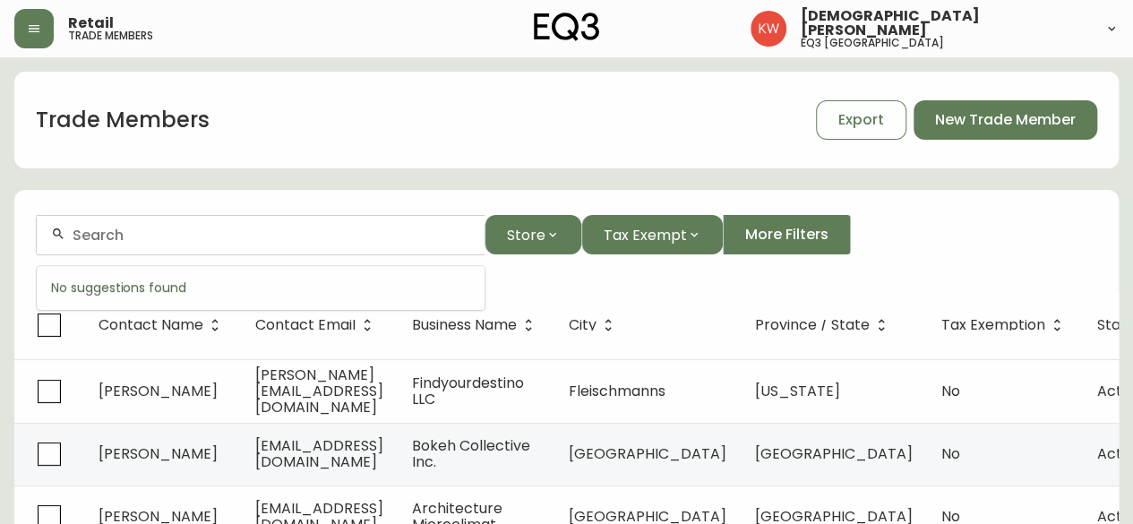
paste input "[EMAIL_ADDRESS][DOMAIN_NAME]"
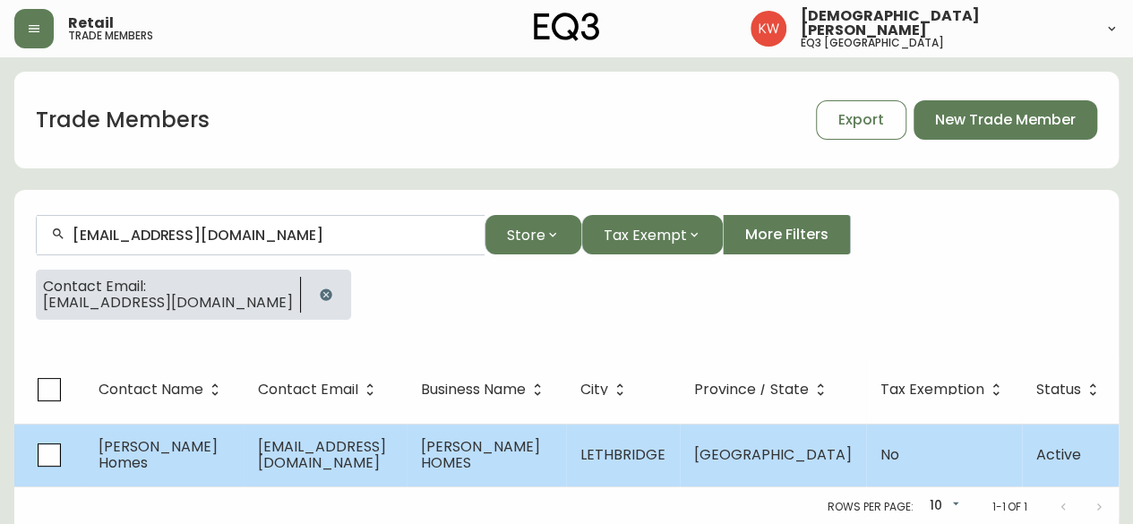
type input "[EMAIL_ADDRESS][DOMAIN_NAME]"
click at [238, 443] on td "[PERSON_NAME] Homes" at bounding box center [163, 455] width 159 height 63
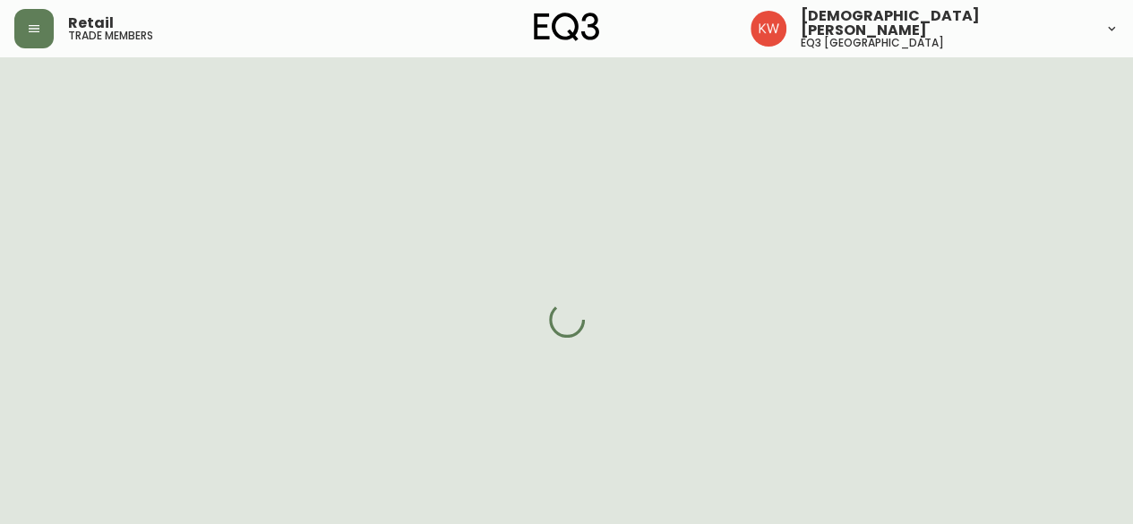
select select "AB"
select select "CA"
select select "CA_EN"
select select "Other"
select select "Home Builder"
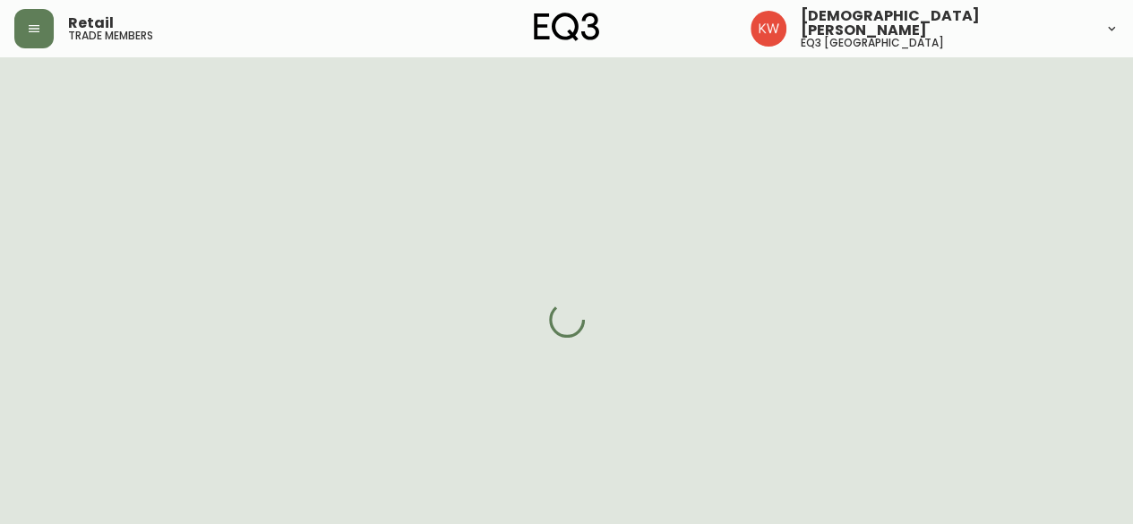
select select "false"
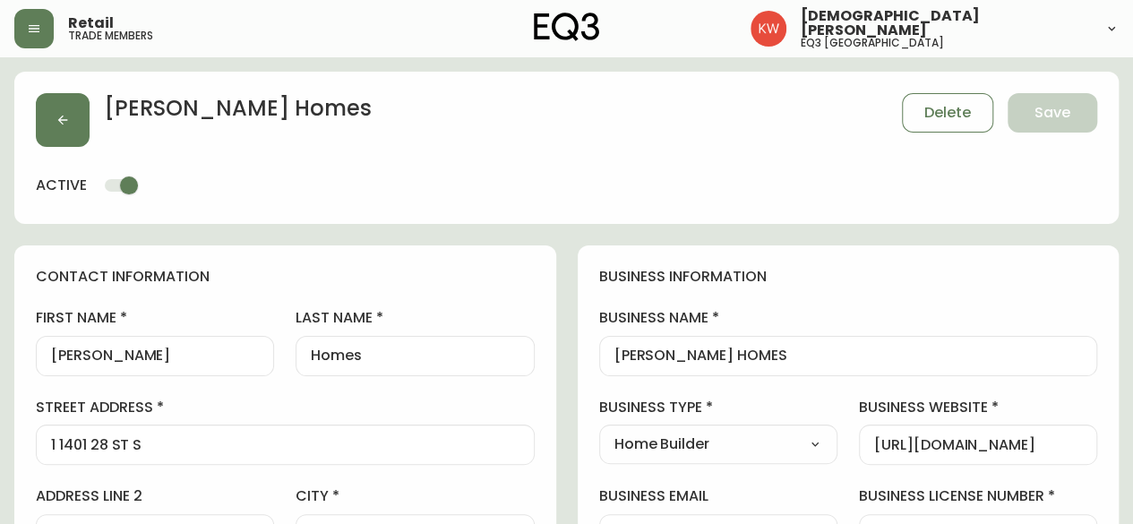
type input "EQ3 [GEOGRAPHIC_DATA]"
select select "cjw10z96m00006gs08l3o91tv"
click at [68, 119] on icon "button" at bounding box center [63, 120] width 14 height 14
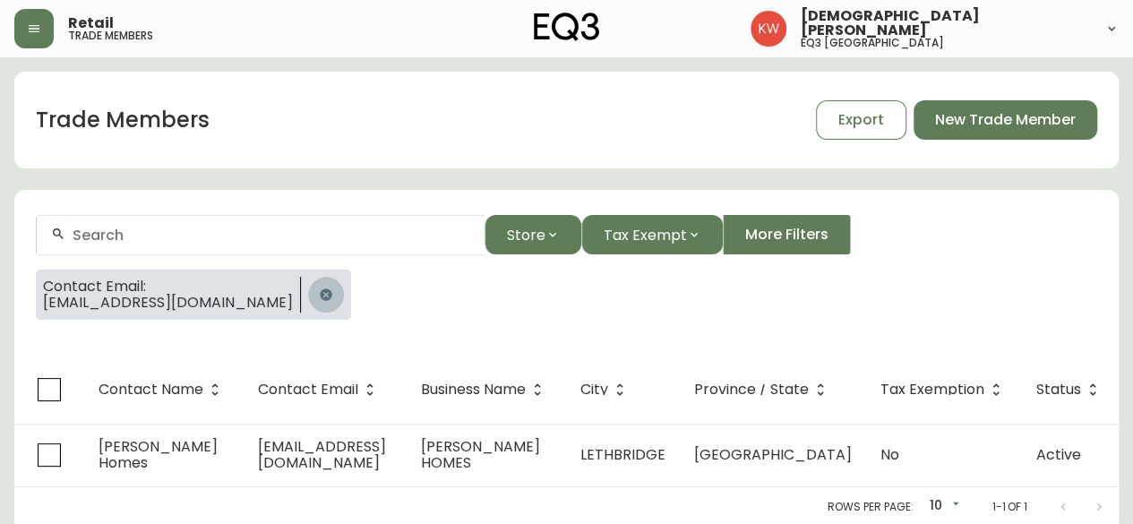
click at [319, 288] on icon "button" at bounding box center [326, 295] width 14 height 14
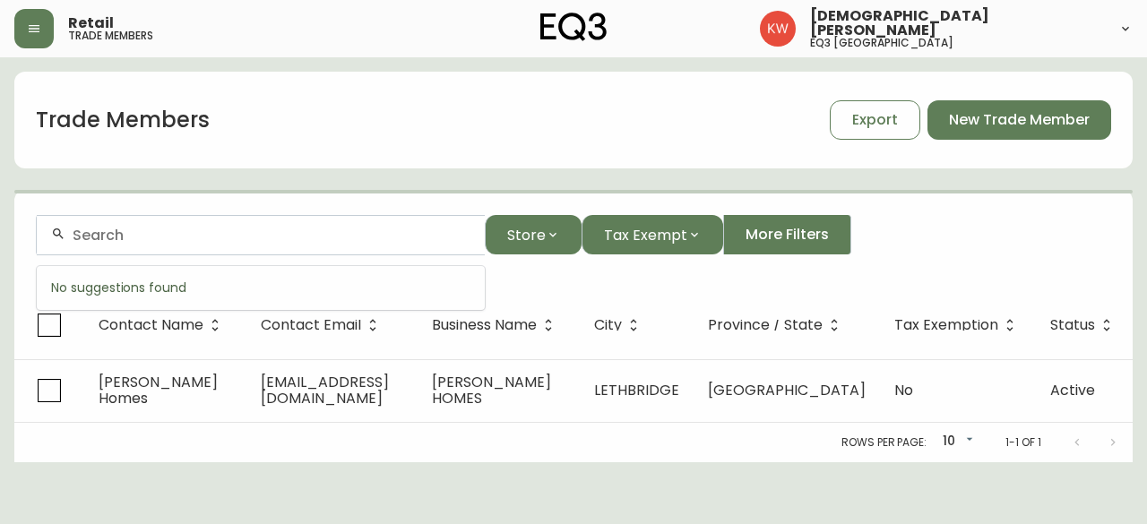
click at [242, 239] on input "text" at bounding box center [272, 235] width 398 height 17
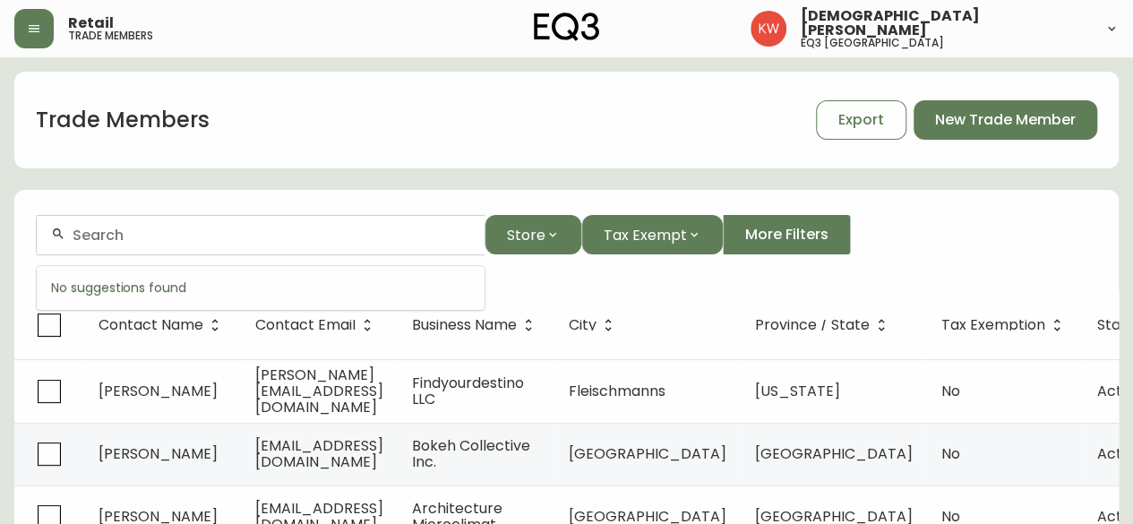
paste input "[EMAIL_ADDRESS][DOMAIN_NAME])"
type input "[EMAIL_ADDRESS][DOMAIN_NAME]"
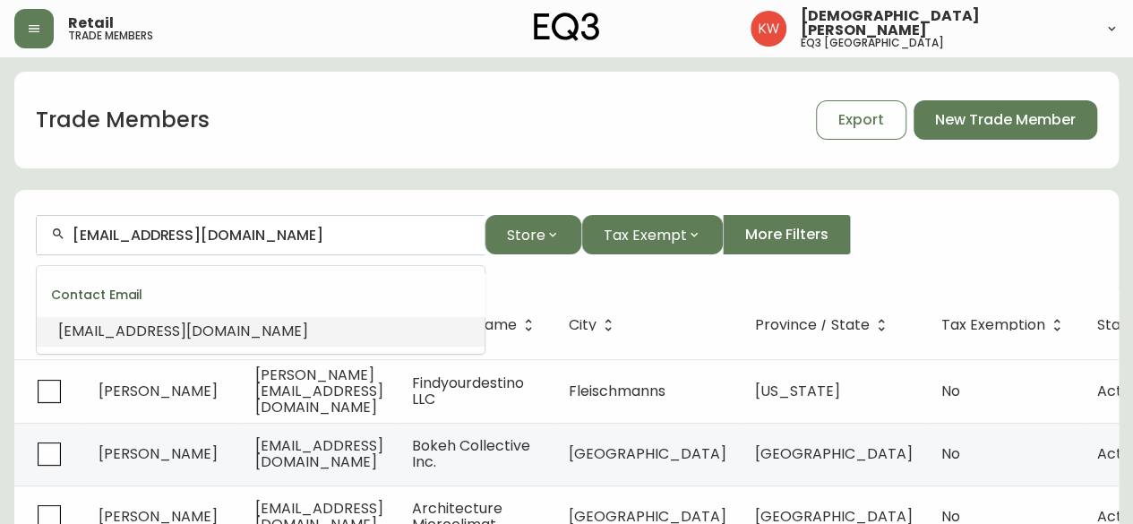
click at [245, 332] on span "[EMAIL_ADDRESS][DOMAIN_NAME]" at bounding box center [183, 331] width 250 height 21
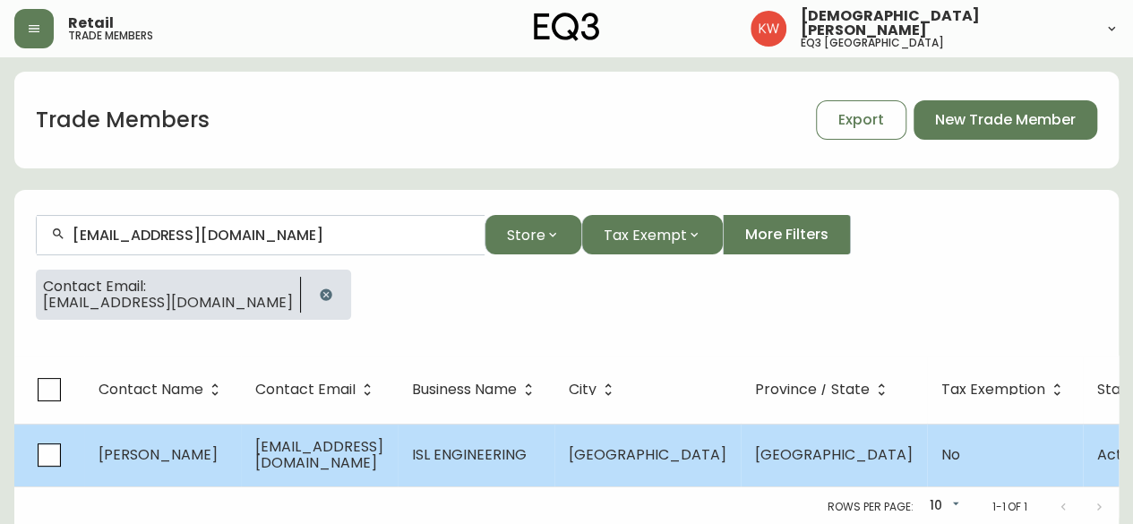
click at [214, 441] on td "[PERSON_NAME]" at bounding box center [162, 455] width 157 height 63
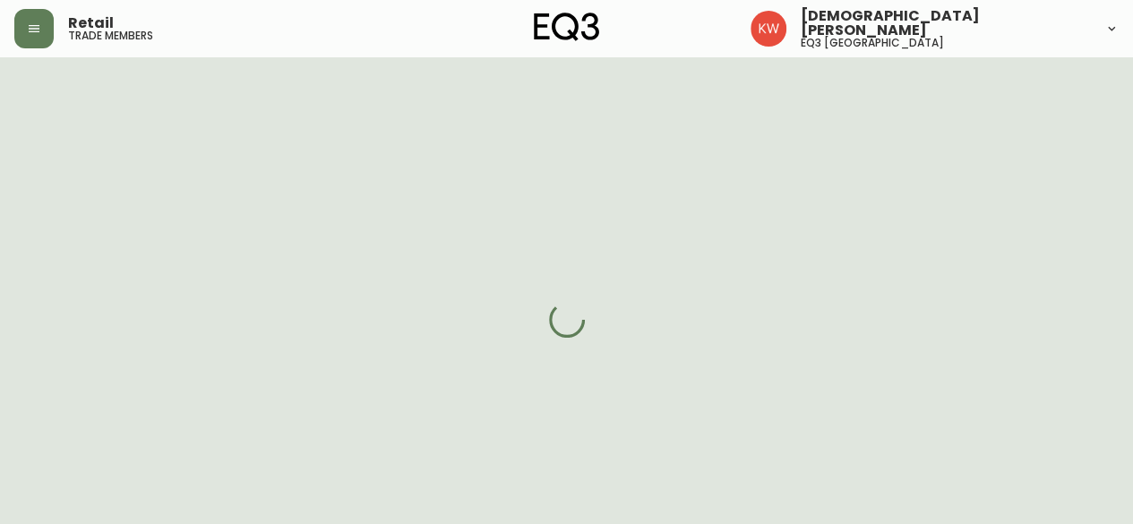
select select "AB"
select select "CA"
select select "CA_EN"
select select "Other"
select select "Architect"
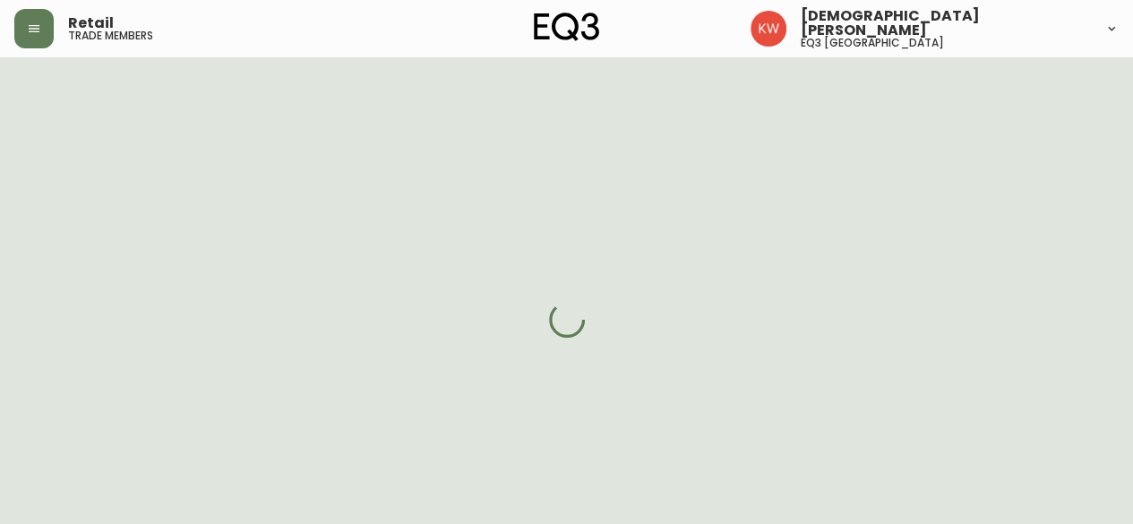
select select "cjw10z96m00006gs08l3o91tv"
select select "false"
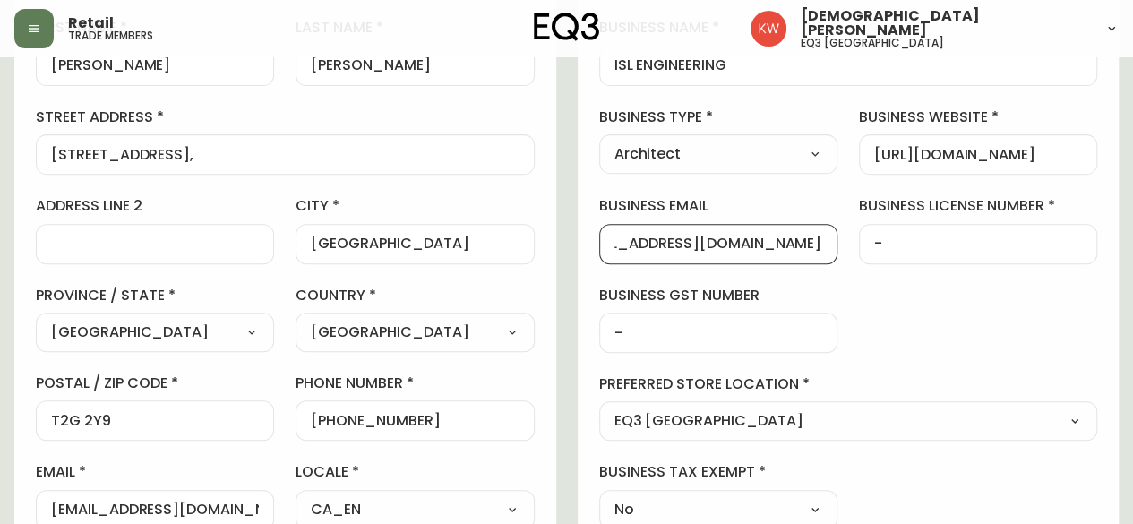
drag, startPoint x: 614, startPoint y: 250, endPoint x: 839, endPoint y: 241, distance: 225.0
click at [839, 241] on div "business information business name ISL ENGINEERING business type Architect Sele…" at bounding box center [849, 253] width 542 height 596
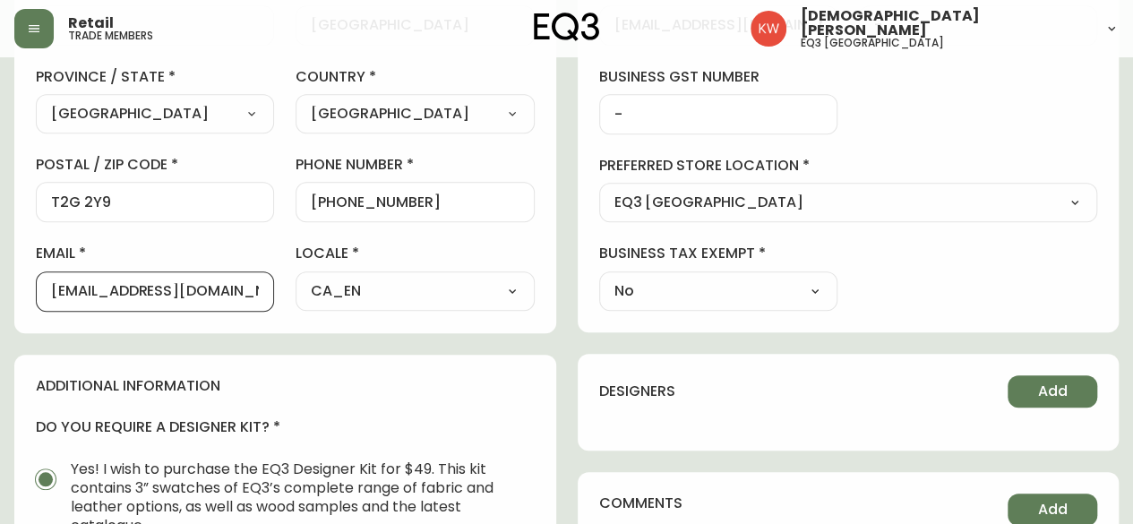
scroll to position [0, 20]
drag, startPoint x: 50, startPoint y: 288, endPoint x: 306, endPoint y: 300, distance: 256.5
click at [306, 300] on div "first name [PERSON_NAME] name [PERSON_NAME][GEOGRAPHIC_DATA] [STREET_ADDRESS] /…" at bounding box center [285, 55] width 499 height 512
paste input "[EMAIL_ADDRESS][DOMAIN_NAME]"
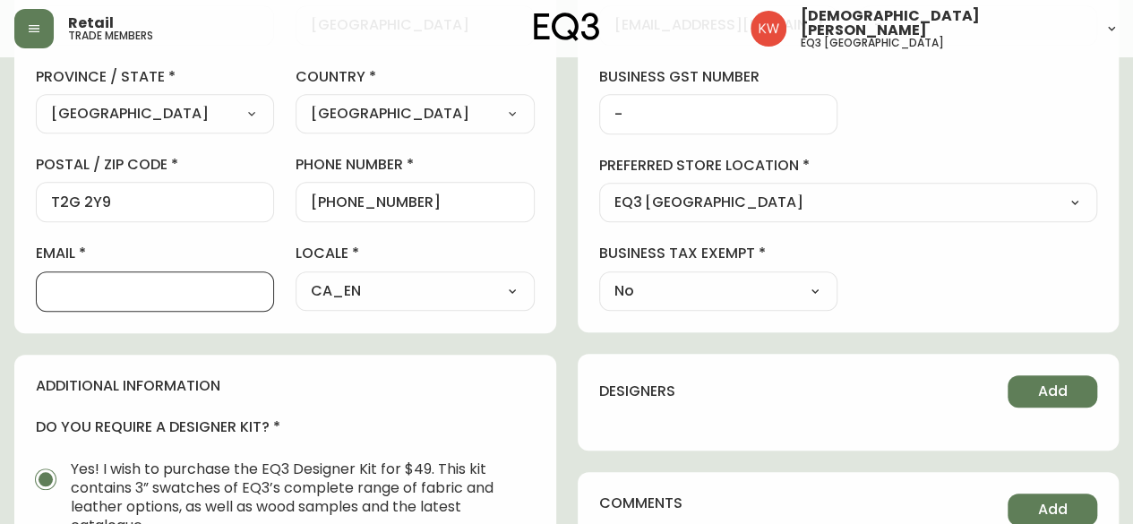
type input "[EMAIL_ADDRESS][DOMAIN_NAME]"
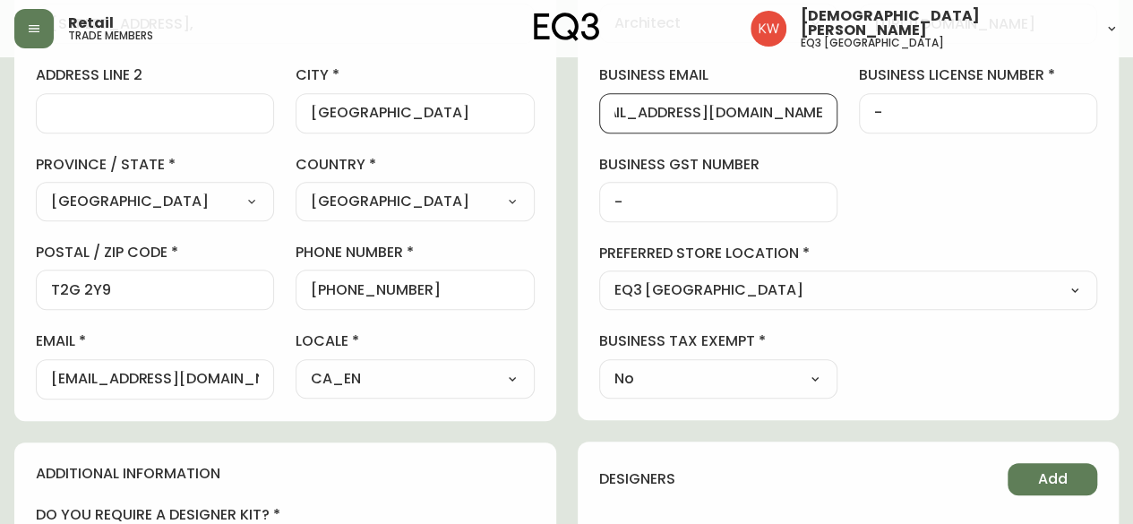
scroll to position [0, 54]
drag, startPoint x: 615, startPoint y: 112, endPoint x: 827, endPoint y: 123, distance: 212.6
click at [827, 123] on div "[EMAIL_ADDRESS][DOMAIN_NAME]" at bounding box center [718, 113] width 238 height 40
click at [49, 377] on div "[EMAIL_ADDRESS][DOMAIN_NAME]" at bounding box center [155, 379] width 238 height 40
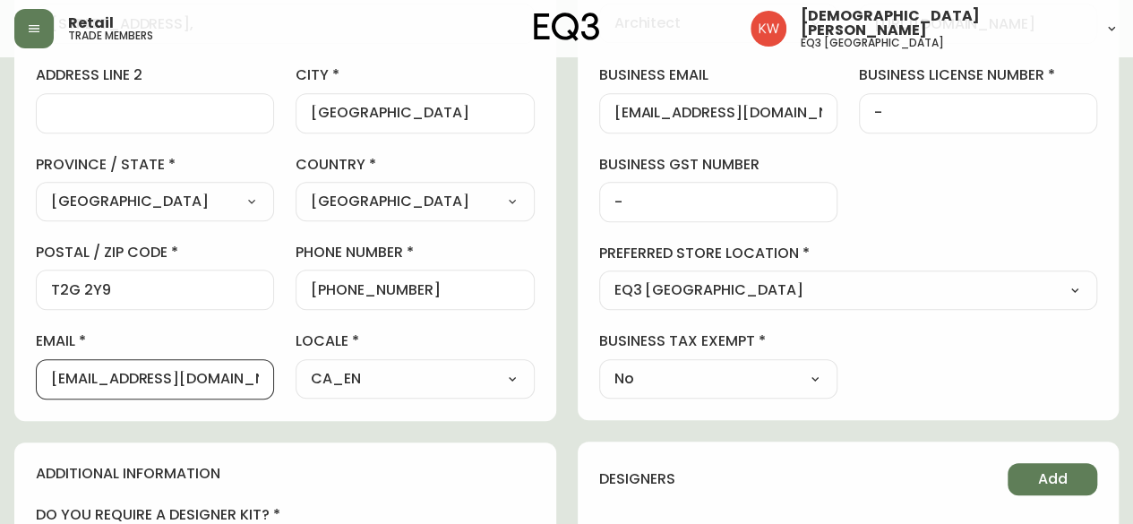
drag, startPoint x: 255, startPoint y: 375, endPoint x: 30, endPoint y: 369, distance: 225.0
click at [30, 369] on div "contact information first name [PERSON_NAME] name [PERSON_NAME][GEOGRAPHIC_DATA…" at bounding box center [285, 122] width 542 height 597
paste input "[EMAIL_ADDRESS][DOMAIN_NAME]"
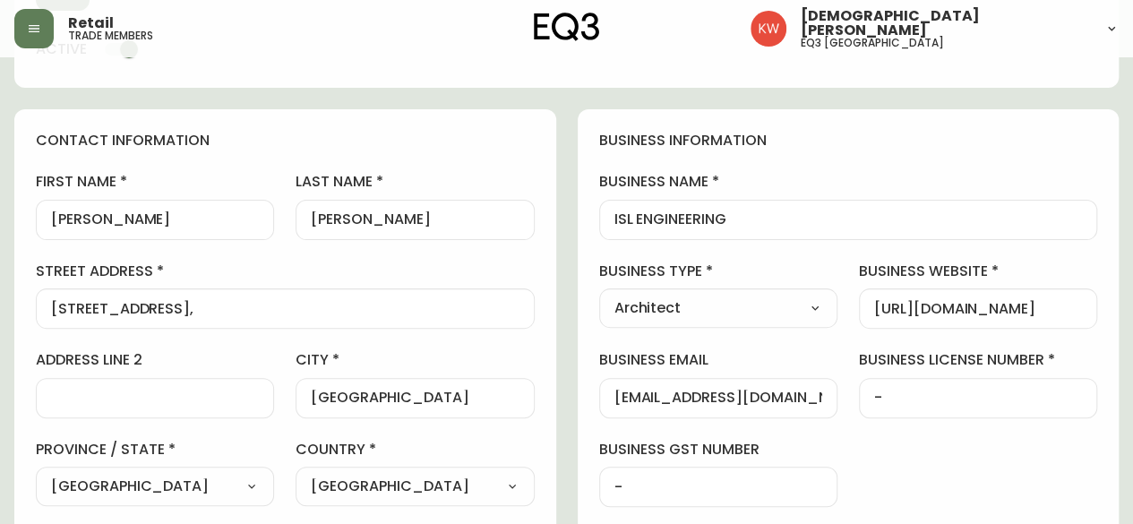
scroll to position [105, 0]
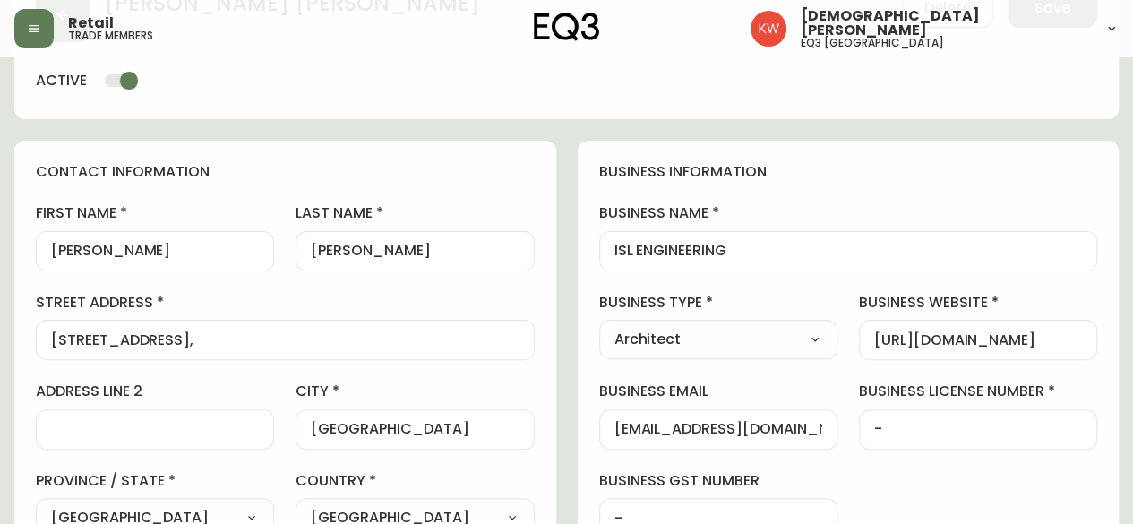
type input "[EMAIL_ADDRESS][DOMAIN_NAME]"
drag, startPoint x: 143, startPoint y: 242, endPoint x: 0, endPoint y: 236, distance: 143.5
type input "ISL"
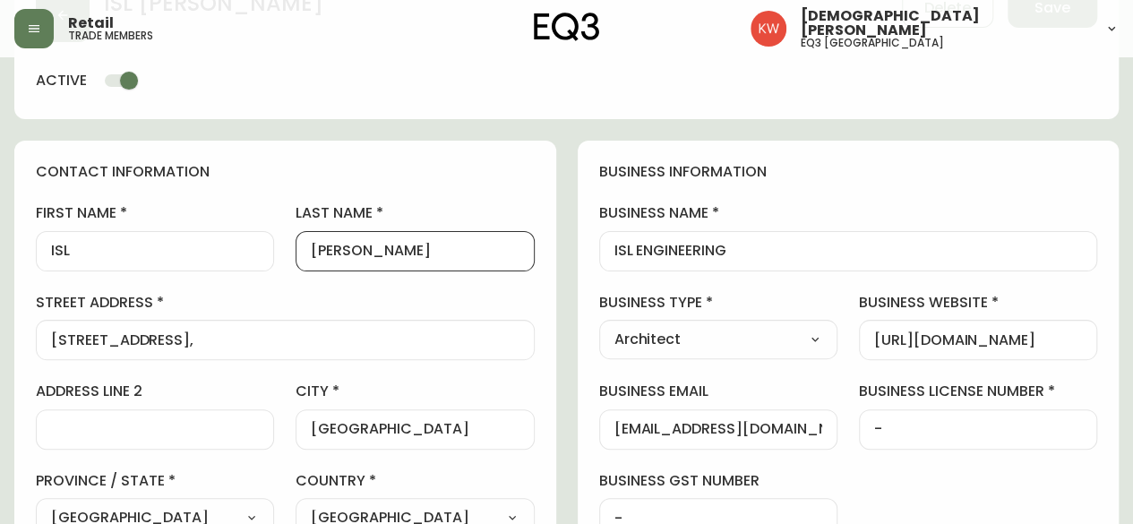
drag, startPoint x: 424, startPoint y: 250, endPoint x: 268, endPoint y: 265, distance: 156.6
click at [268, 265] on div "first name ISL last name [PERSON_NAME][GEOGRAPHIC_DATA] [STREET_ADDRESS] / stat…" at bounding box center [285, 459] width 499 height 512
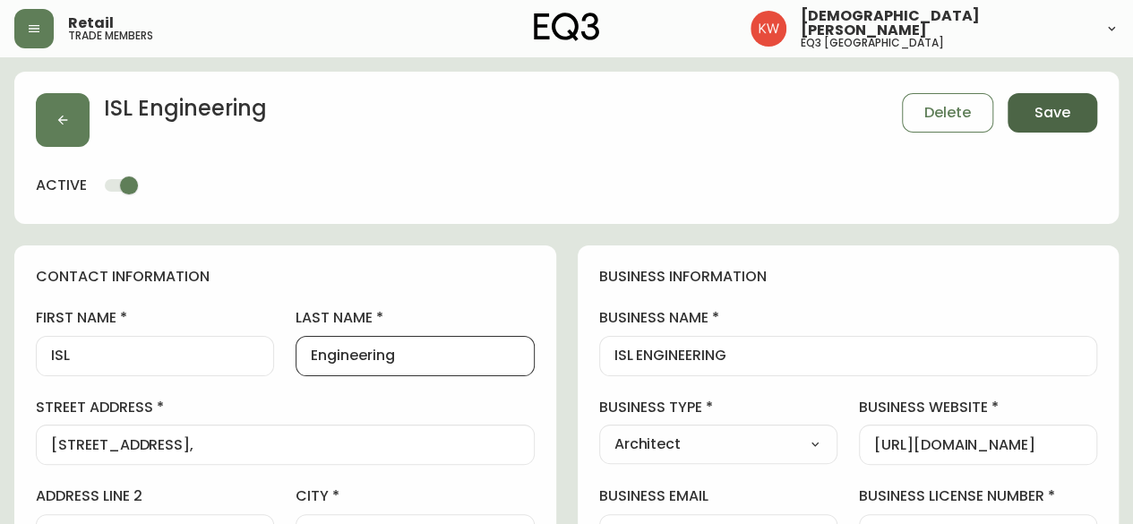
type input "Engineering"
click at [1065, 109] on span "Save" at bounding box center [1053, 113] width 36 height 20
select select
type input "Other"
select select "Other"
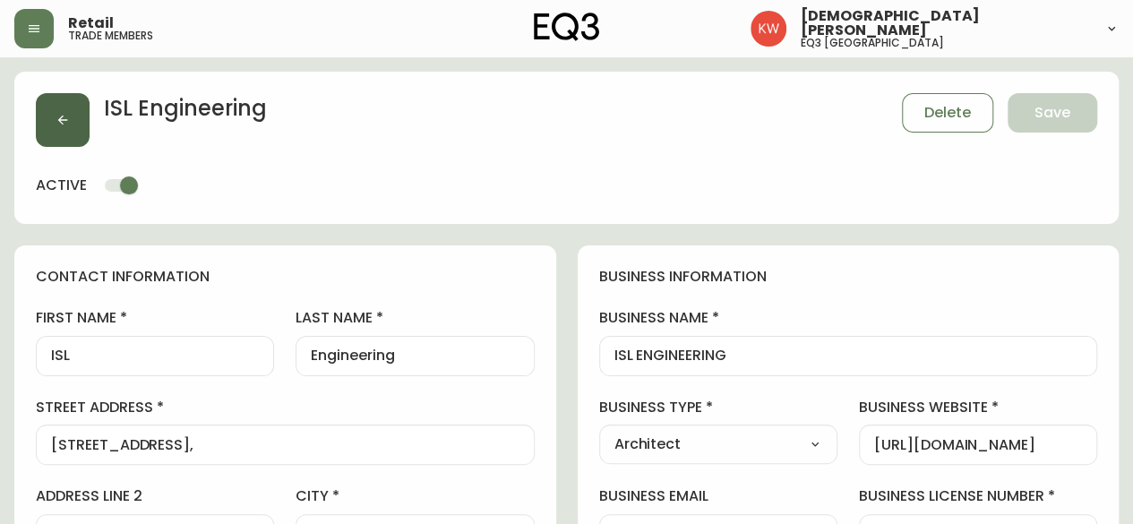
click at [79, 125] on button "button" at bounding box center [63, 120] width 54 height 54
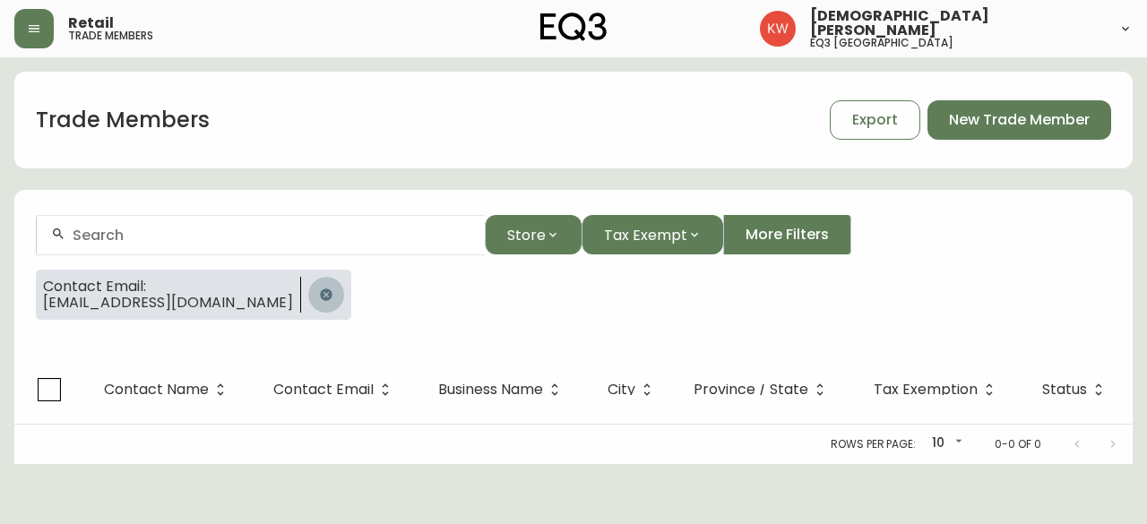
click at [320, 295] on icon "button" at bounding box center [326, 294] width 12 height 12
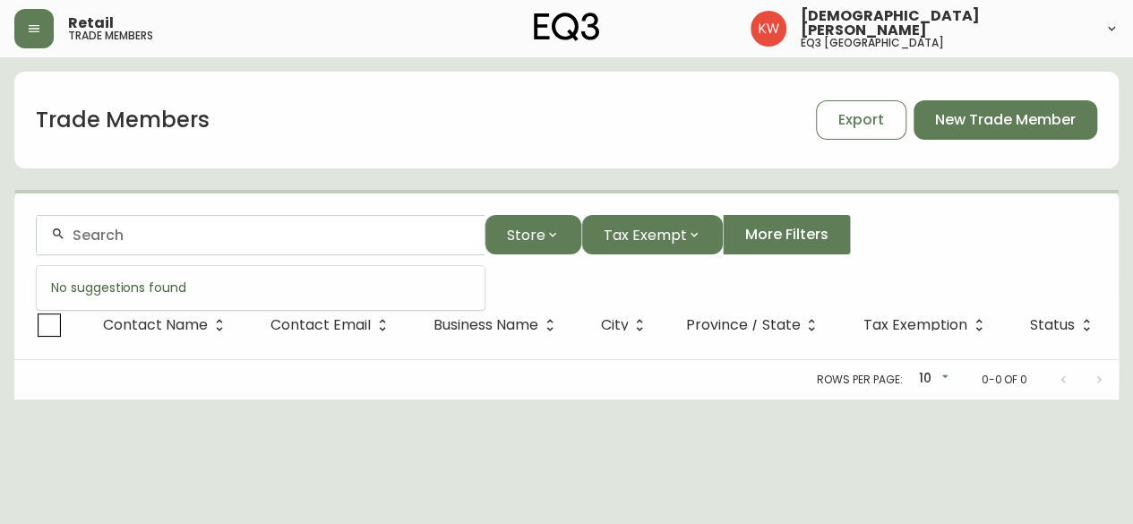
click at [262, 236] on input "text" at bounding box center [272, 235] width 398 height 17
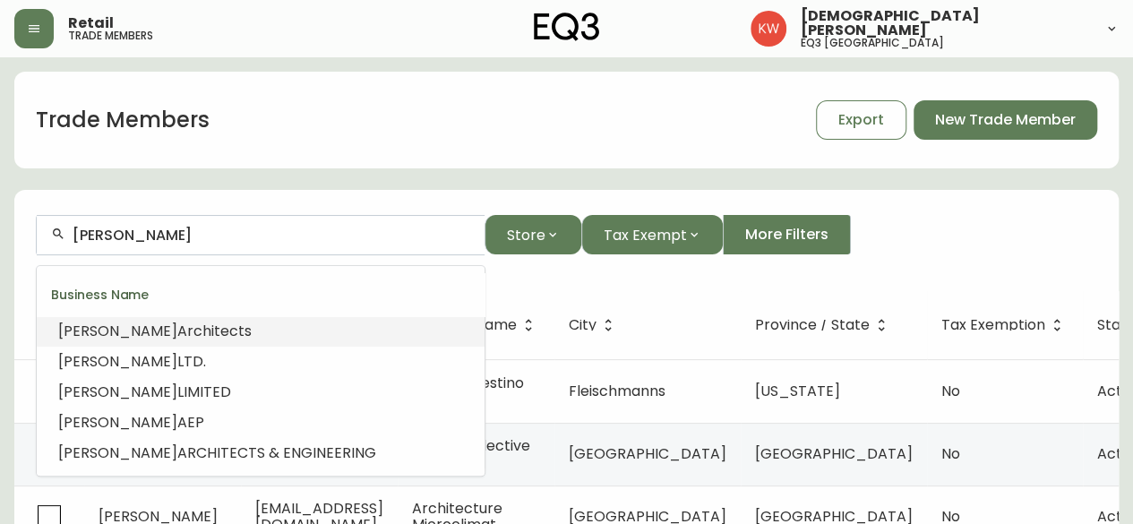
click at [177, 332] on span "Architects" at bounding box center [214, 331] width 74 height 21
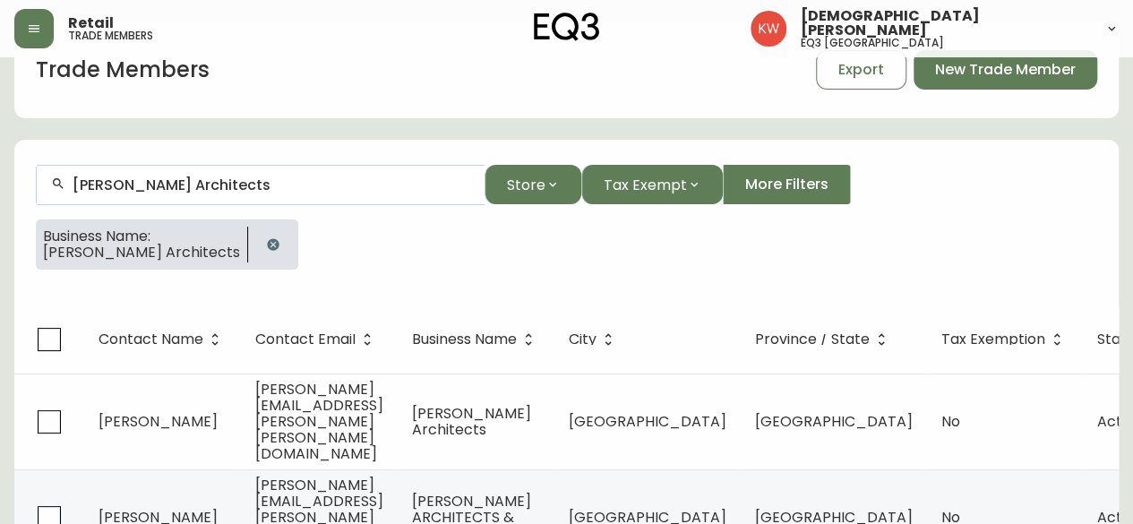
scroll to position [77, 0]
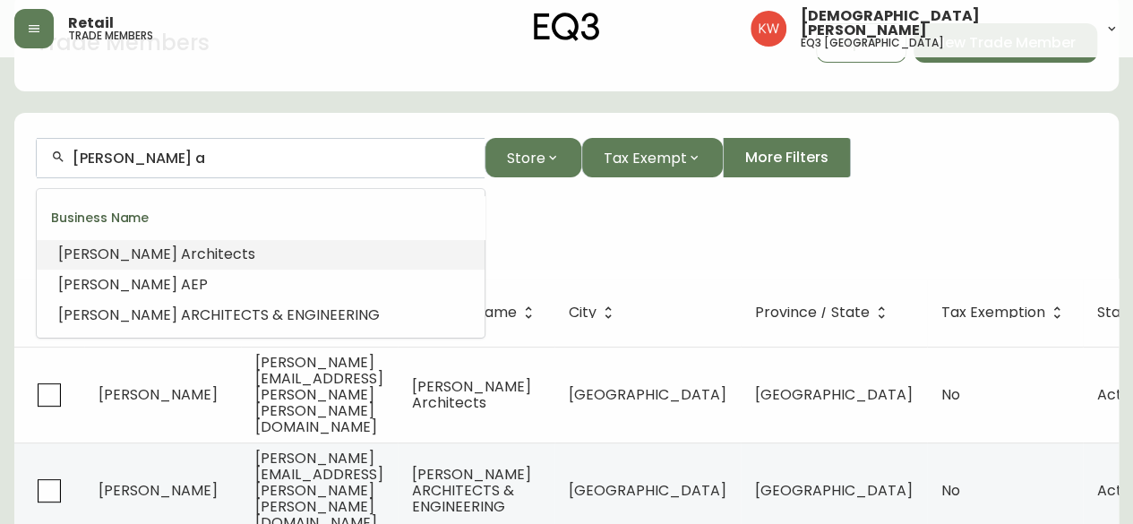
click at [191, 251] on span "rchitects" at bounding box center [223, 254] width 65 height 21
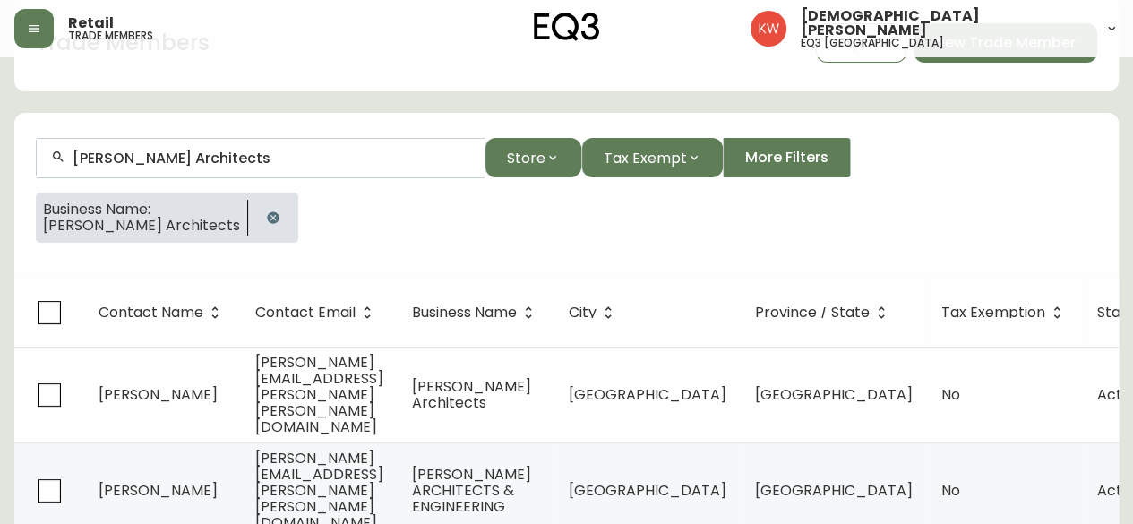
click at [267, 217] on icon "button" at bounding box center [273, 217] width 12 height 12
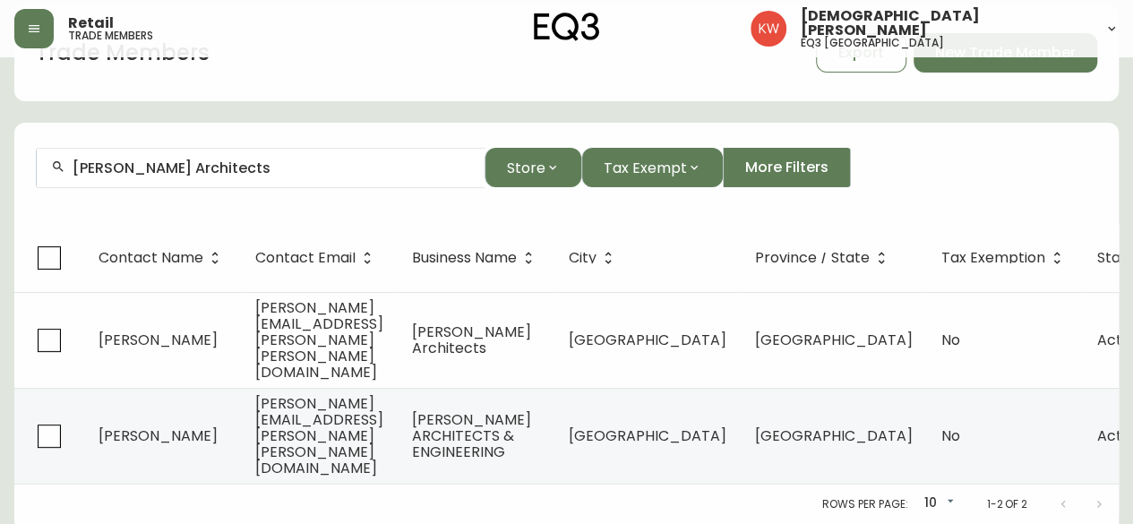
scroll to position [13, 0]
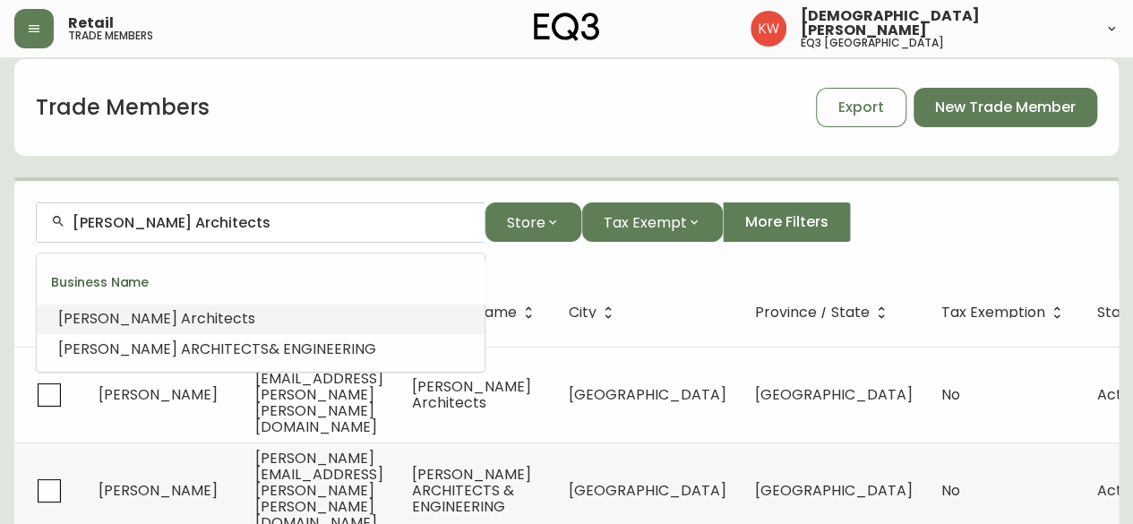
click at [199, 224] on input "[PERSON_NAME] Architects" at bounding box center [272, 222] width 398 height 17
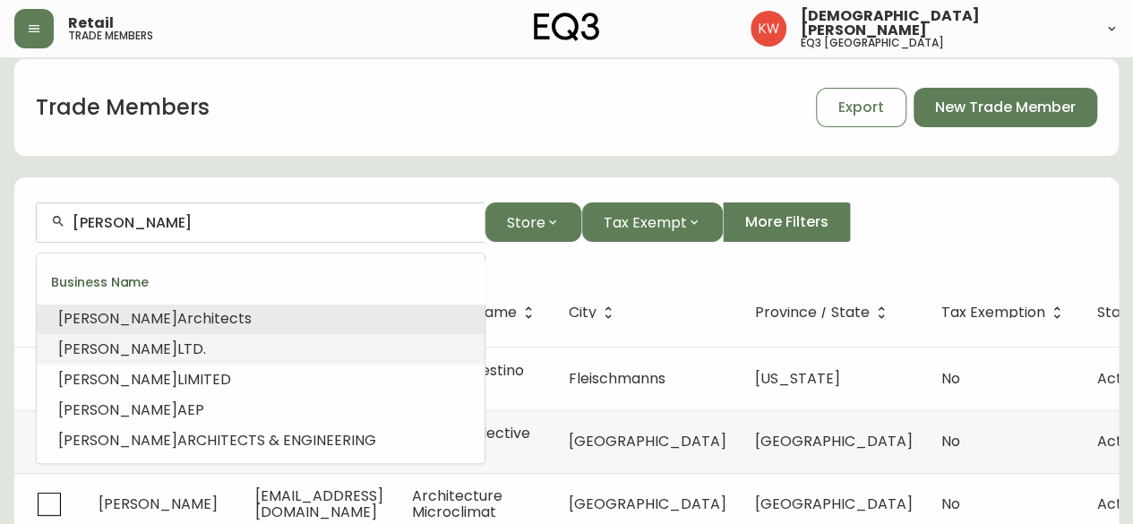
click at [133, 357] on li "[PERSON_NAME] LTD." at bounding box center [261, 349] width 448 height 30
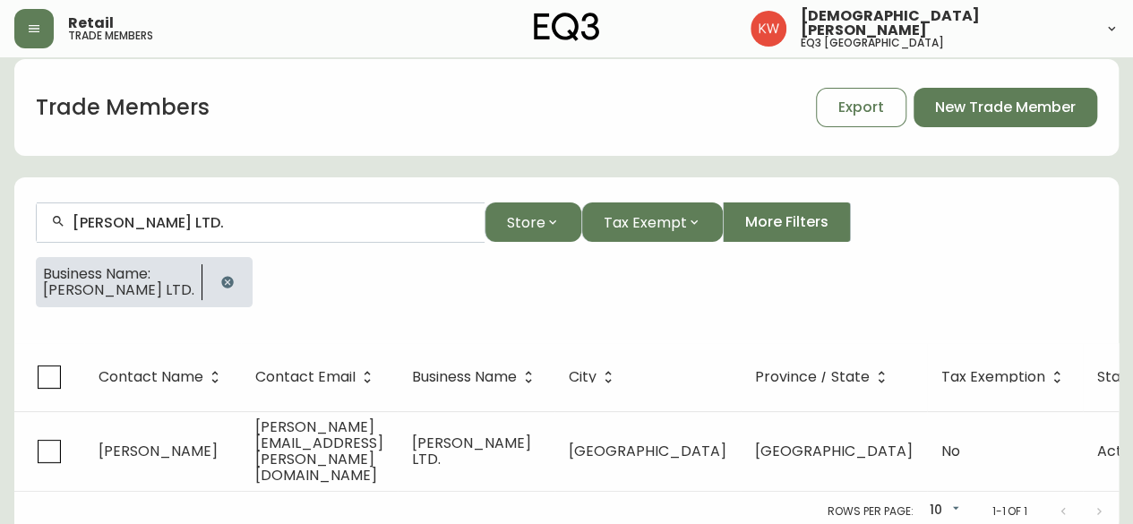
scroll to position [1, 0]
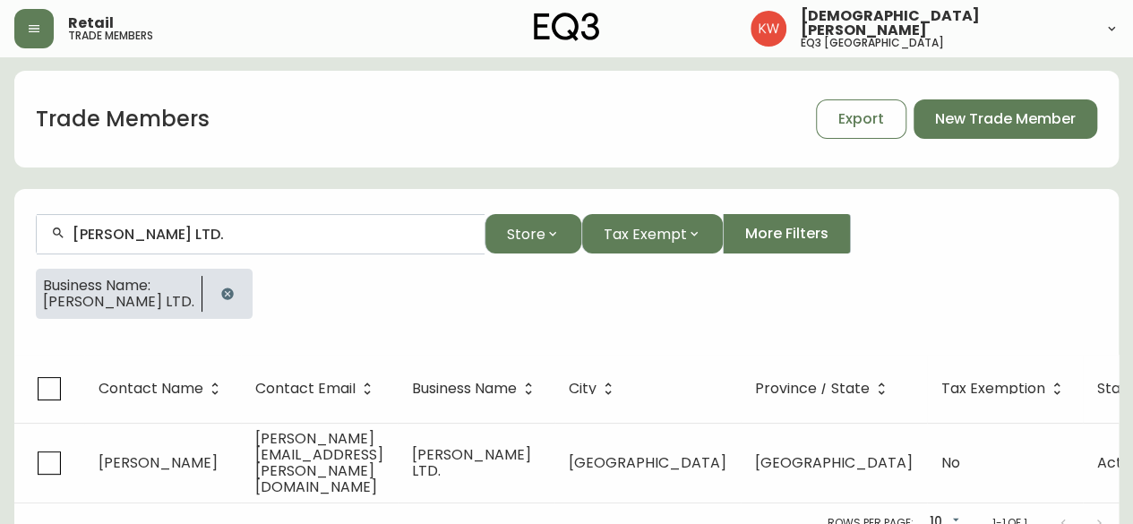
click at [211, 250] on div "[PERSON_NAME] LTD." at bounding box center [261, 234] width 448 height 40
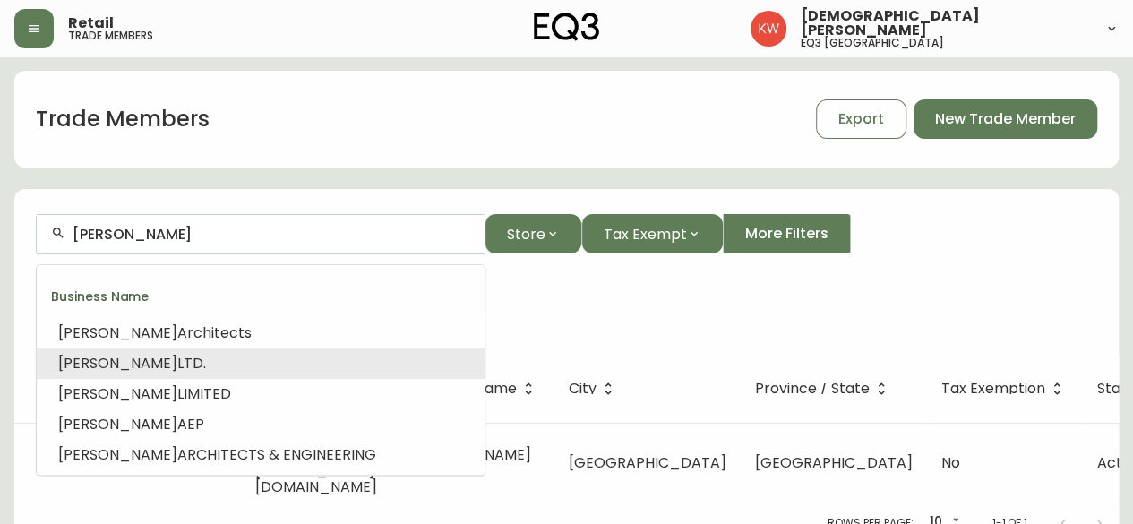
scroll to position [168, 0]
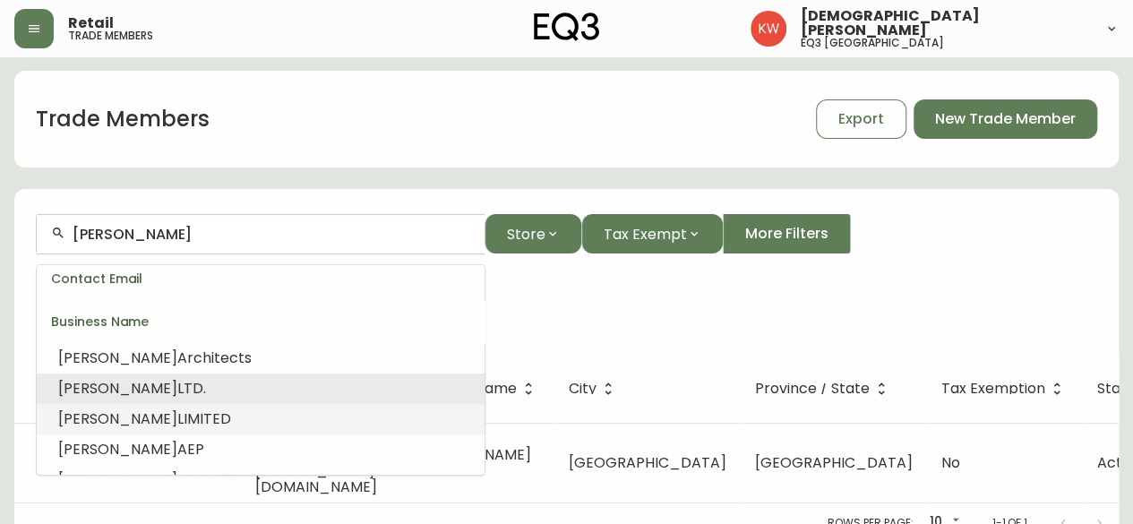
click at [159, 423] on li "[PERSON_NAME] LIMITED" at bounding box center [261, 419] width 448 height 30
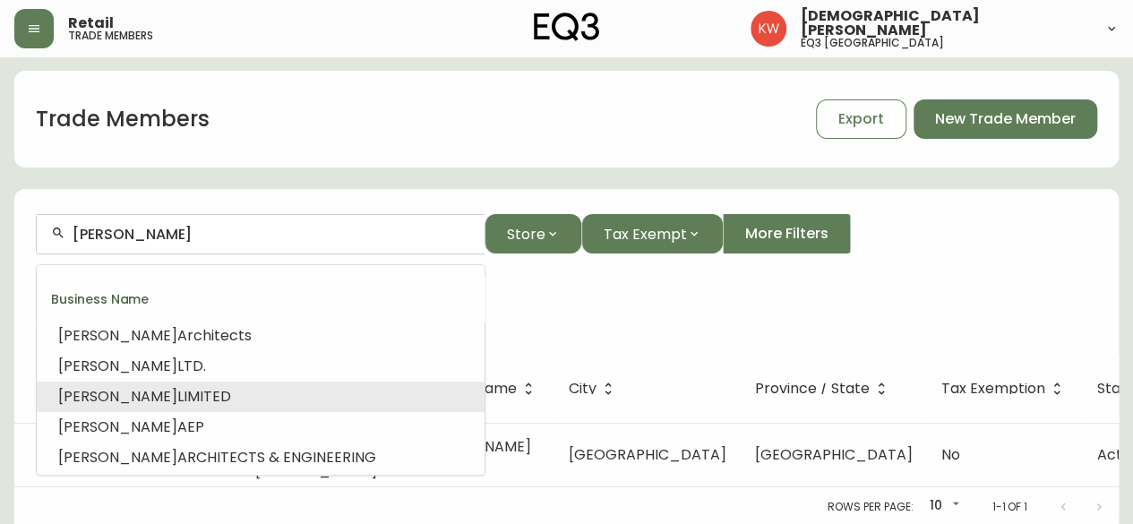
scroll to position [188, 0]
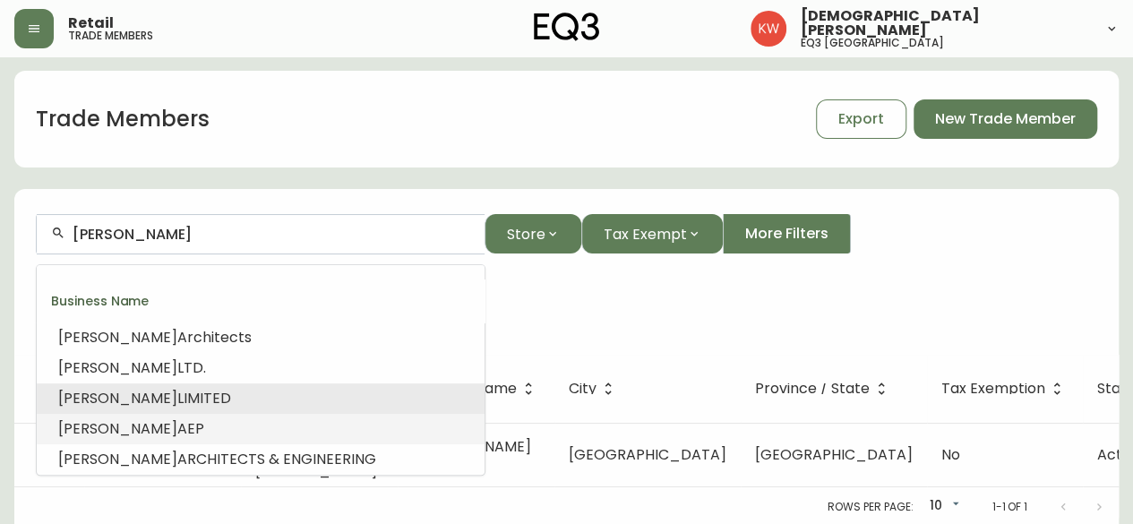
click at [185, 435] on li "[PERSON_NAME] AEP" at bounding box center [261, 429] width 448 height 30
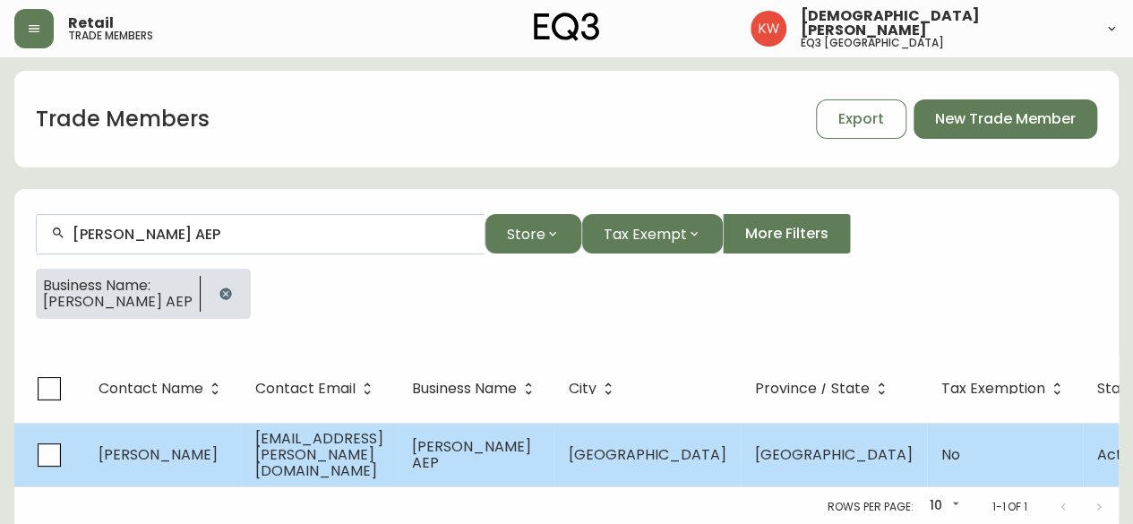
type input "[PERSON_NAME] AEP"
click at [184, 451] on span "[PERSON_NAME]" at bounding box center [158, 454] width 119 height 21
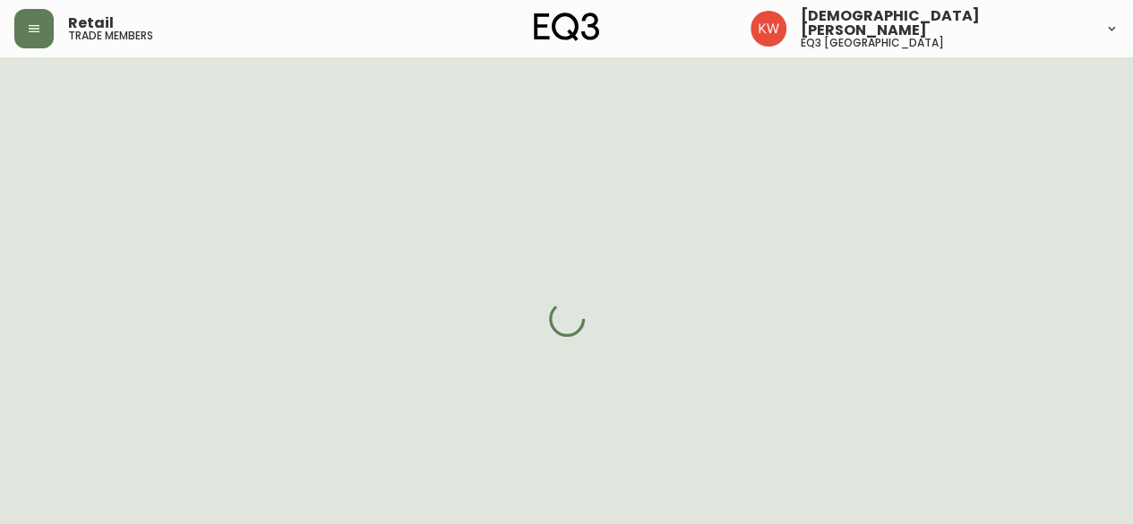
select select "CA_EN"
select select "Other"
select select "cjw10z96m00006gs08l3o91tv"
select select "false"
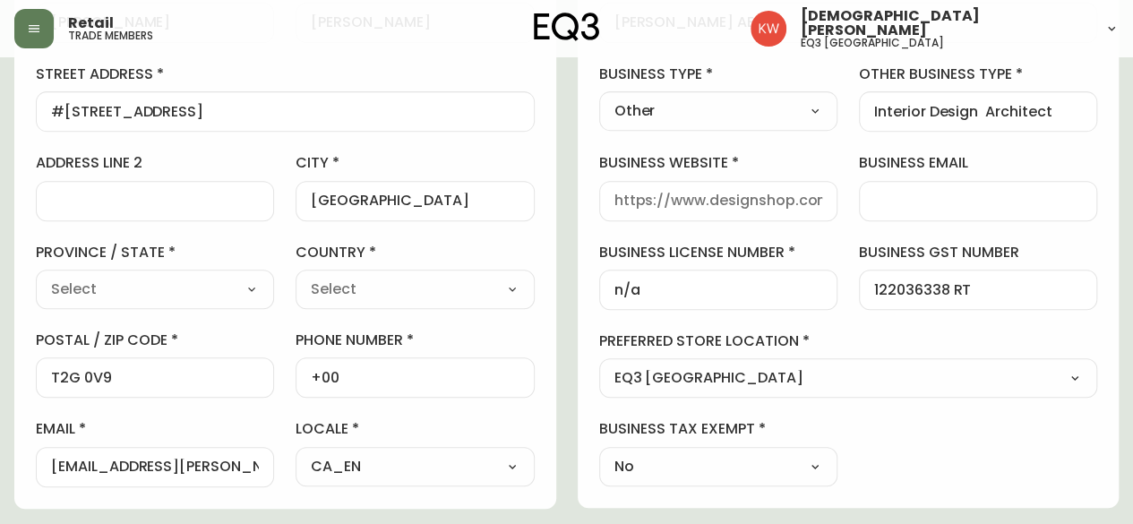
scroll to position [327, 0]
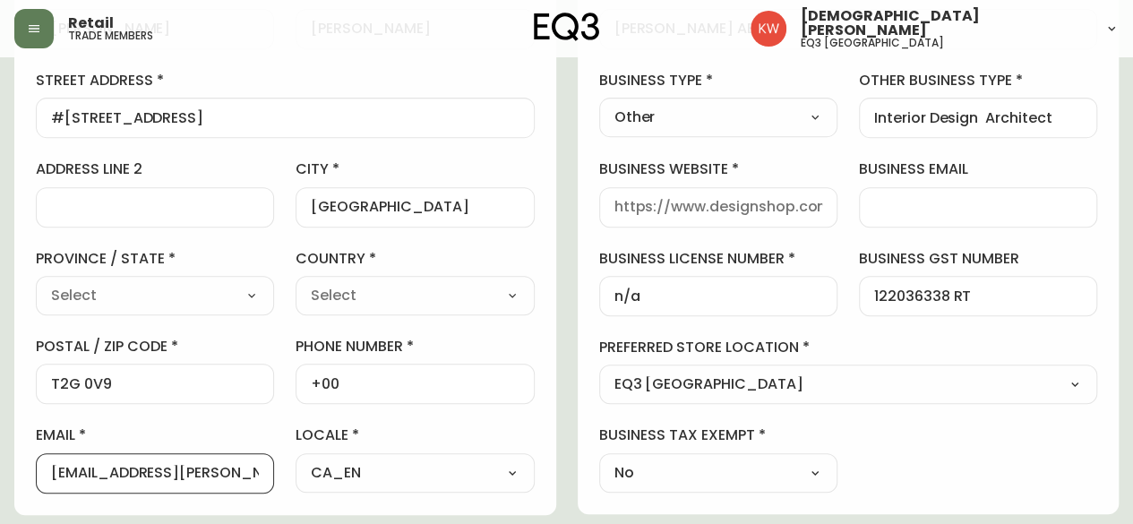
drag, startPoint x: 231, startPoint y: 478, endPoint x: 14, endPoint y: 483, distance: 216.9
click at [14, 483] on div "contact information first name [PERSON_NAME] last name [PERSON_NAME][GEOGRAPHIC…" at bounding box center [285, 216] width 542 height 597
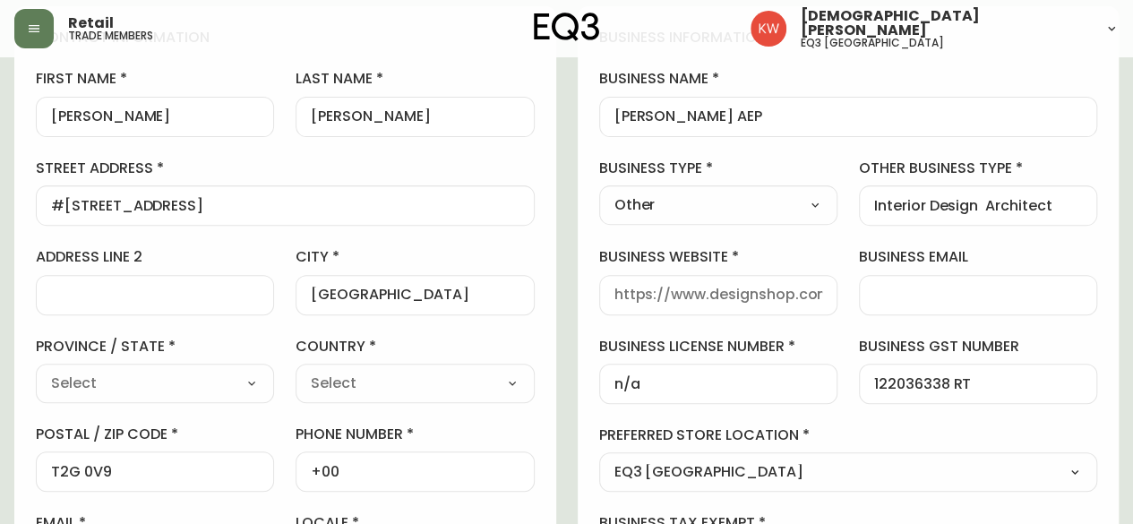
scroll to position [252, 0]
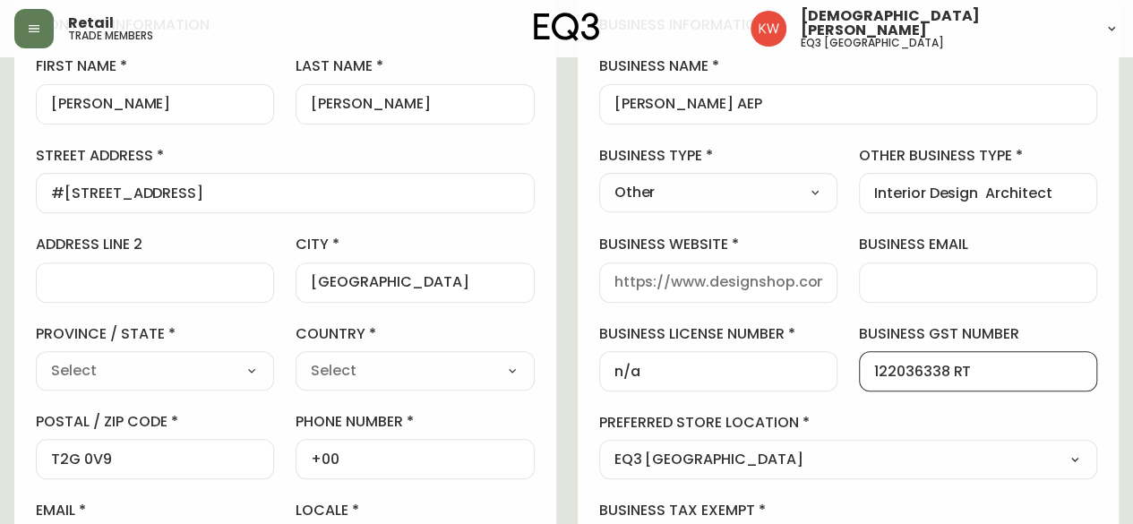
drag, startPoint x: 1004, startPoint y: 362, endPoint x: 837, endPoint y: 373, distance: 167.9
click at [837, 373] on div "business information business name [PERSON_NAME] AEP business type Other Select…" at bounding box center [849, 292] width 542 height 596
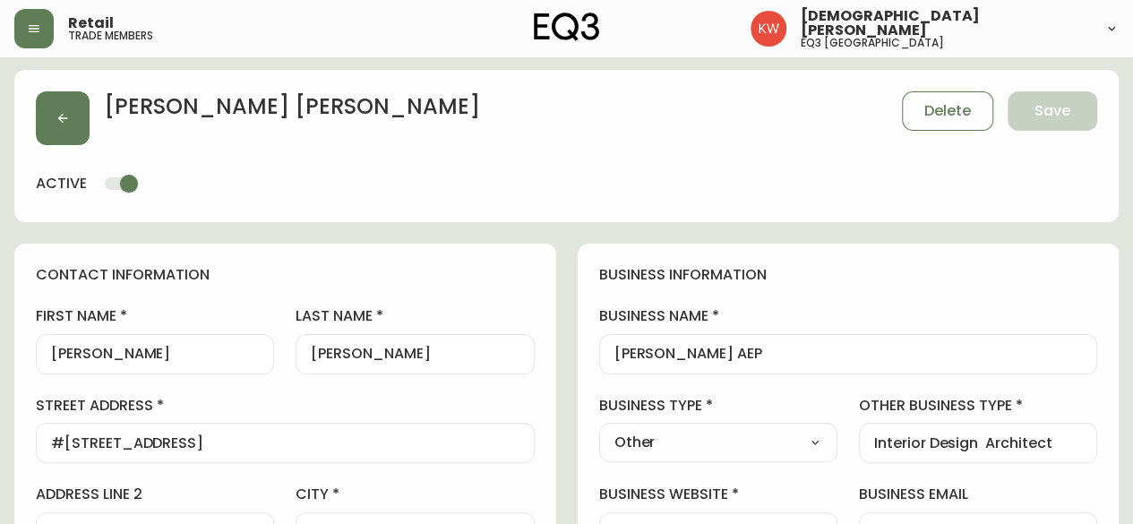
scroll to position [0, 0]
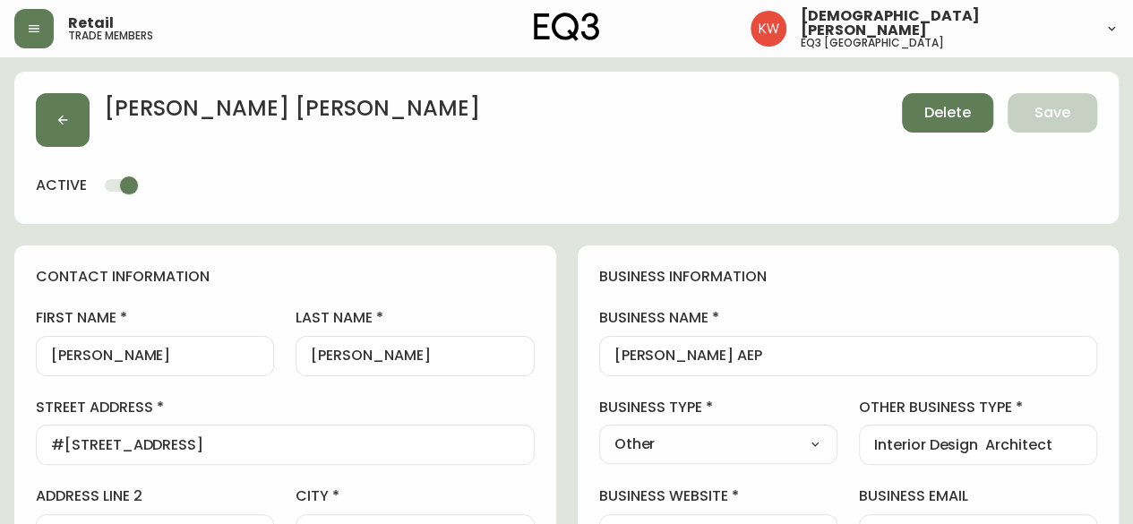
click at [948, 112] on span "Delete" at bounding box center [948, 113] width 47 height 20
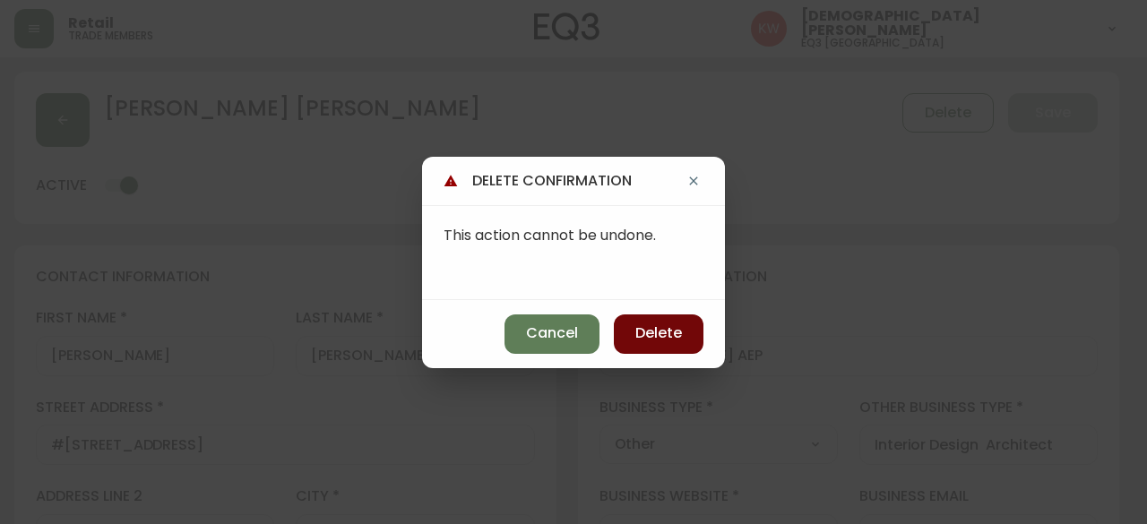
click at [668, 336] on span "Delete" at bounding box center [658, 333] width 47 height 20
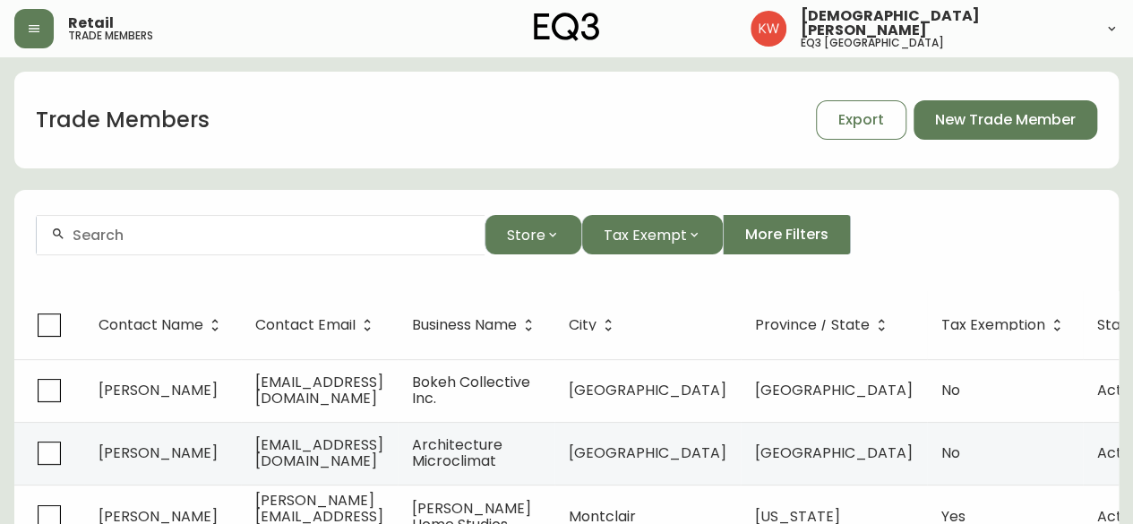
click at [292, 230] on input "text" at bounding box center [272, 235] width 398 height 17
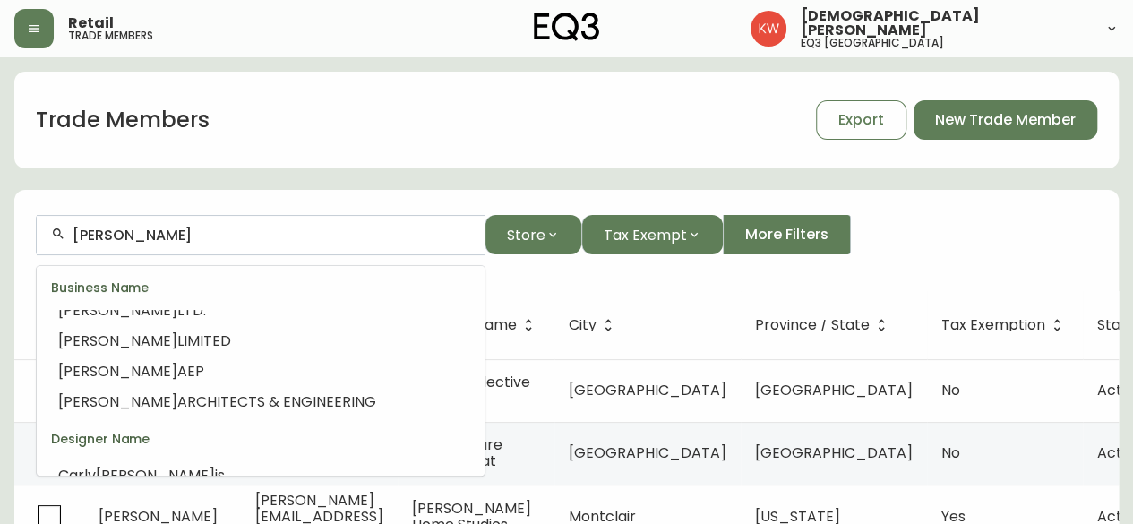
scroll to position [264, 0]
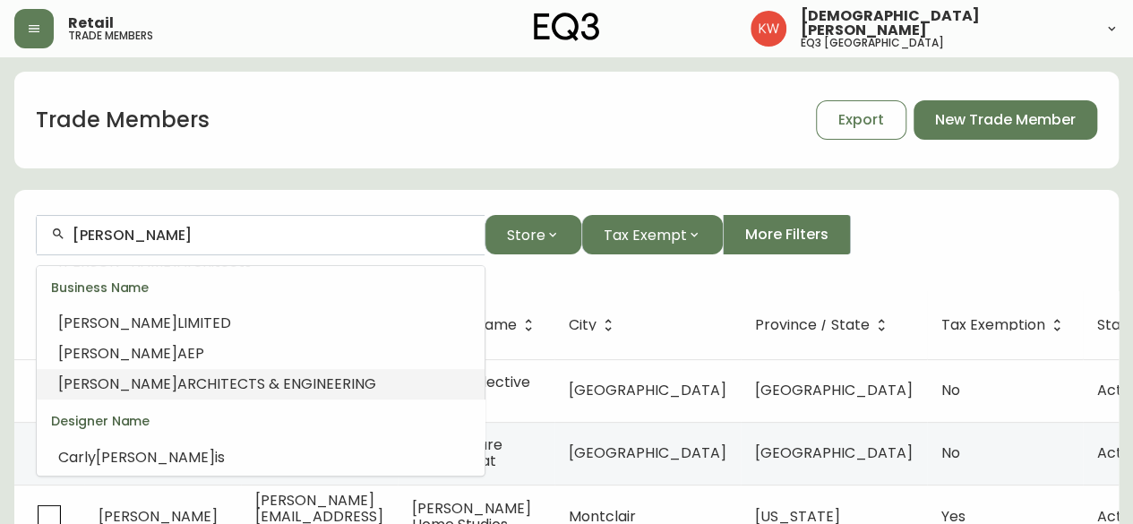
click at [290, 375] on span "ARCHITECTS & ENGINEERING" at bounding box center [276, 384] width 199 height 21
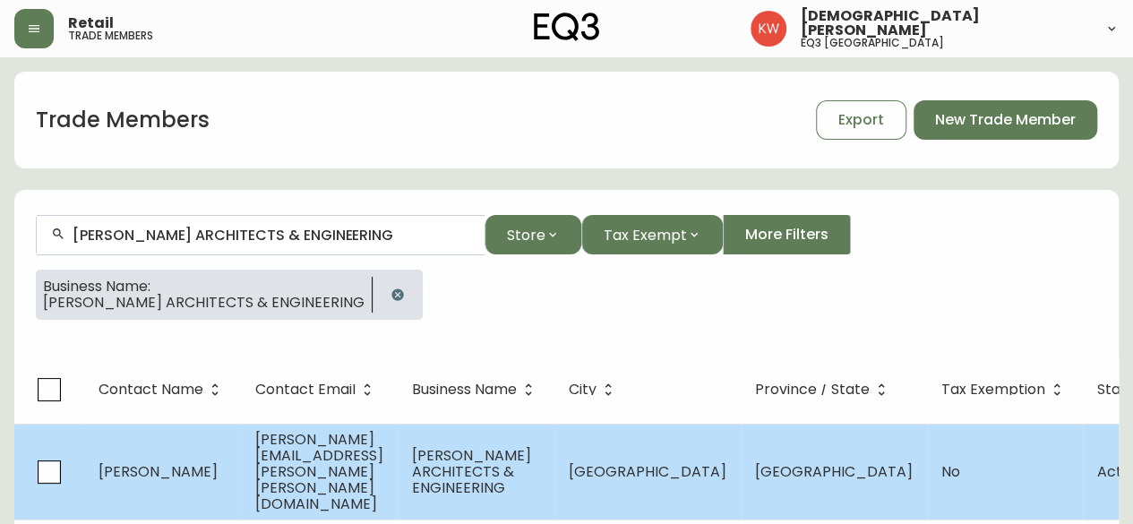
type input "[PERSON_NAME] ARCHITECTS & ENGINEERING"
click at [295, 460] on span "[PERSON_NAME][EMAIL_ADDRESS][PERSON_NAME][PERSON_NAME][DOMAIN_NAME]" at bounding box center [319, 471] width 128 height 85
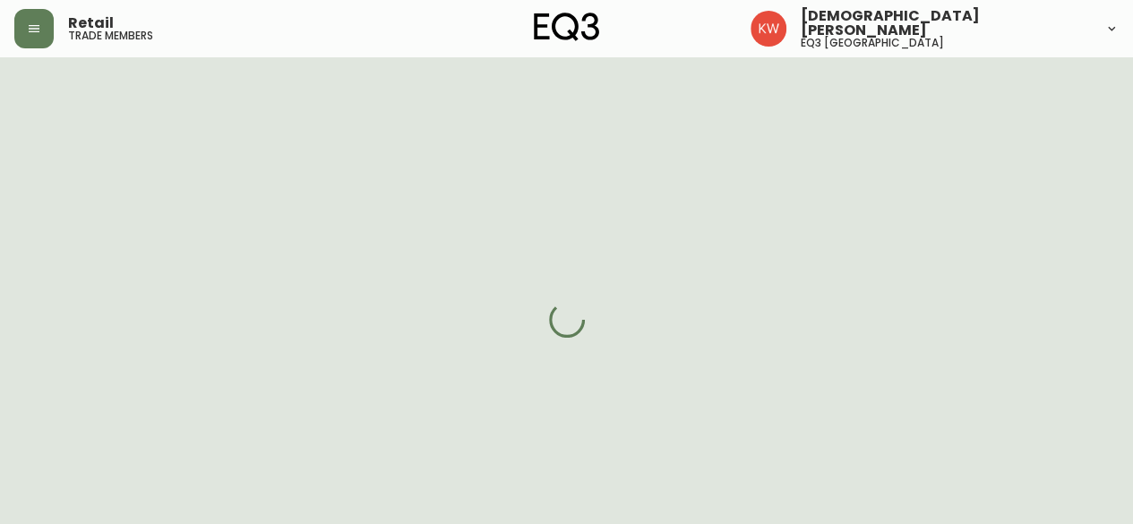
select select "AB"
select select "CA"
select select "CA_EN"
select select "Other"
select select "Architect"
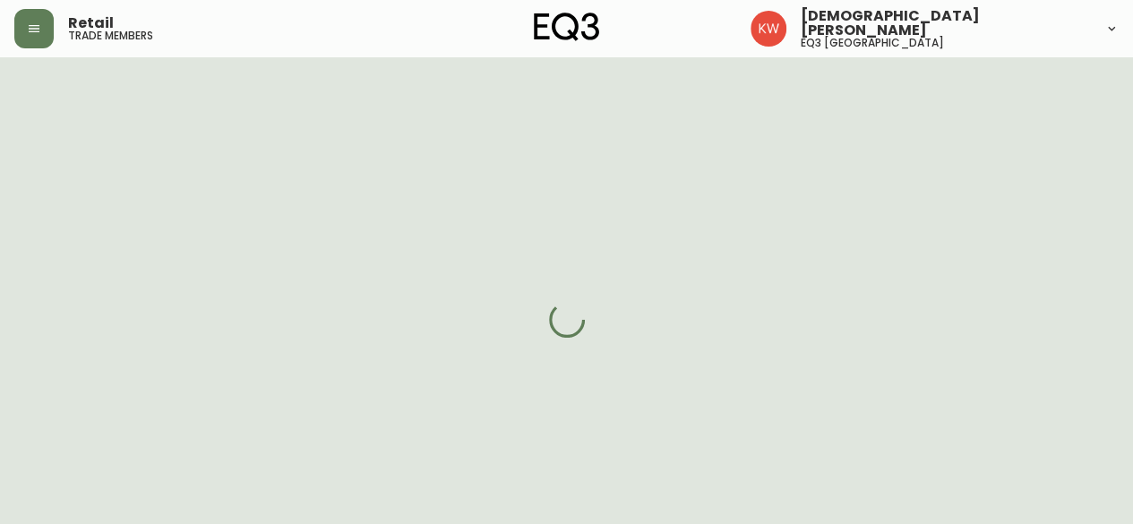
select select "cjw10z96m00006gs08l3o91tv"
select select "false"
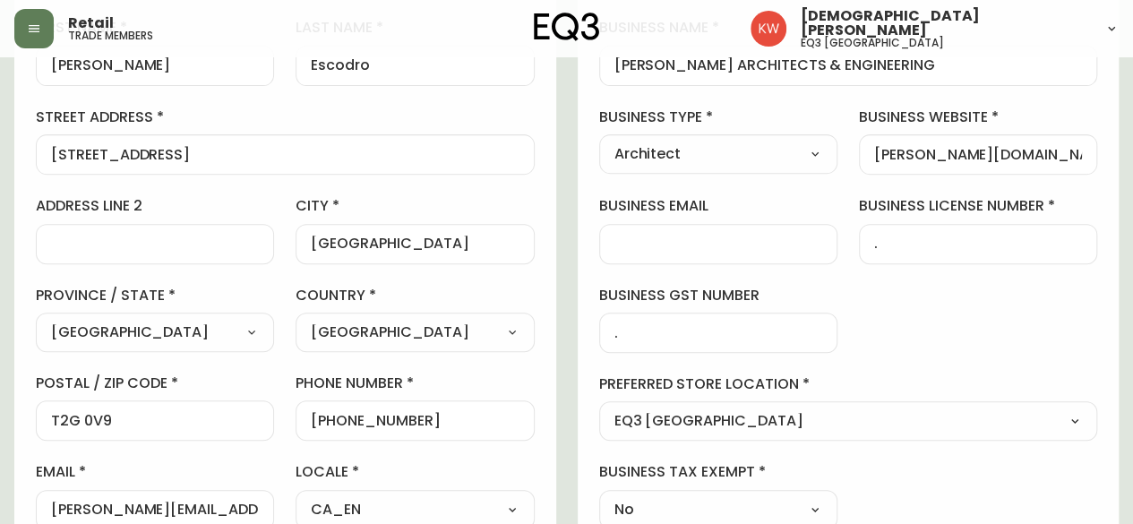
scroll to position [285, 0]
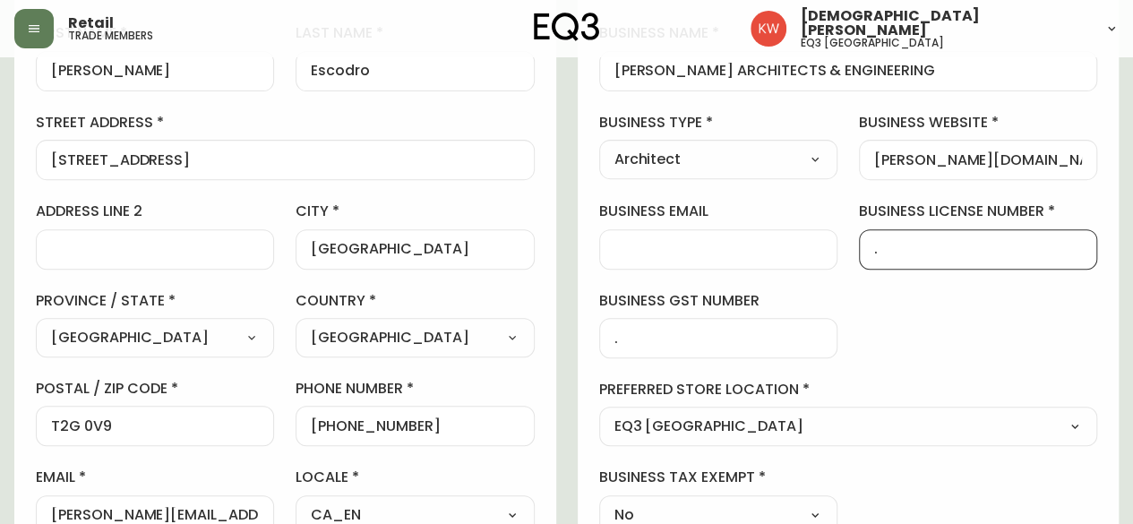
click at [930, 243] on input "." at bounding box center [978, 249] width 208 height 17
paste input "122036338 RT"
type input "122036338 RT"
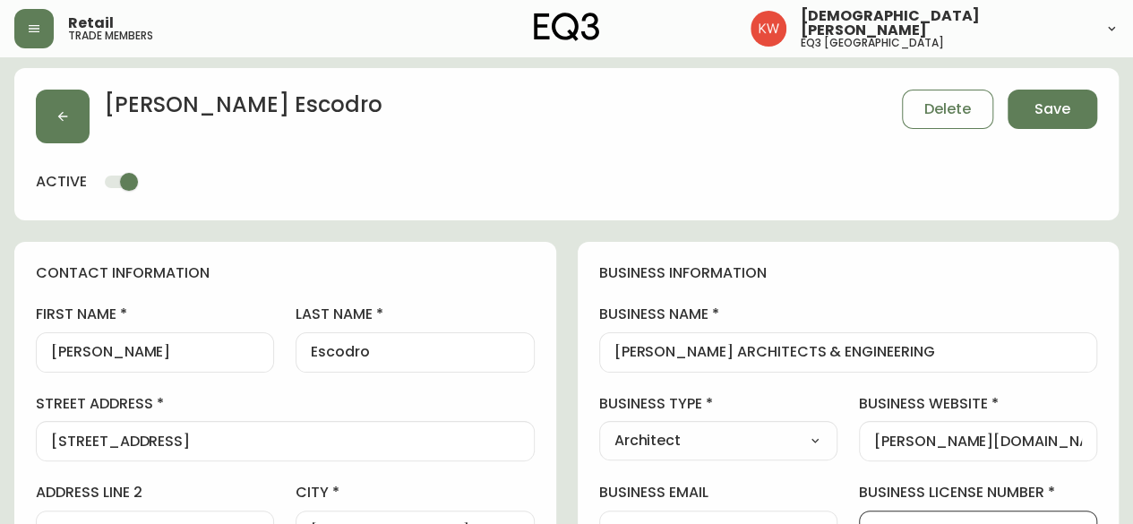
scroll to position [2, 0]
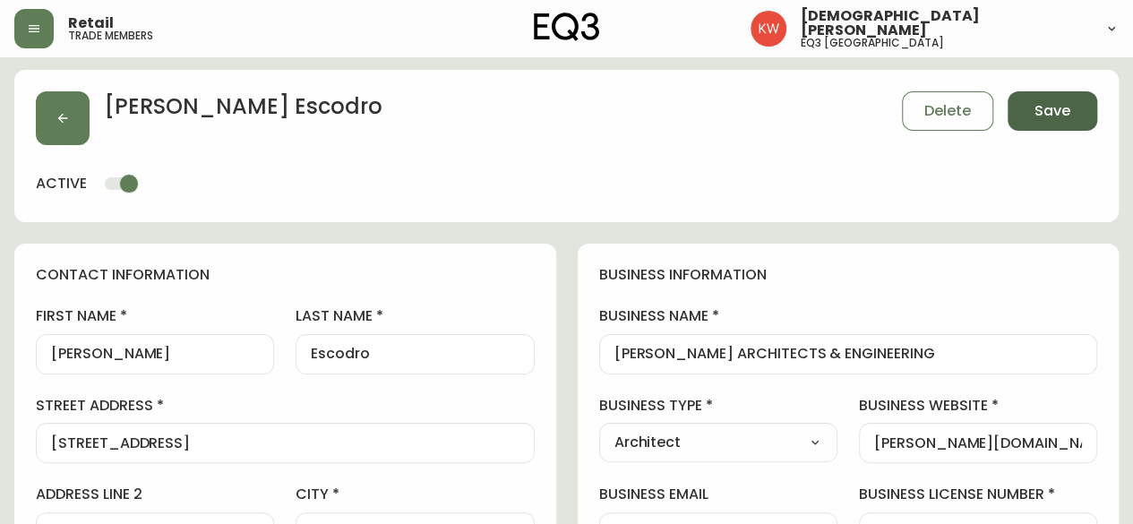
click at [1043, 115] on span "Save" at bounding box center [1053, 111] width 36 height 20
type input "Other"
select select "Other"
